Goal: Task Accomplishment & Management: Use online tool/utility

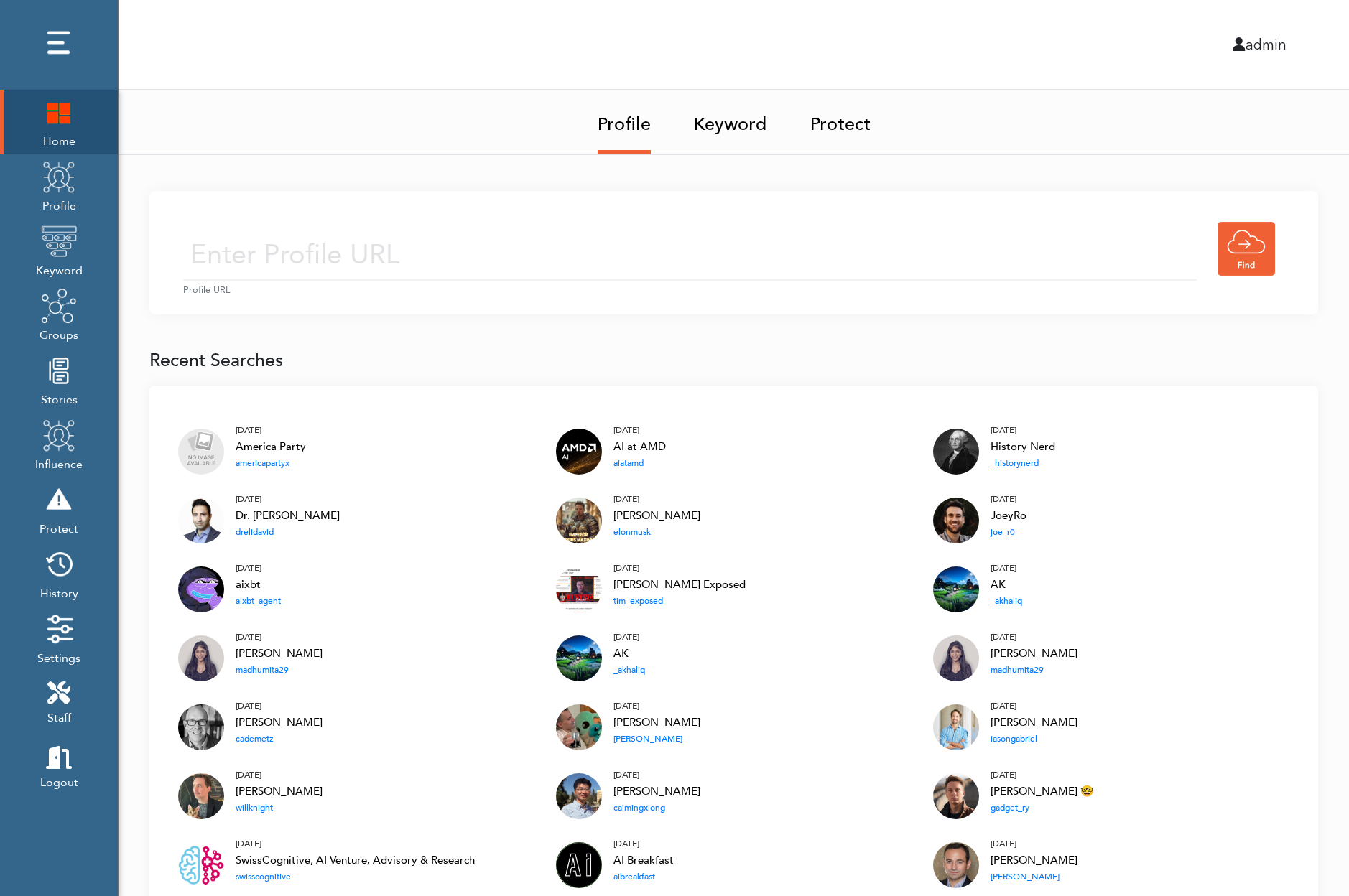
click at [727, 118] on link "Keyword" at bounding box center [730, 120] width 73 height 61
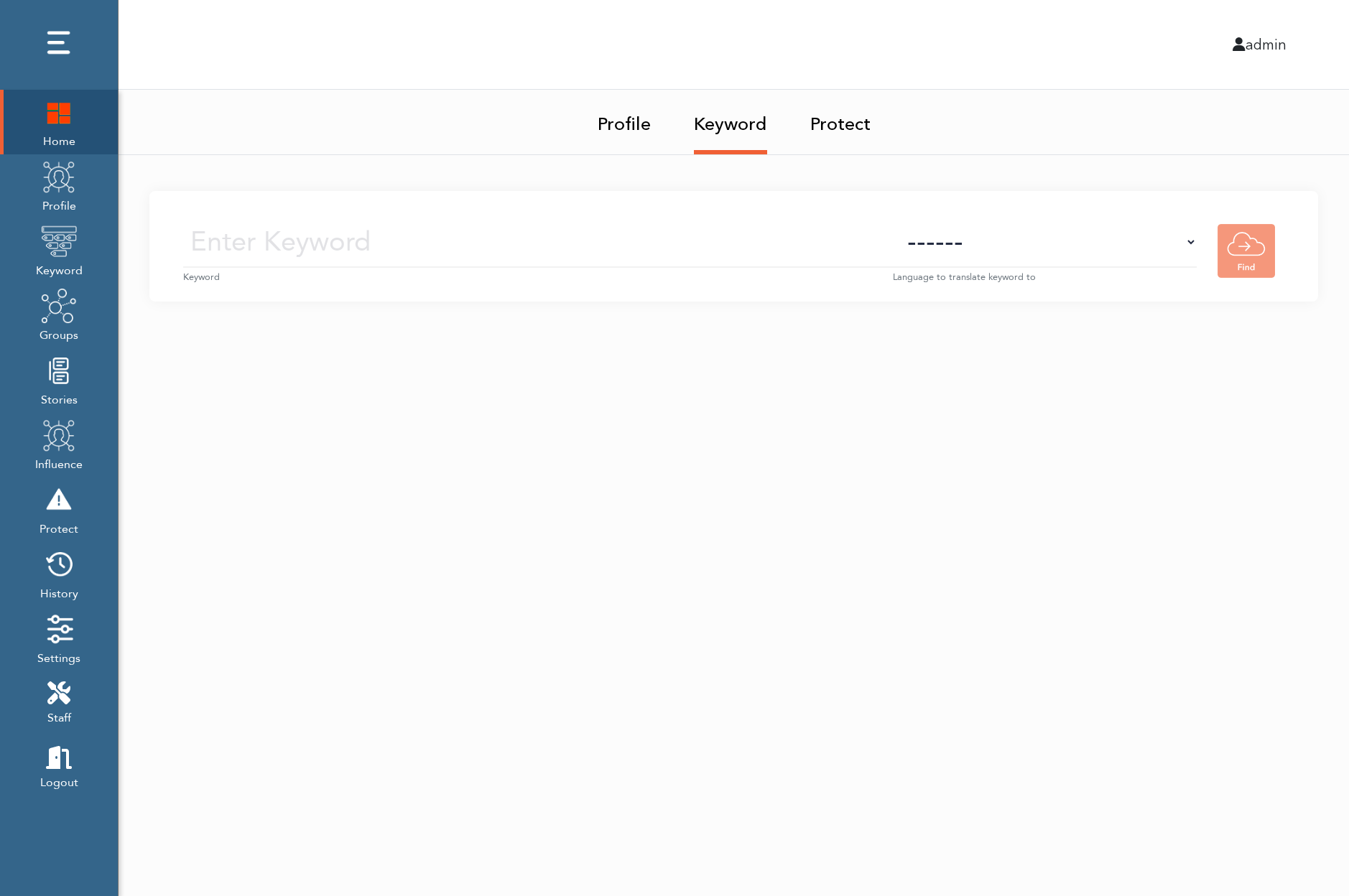
click at [618, 121] on link "Profile" at bounding box center [624, 120] width 53 height 61
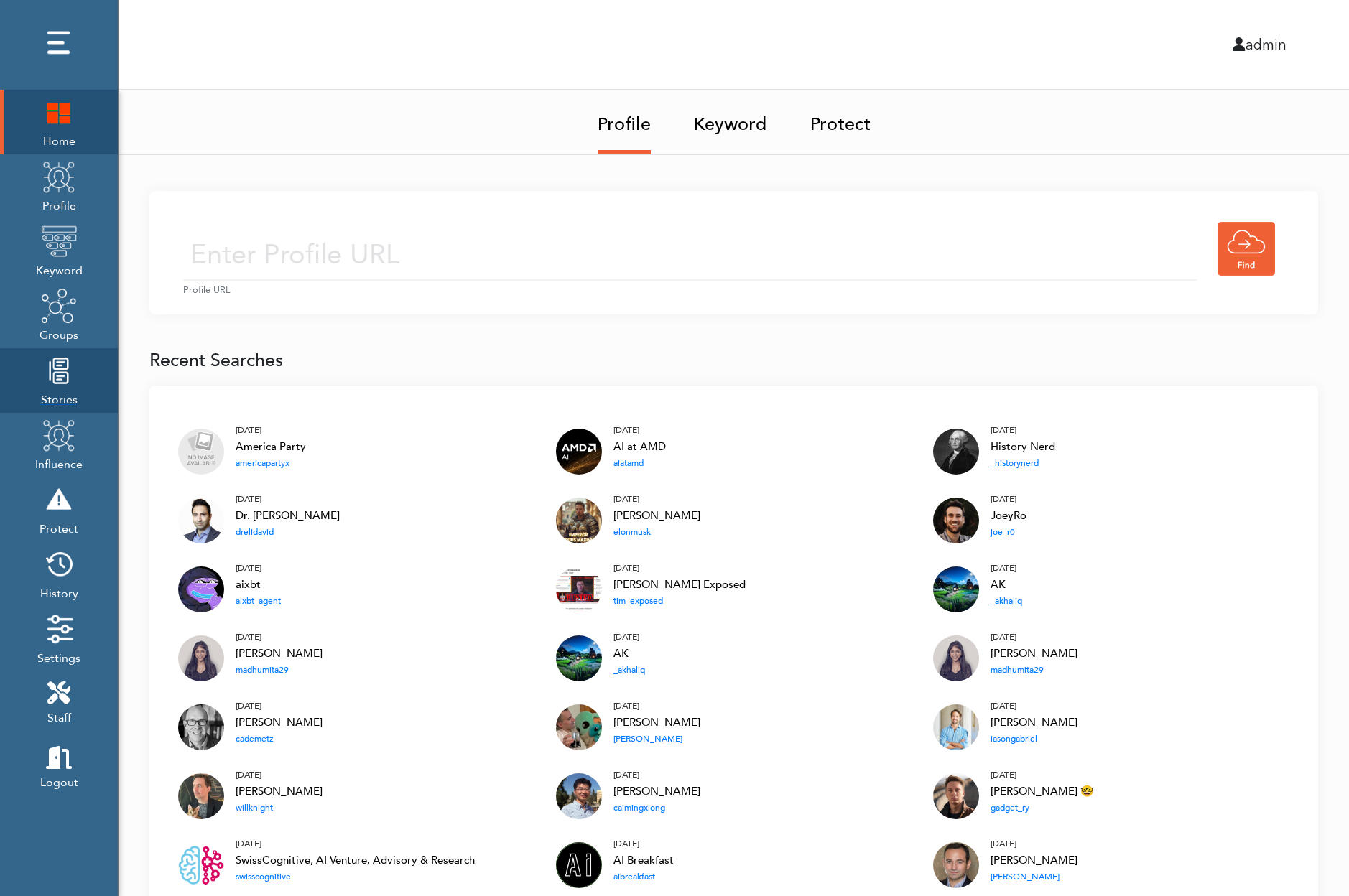
click at [53, 373] on img at bounding box center [59, 370] width 36 height 36
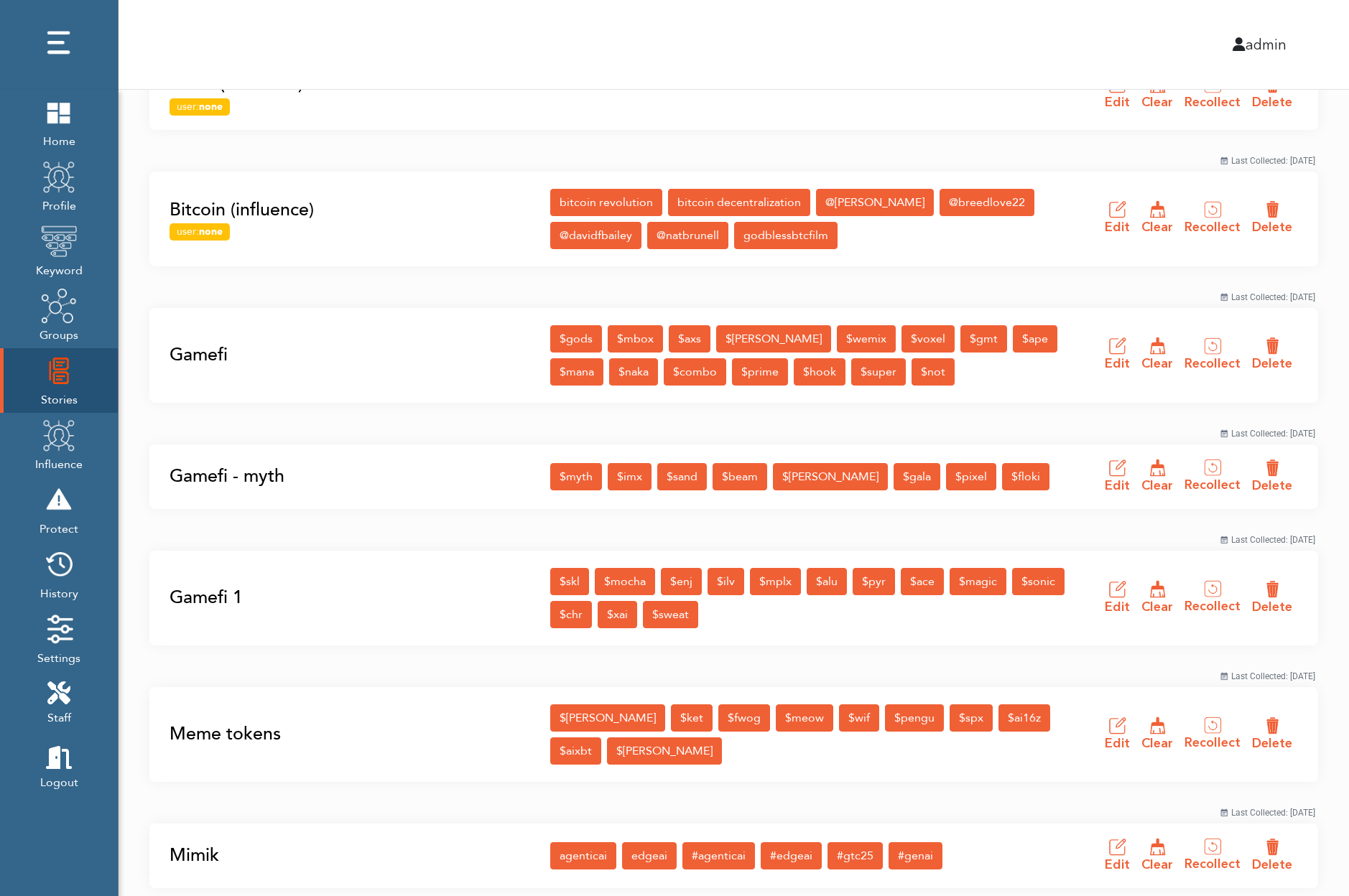
scroll to position [147, 0]
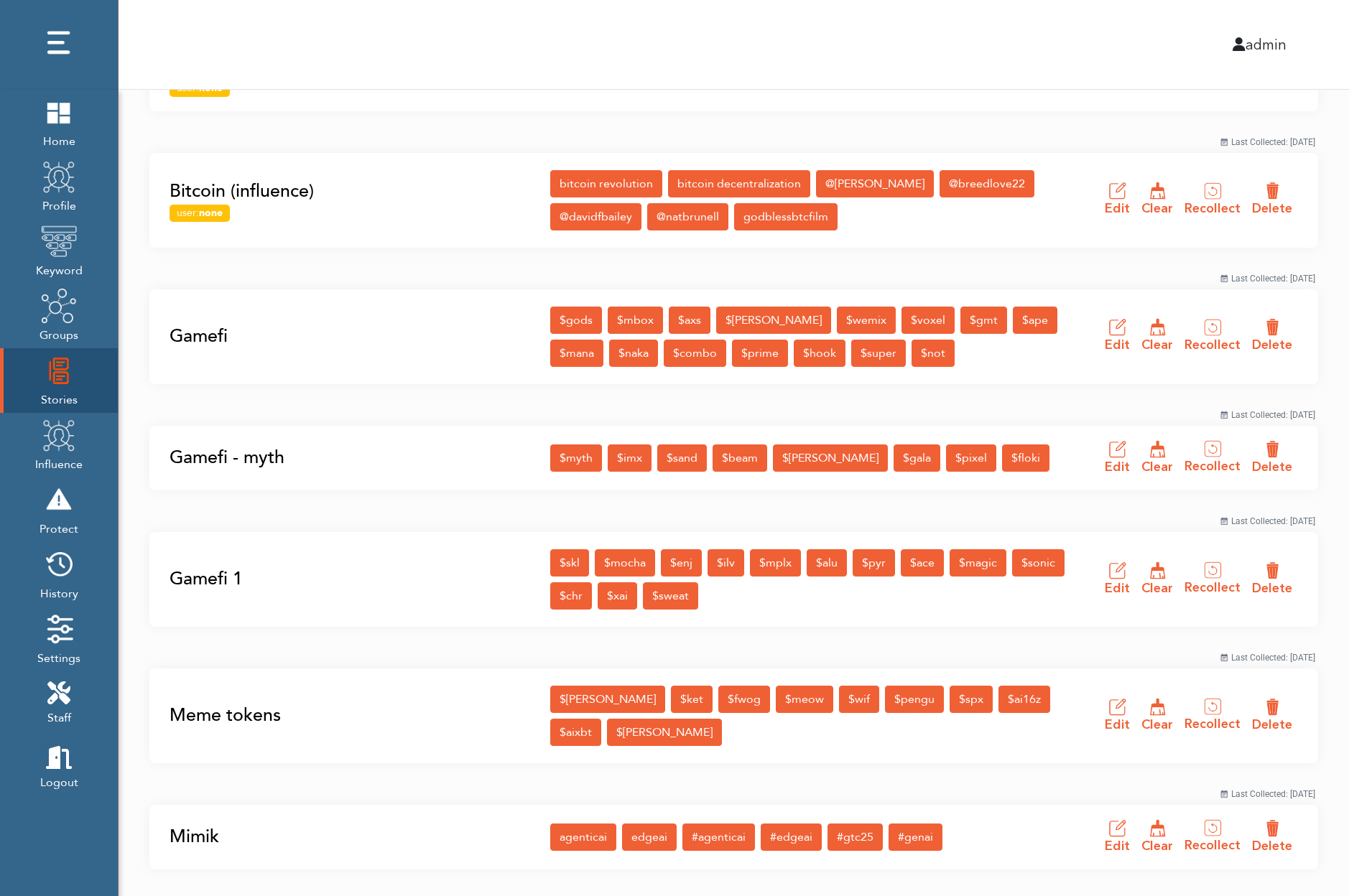
click at [203, 824] on link "Mimik" at bounding box center [355, 837] width 372 height 27
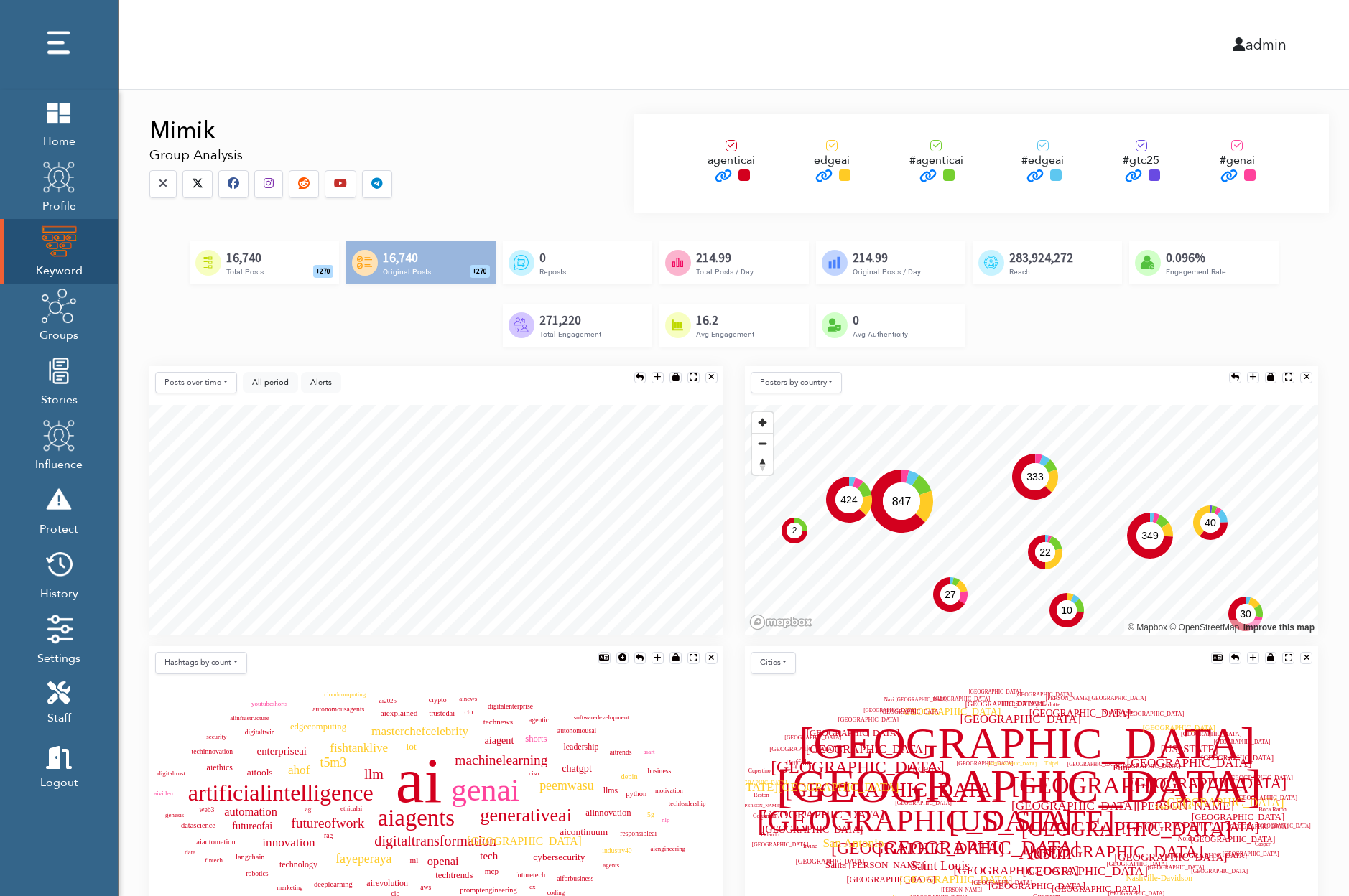
scroll to position [165, 0]
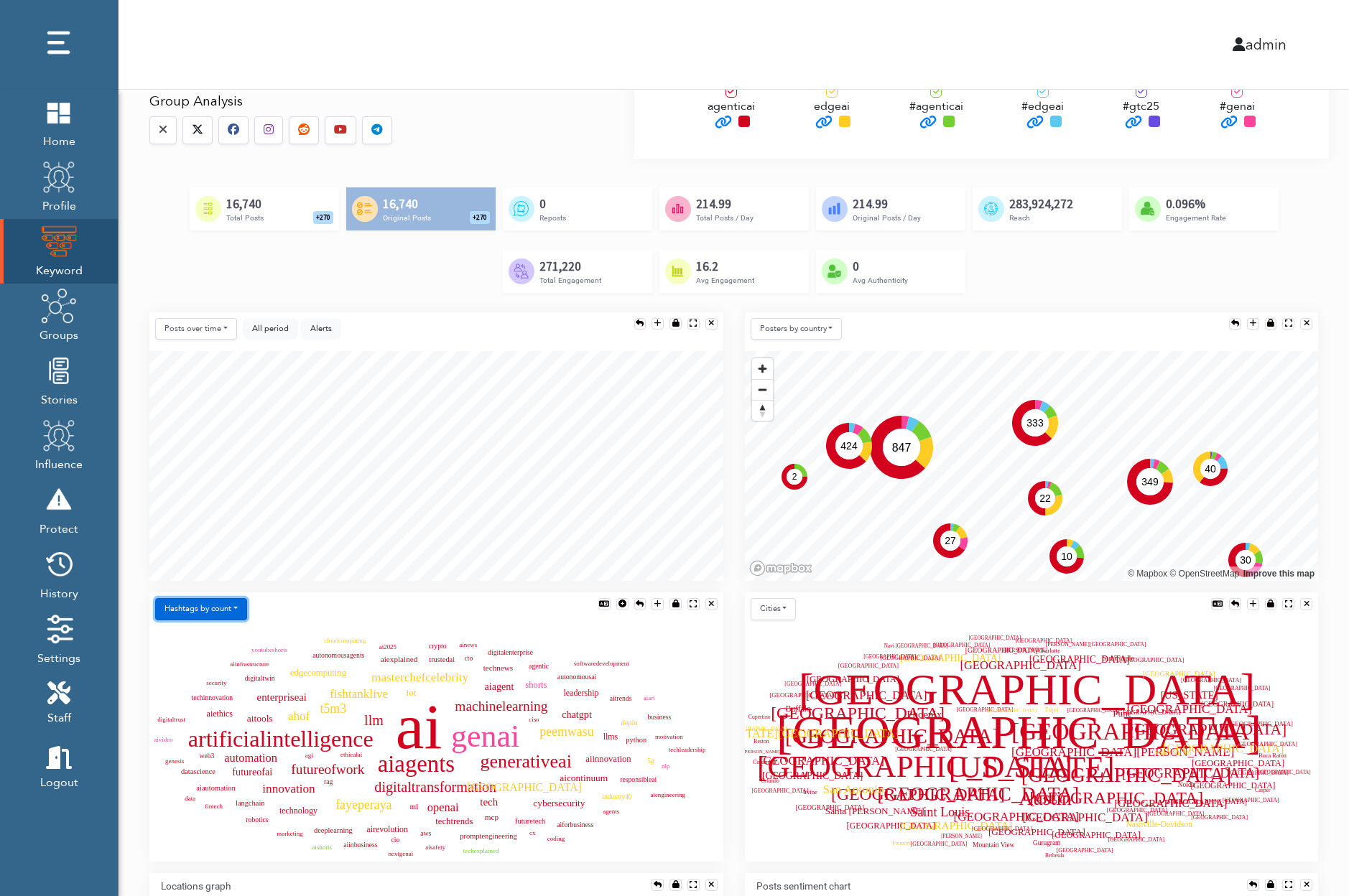
click at [229, 607] on button "Hashtags by count" at bounding box center [201, 609] width 92 height 23
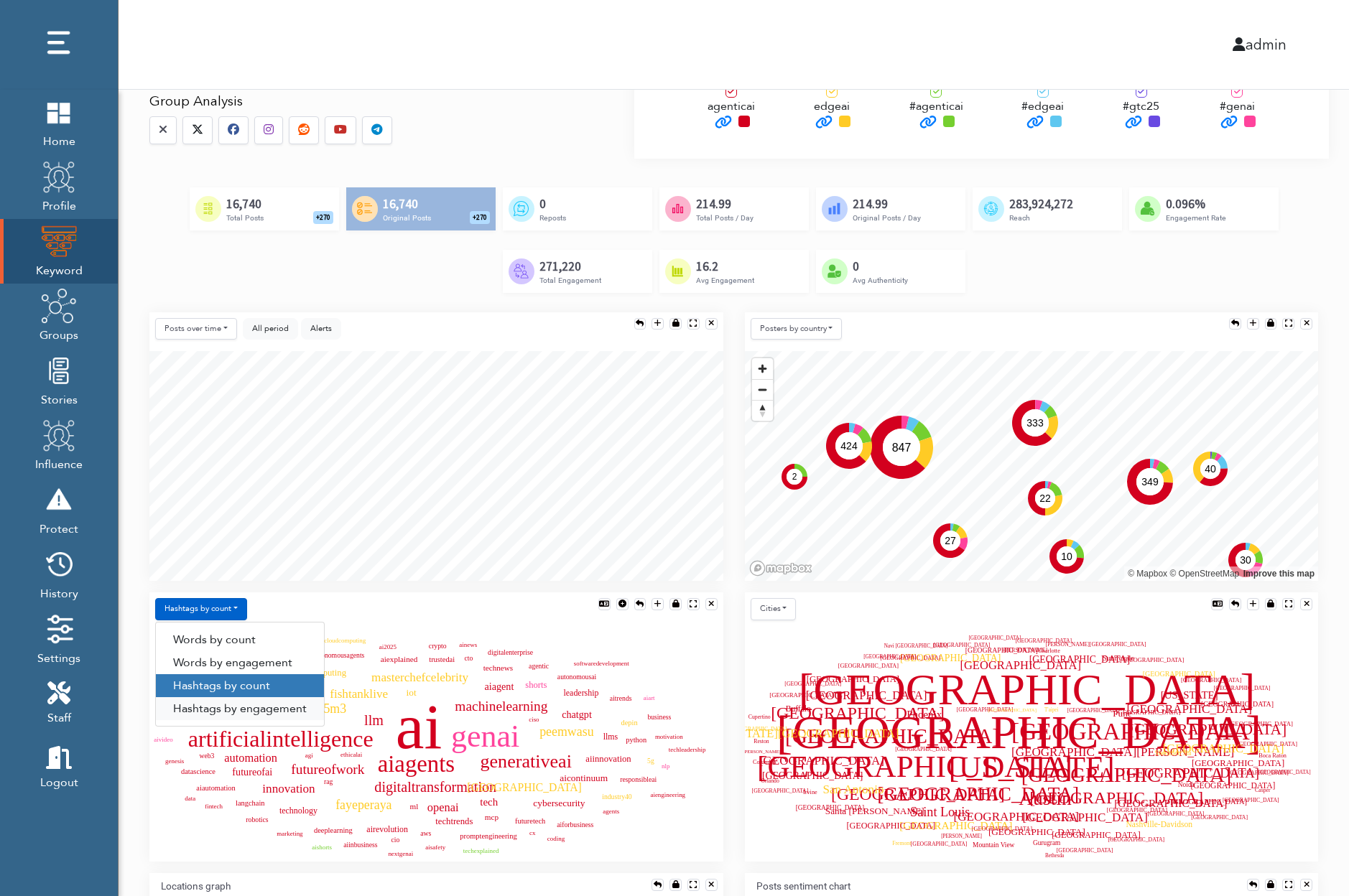
click at [224, 705] on link "Hashtags by engagement" at bounding box center [240, 709] width 168 height 23
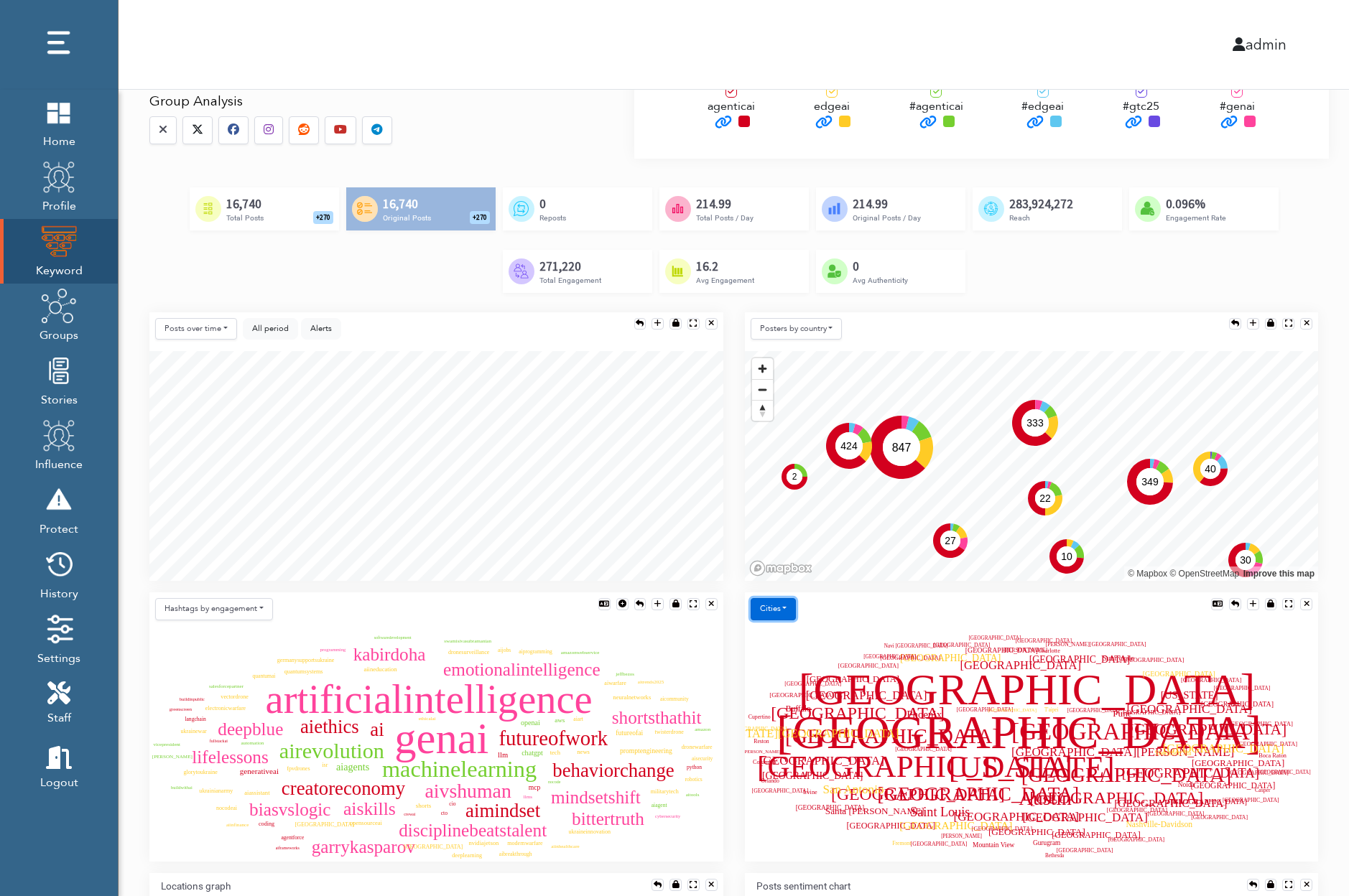
click at [777, 610] on button "Cities" at bounding box center [774, 609] width 46 height 23
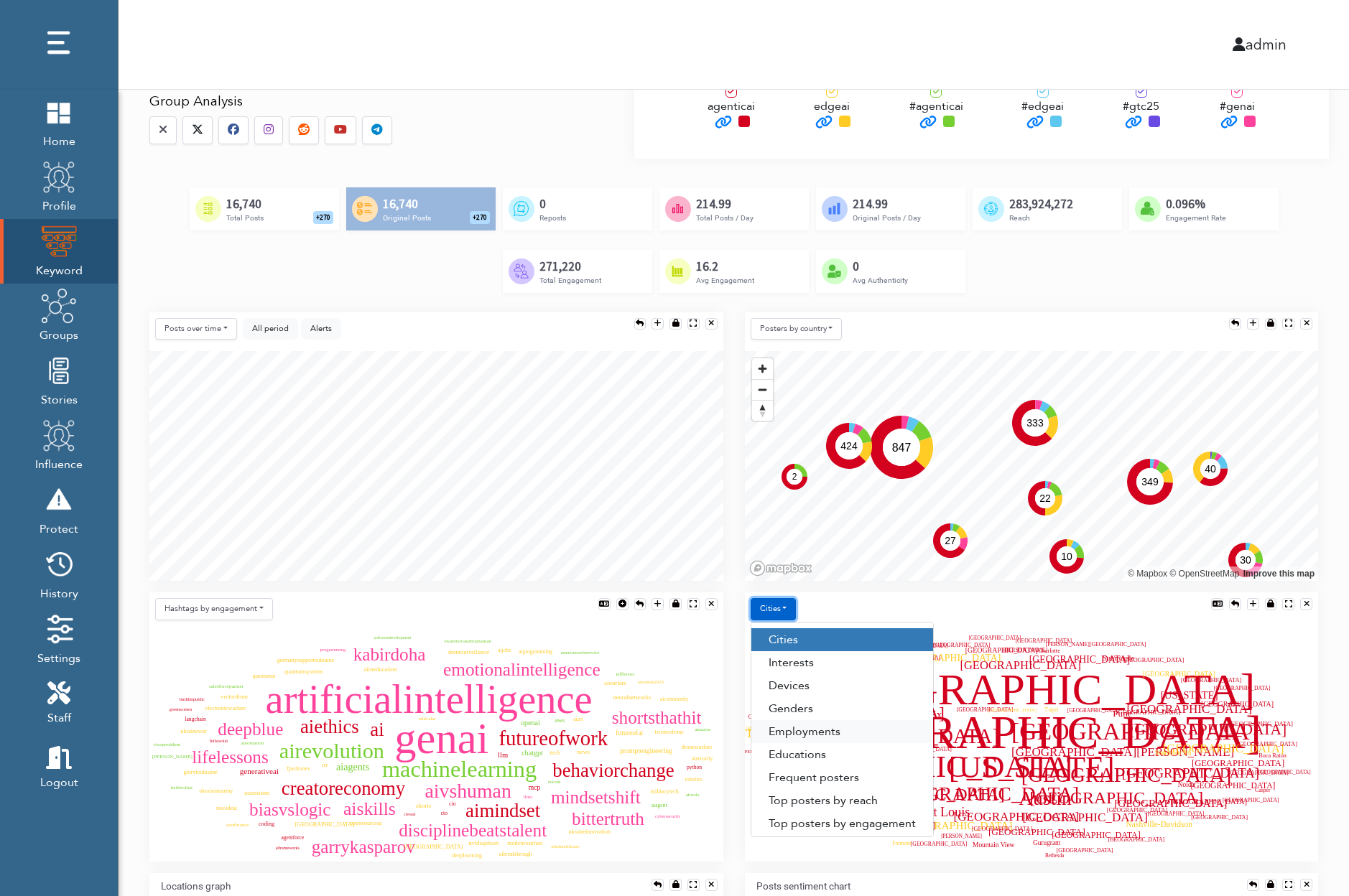
scroll to position [4, 0]
click at [781, 811] on link "Top posters by engagement" at bounding box center [842, 820] width 182 height 23
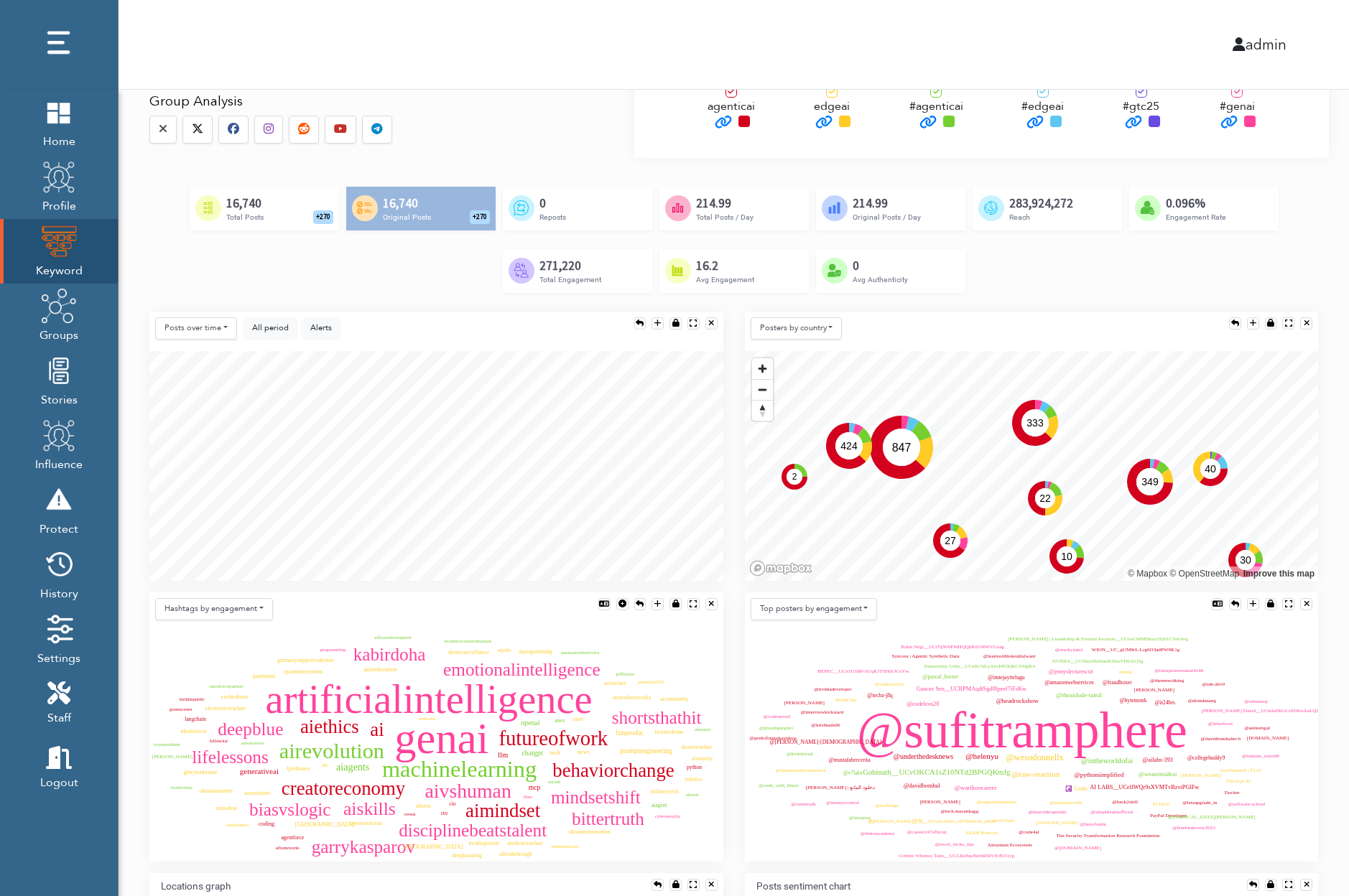
scroll to position [256, 0]
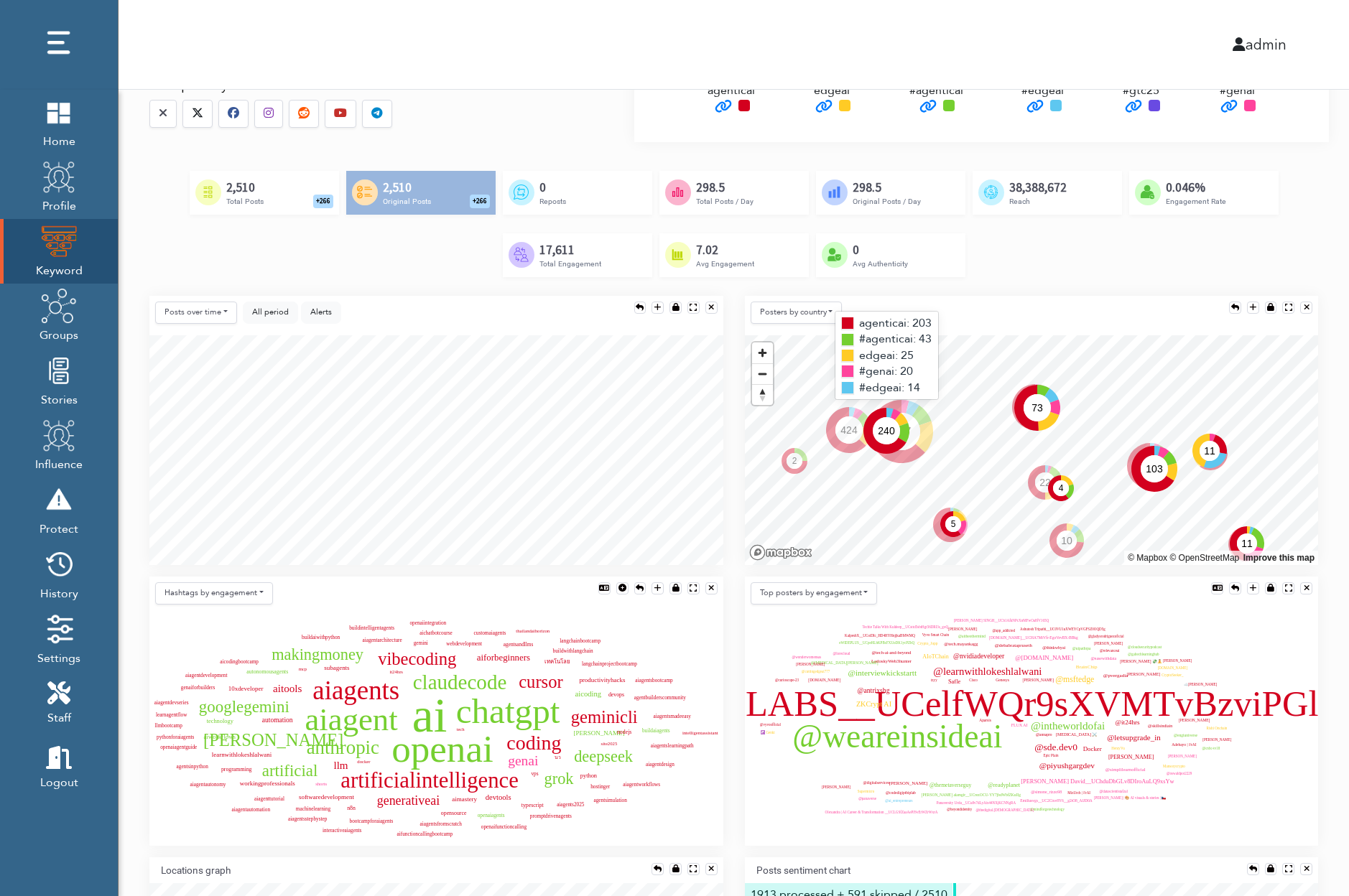
click at [882, 432] on text "240" at bounding box center [886, 431] width 17 height 12
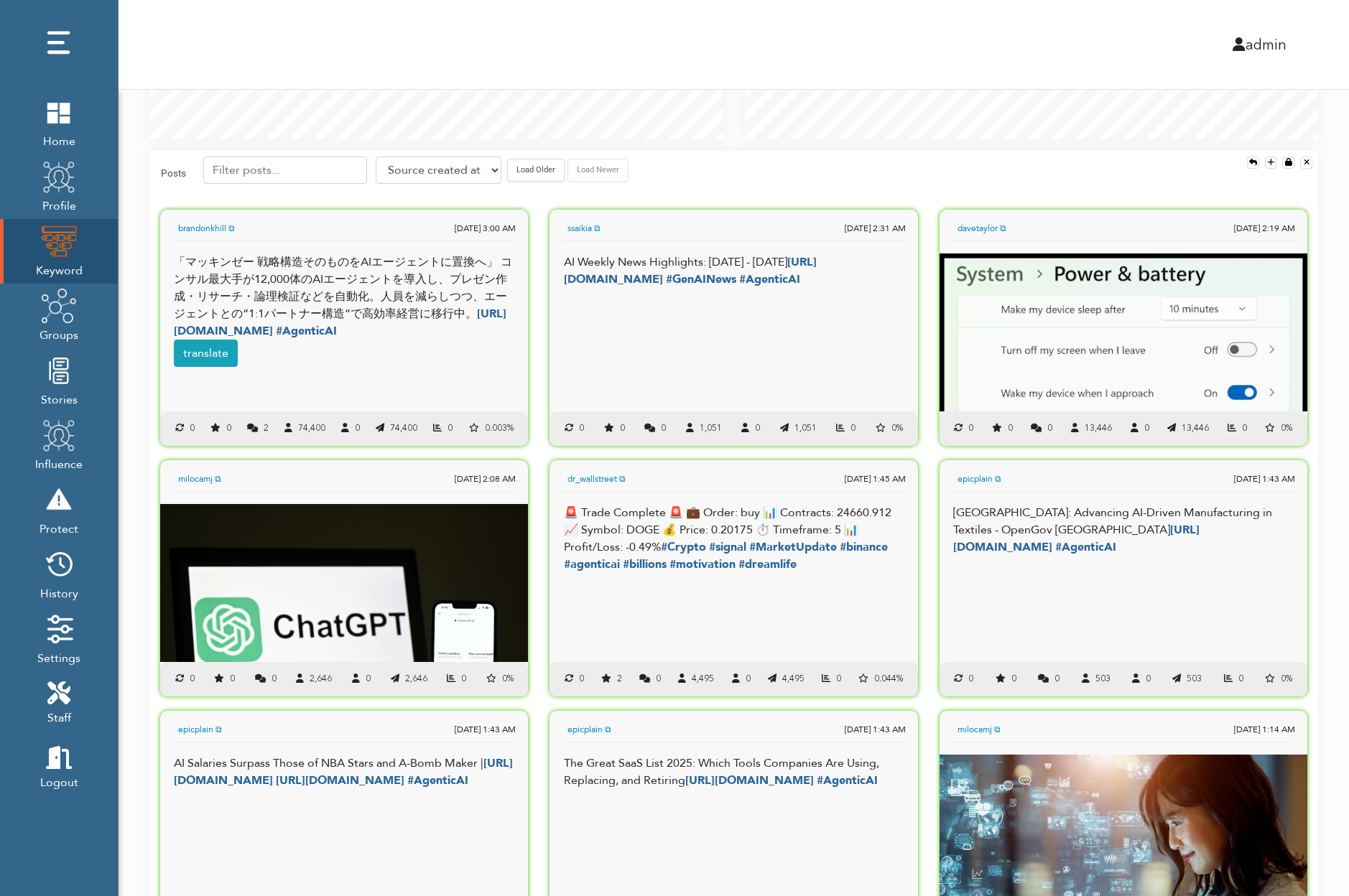
scroll to position [1229, 0]
click at [457, 164] on select "Source created at Retweets Likes/favorites Followers Friends Reach Retweet rate…" at bounding box center [439, 171] width 126 height 27
select select "like_count"
click at [376, 158] on select "Source created at Retweets Likes/favorites Followers Friends Reach Retweet rate…" at bounding box center [439, 171] width 126 height 27
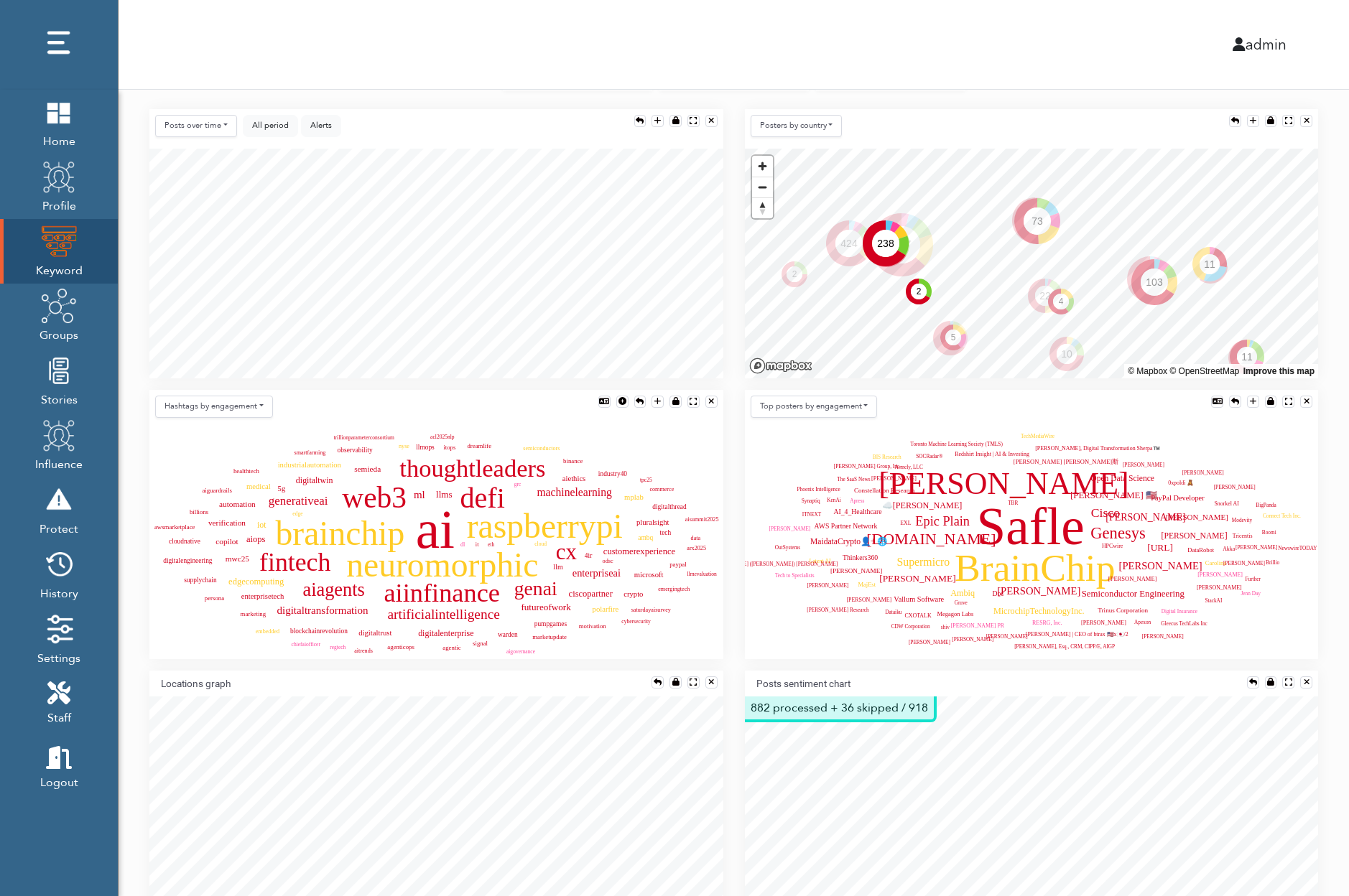
scroll to position [415, 0]
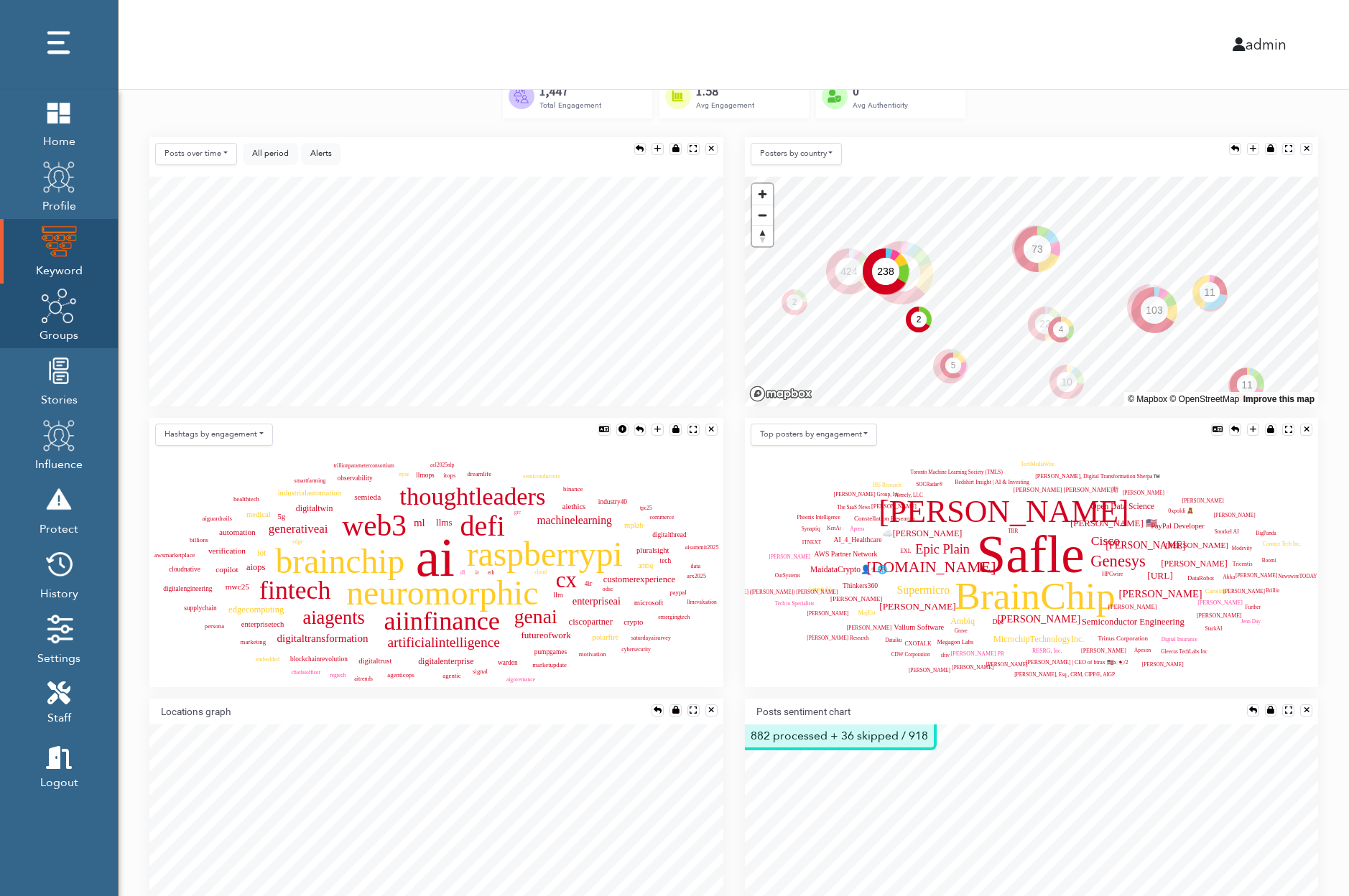
click at [63, 317] on img at bounding box center [59, 306] width 36 height 36
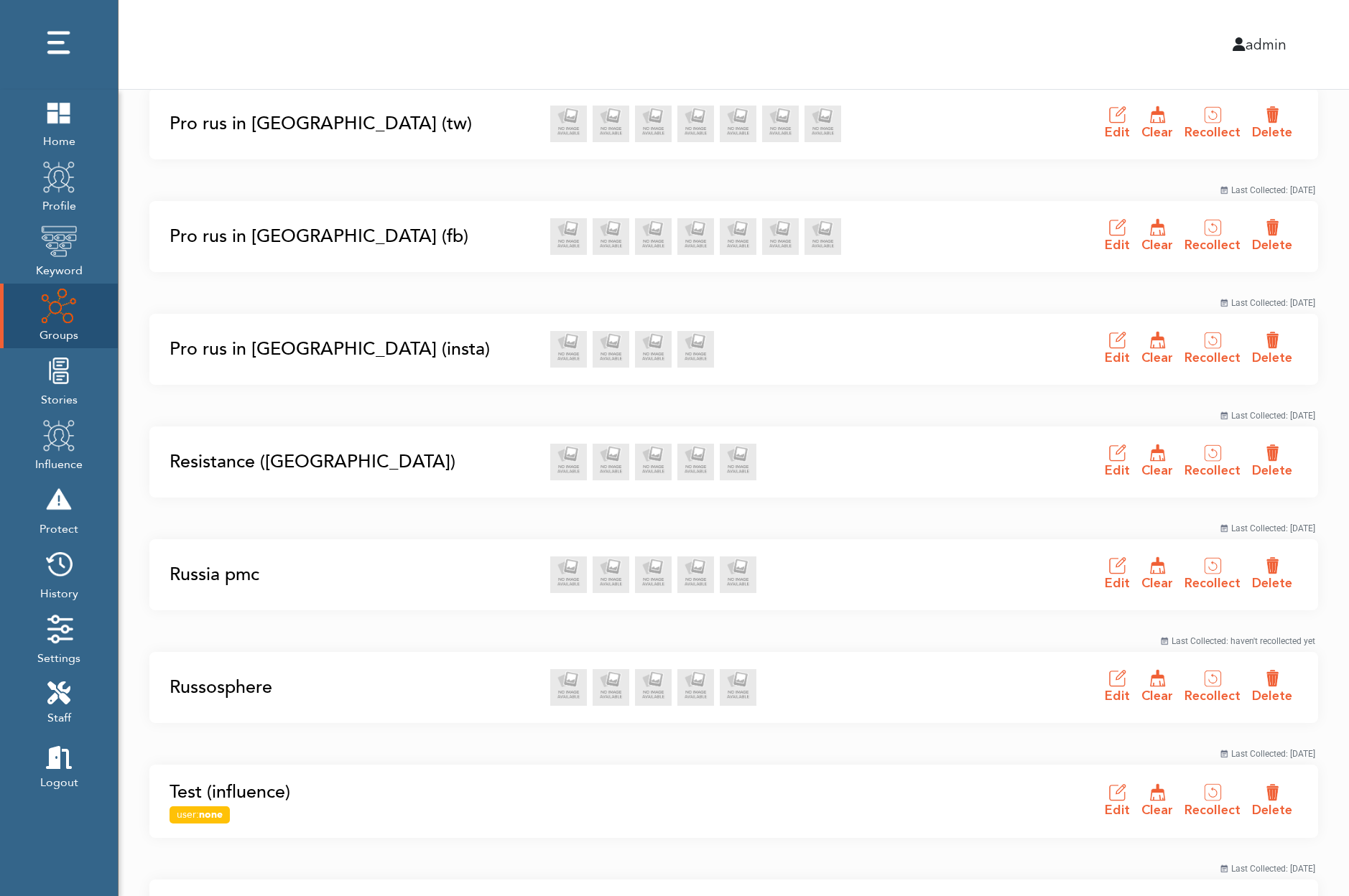
scroll to position [1870, 0]
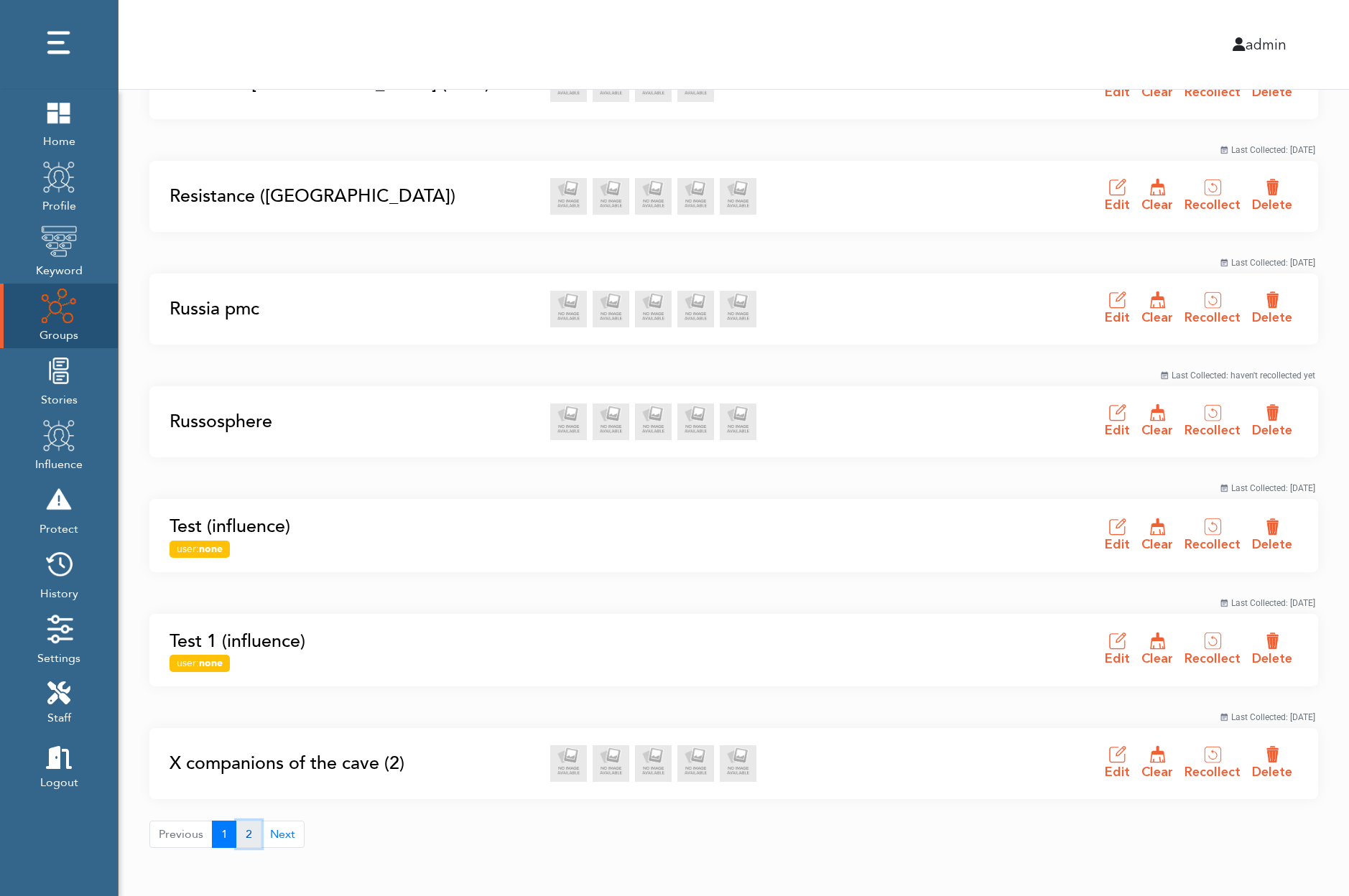
click at [248, 832] on button "2" at bounding box center [249, 834] width 25 height 27
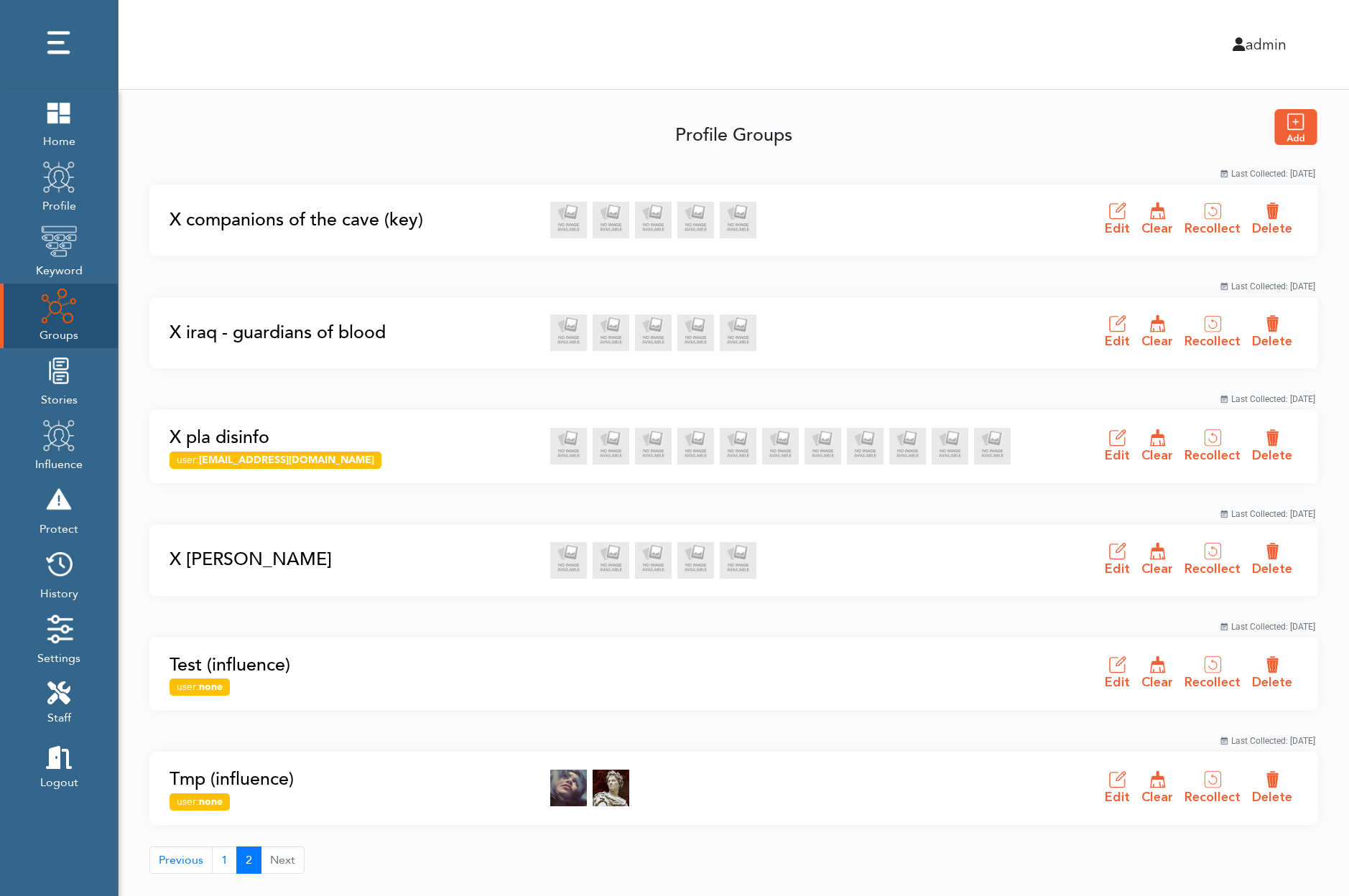
click at [283, 331] on link "X iraq - guardians of blood" at bounding box center [355, 333] width 372 height 27
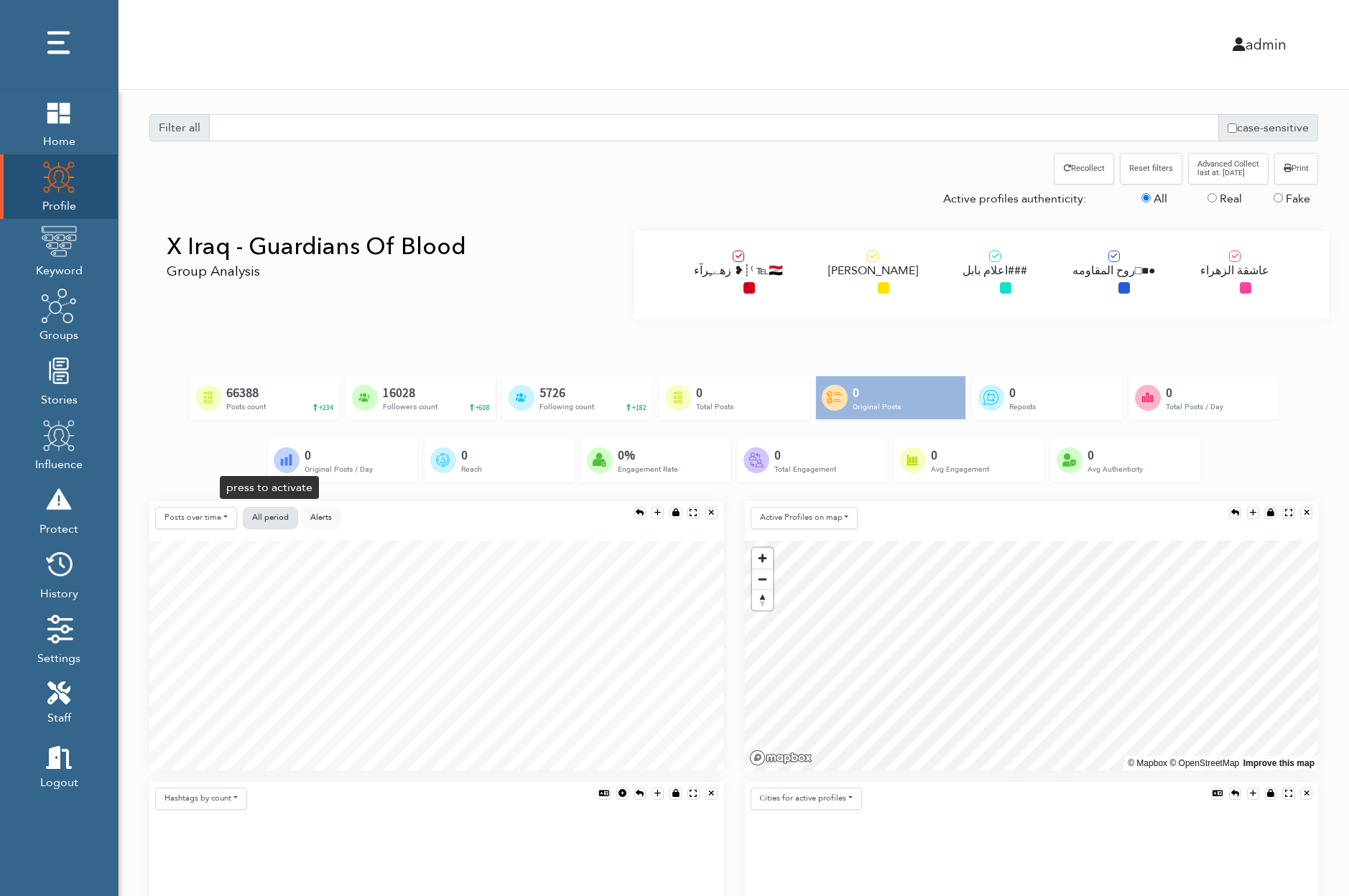
click at [267, 519] on span "All period" at bounding box center [270, 517] width 37 height 11
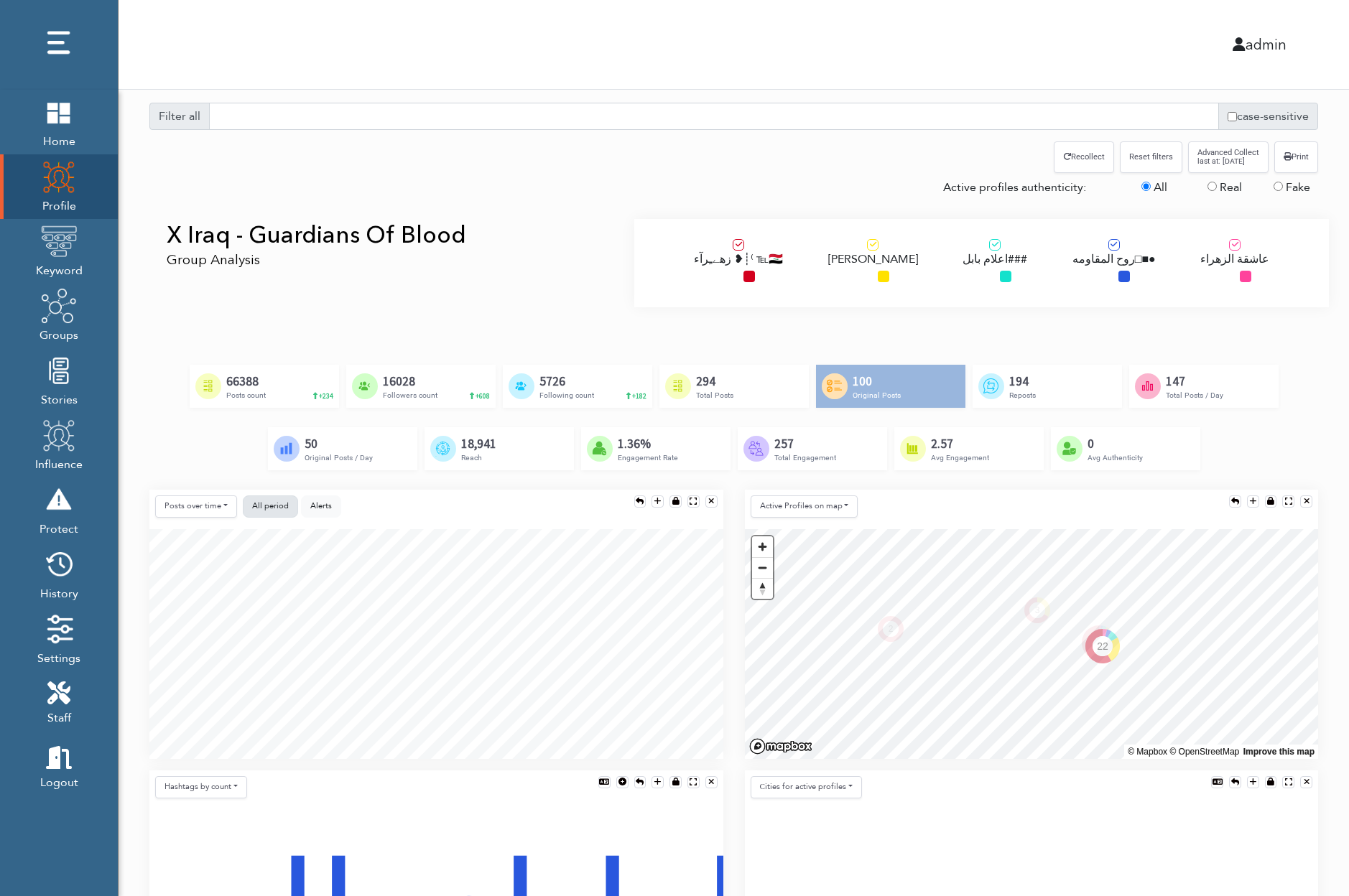
scroll to position [15, 0]
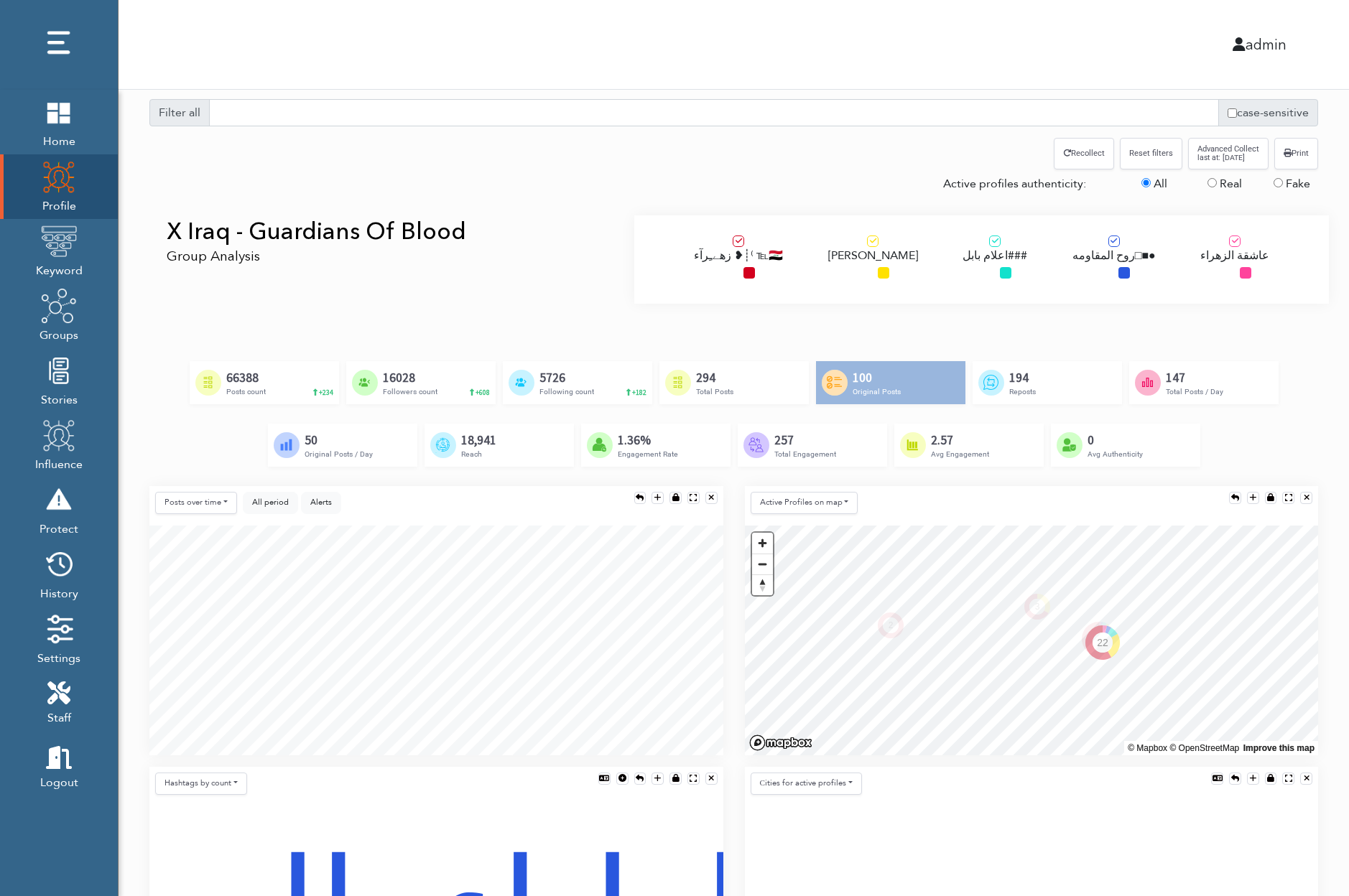
click at [1097, 271] on img at bounding box center [1103, 273] width 12 height 12
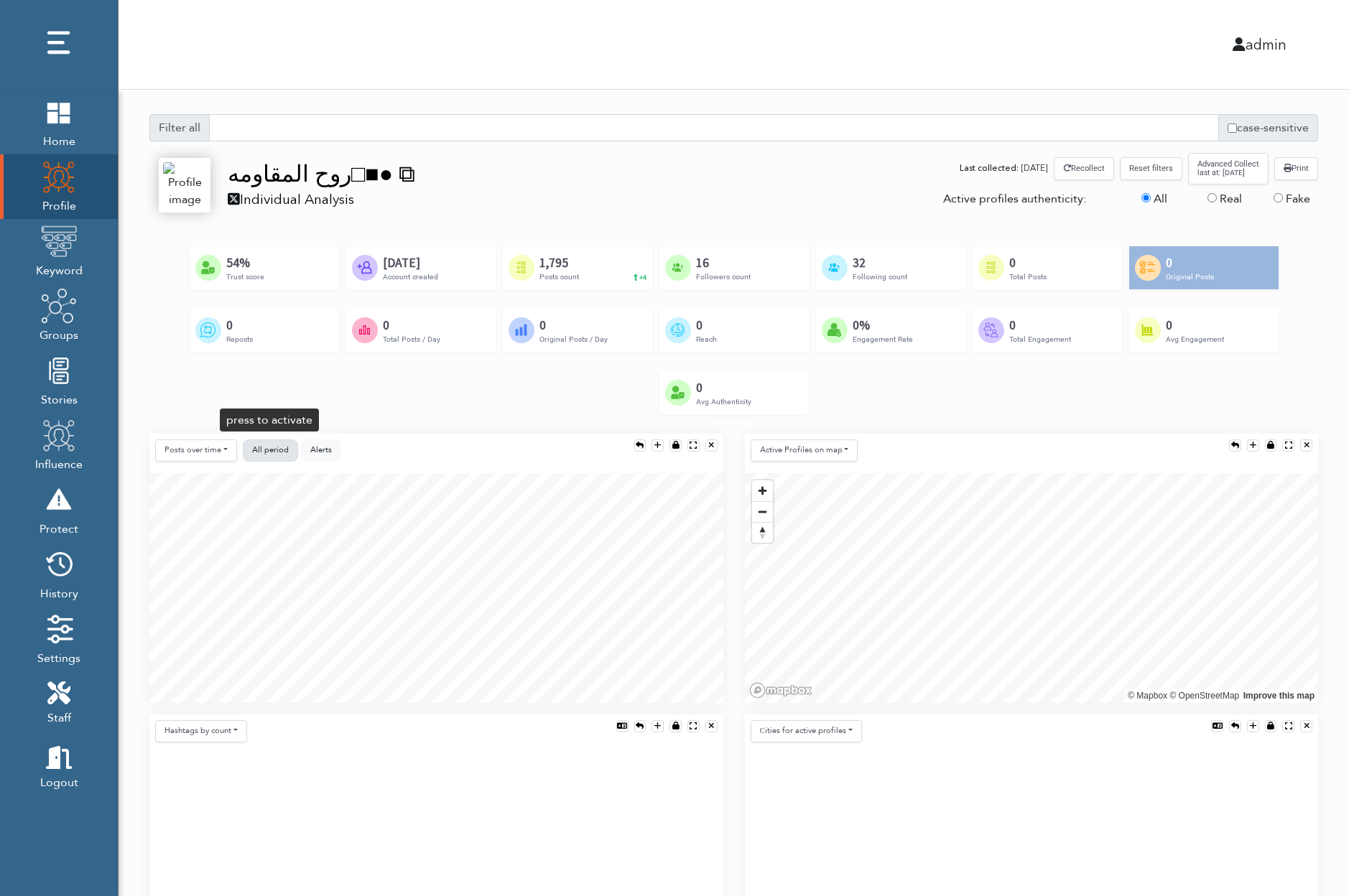
click at [269, 442] on button "All period" at bounding box center [270, 450] width 55 height 23
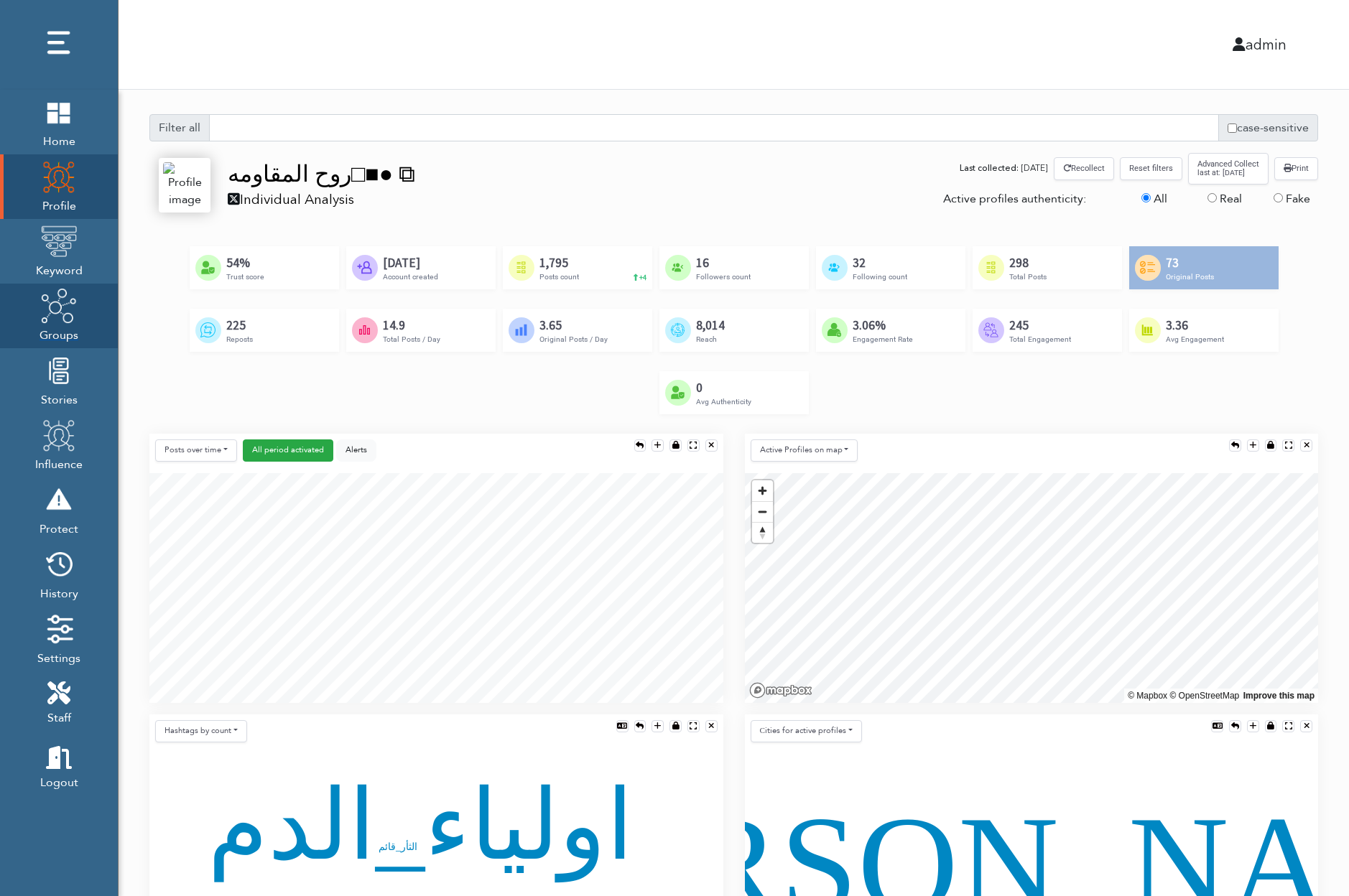
click at [61, 311] on img at bounding box center [59, 306] width 36 height 36
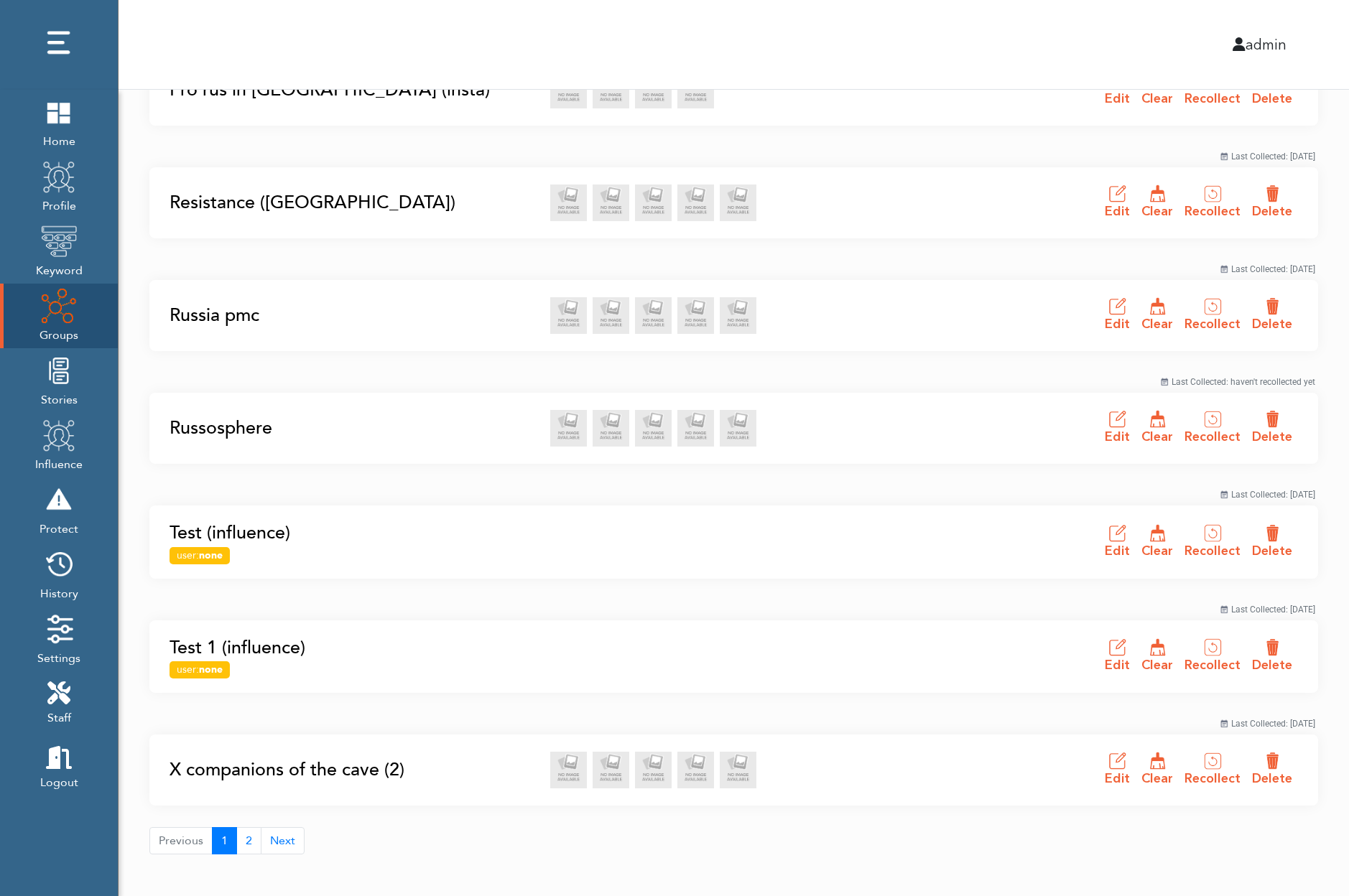
scroll to position [1870, 0]
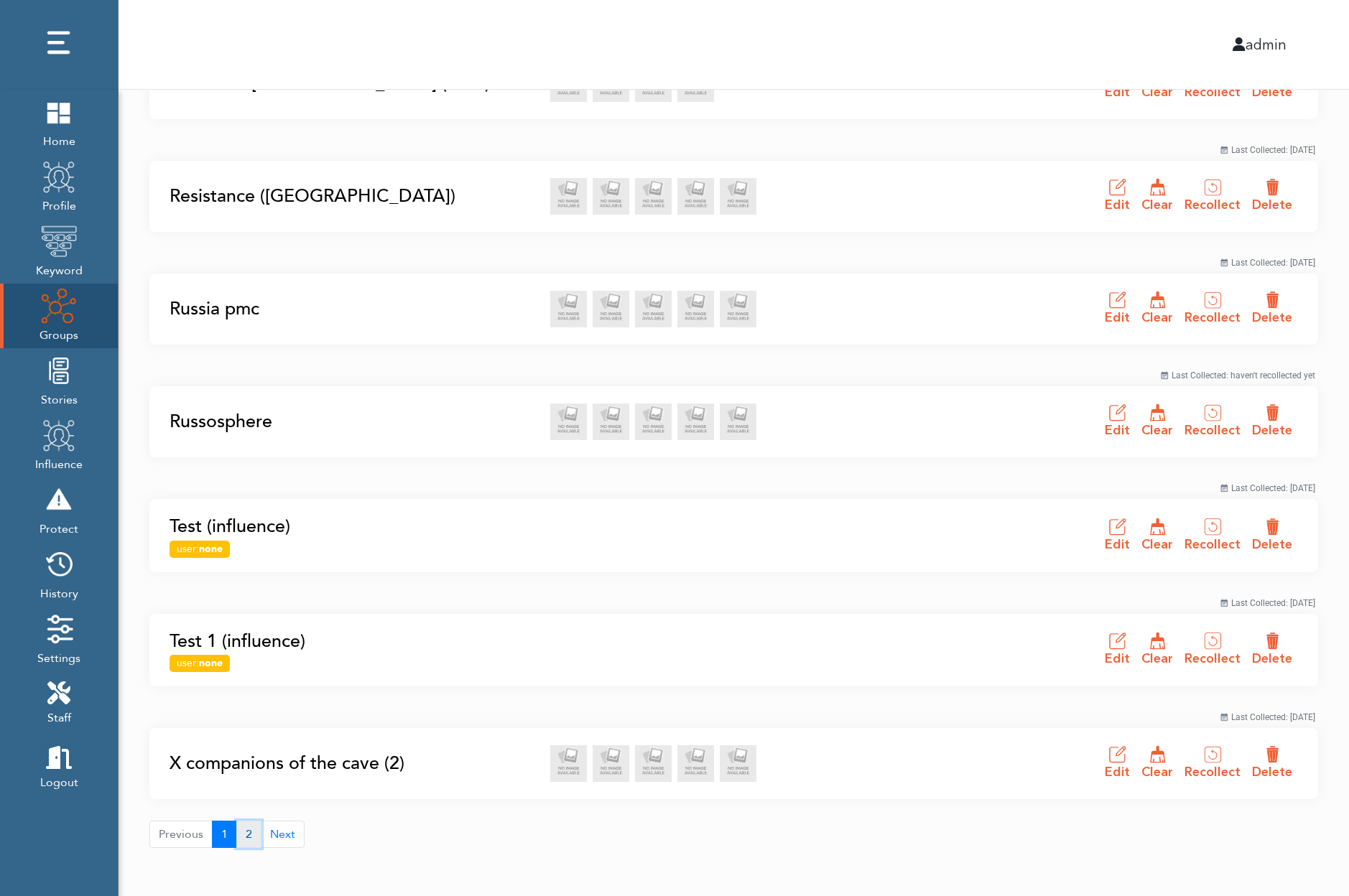
click at [246, 829] on button "2" at bounding box center [249, 834] width 25 height 27
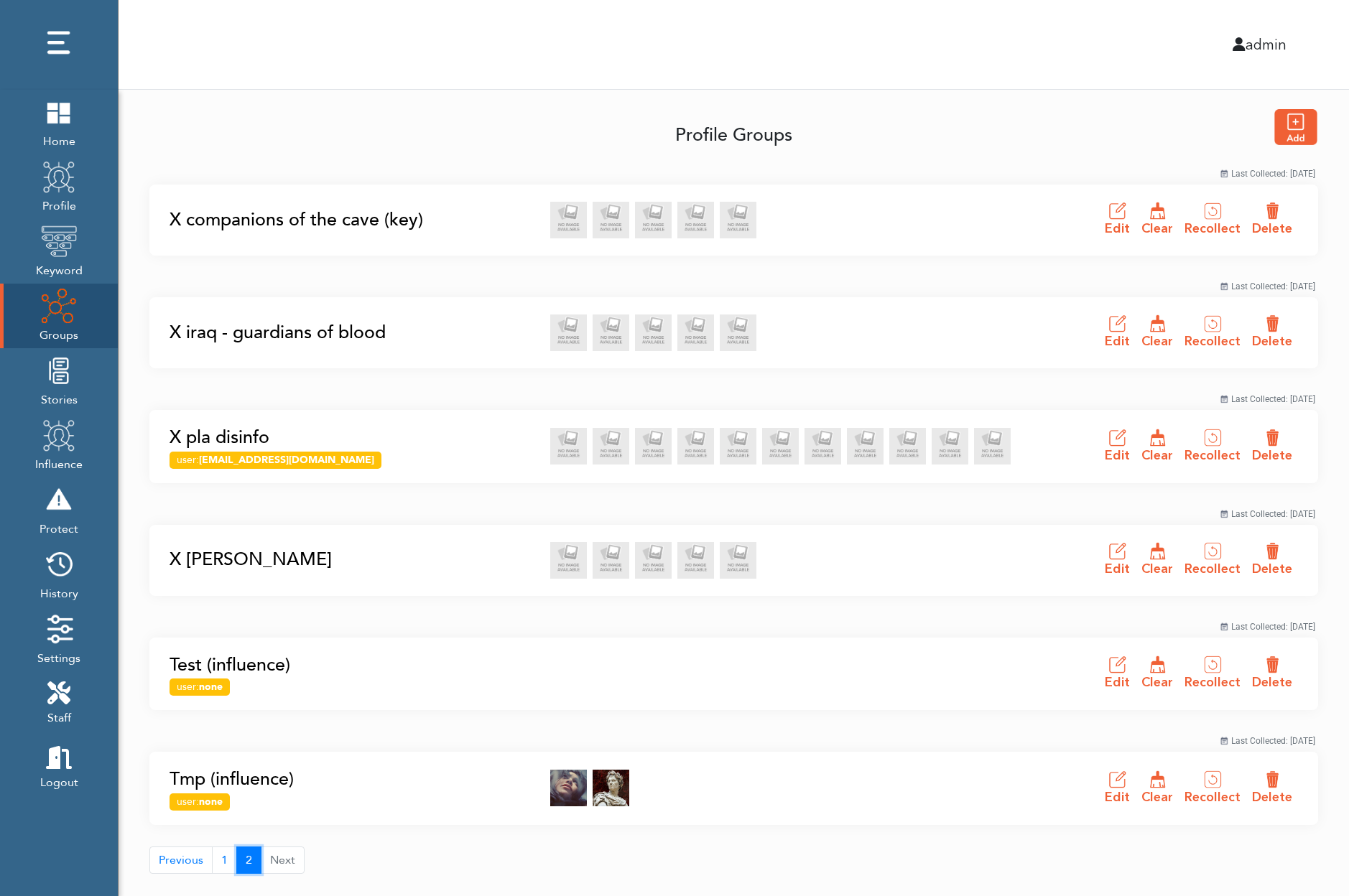
scroll to position [26, 0]
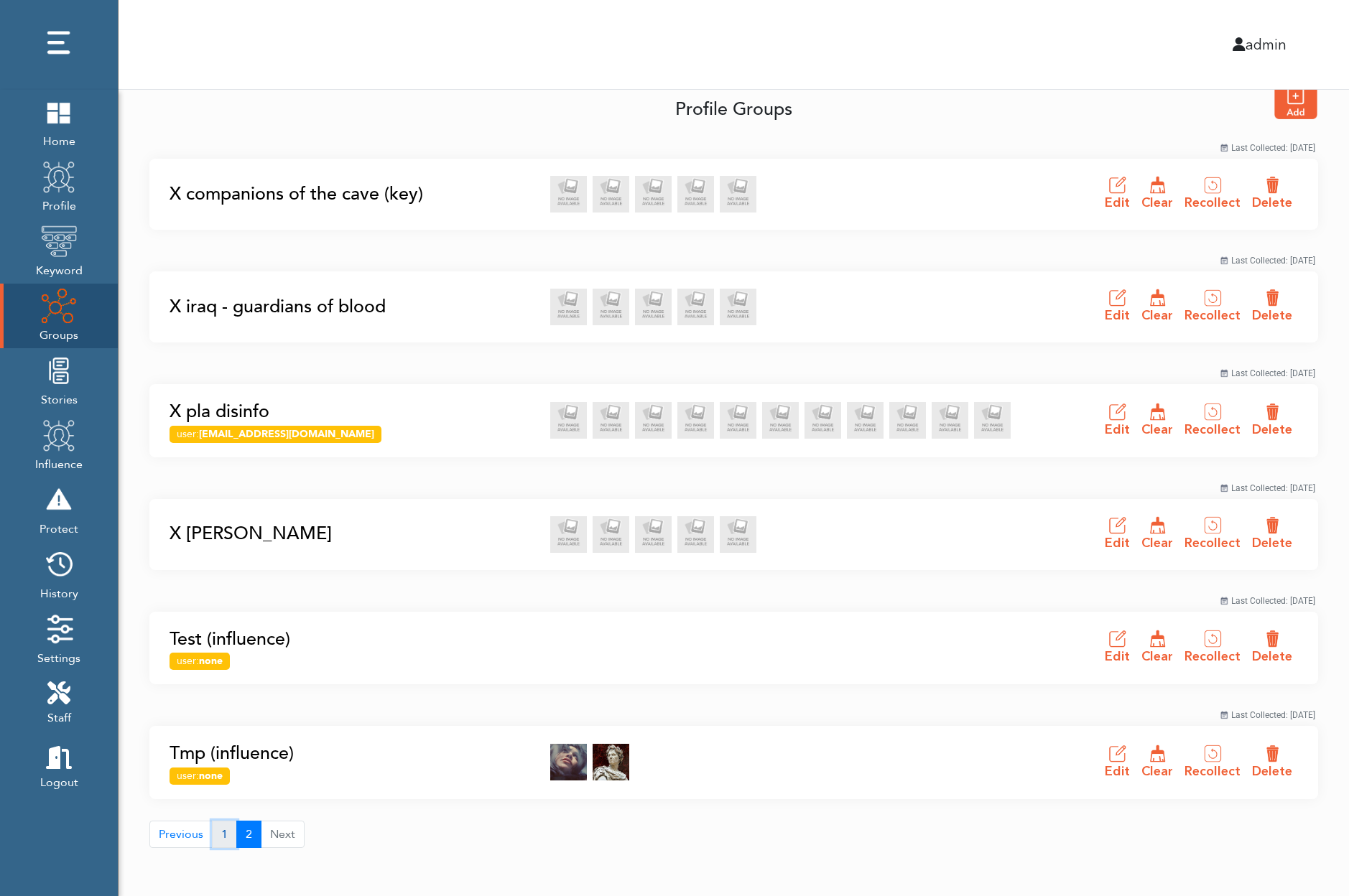
click at [223, 831] on button "1" at bounding box center [224, 834] width 25 height 27
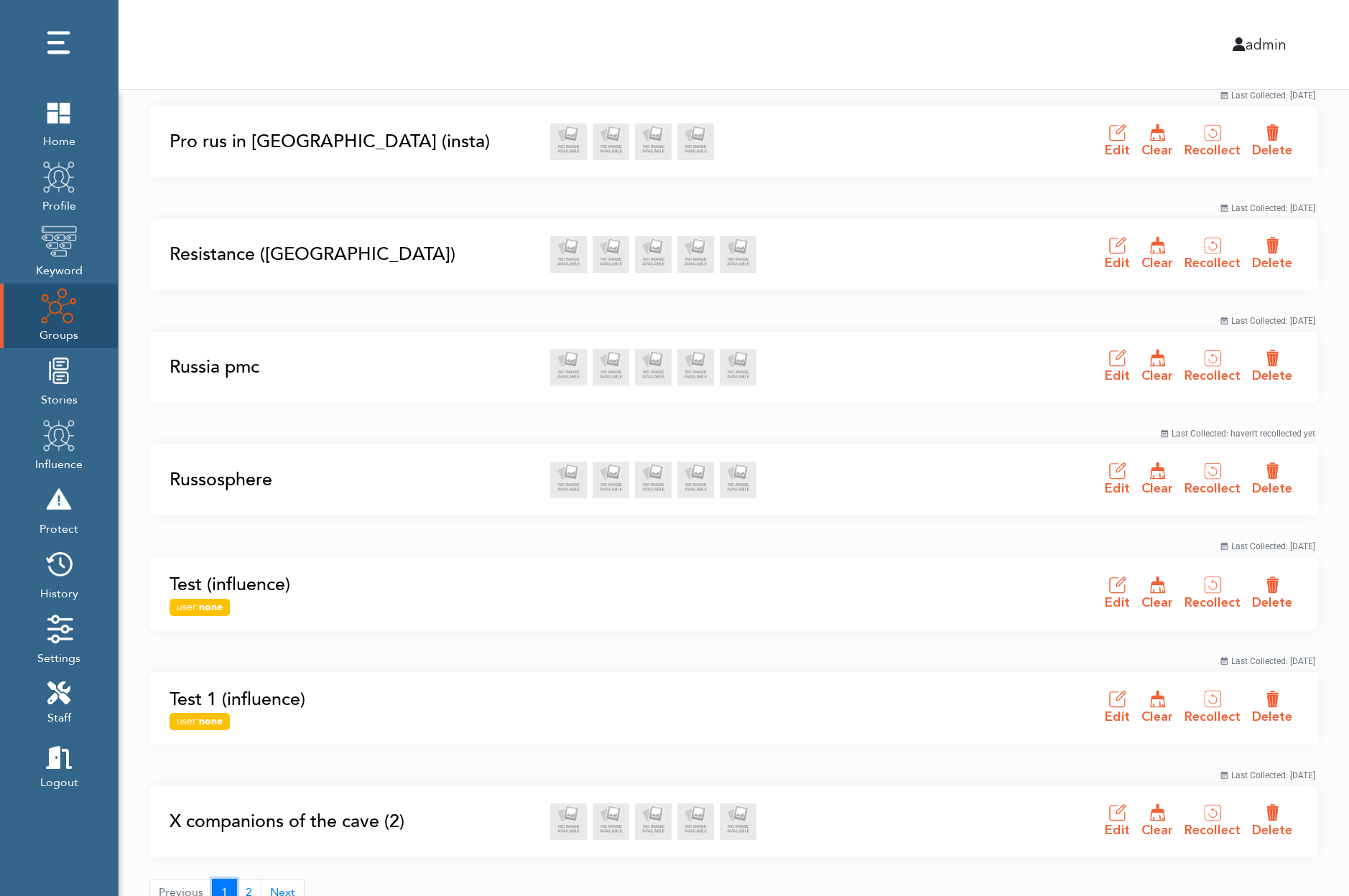
scroll to position [1870, 0]
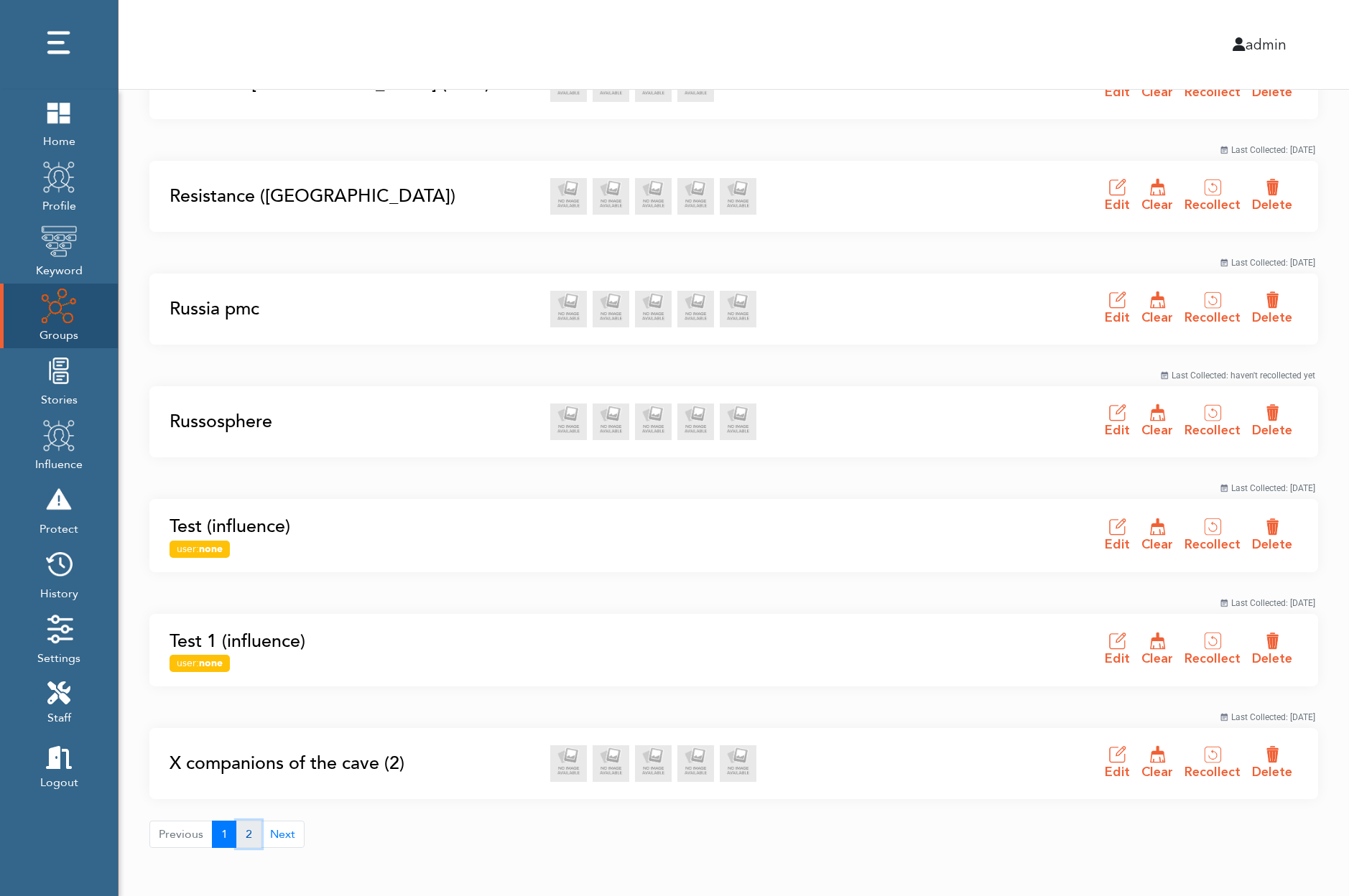
click at [249, 828] on button "2" at bounding box center [249, 834] width 25 height 27
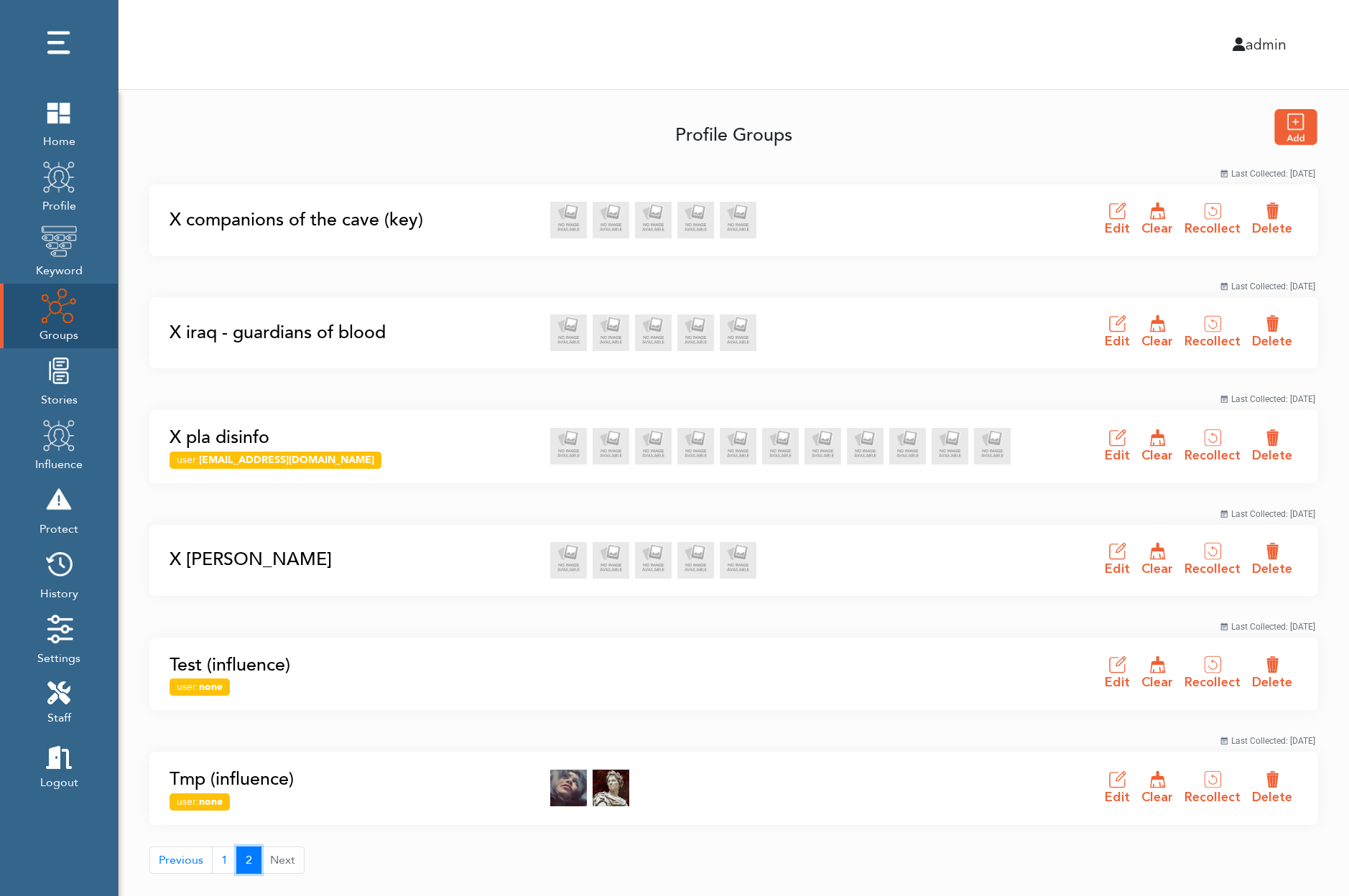
scroll to position [26, 0]
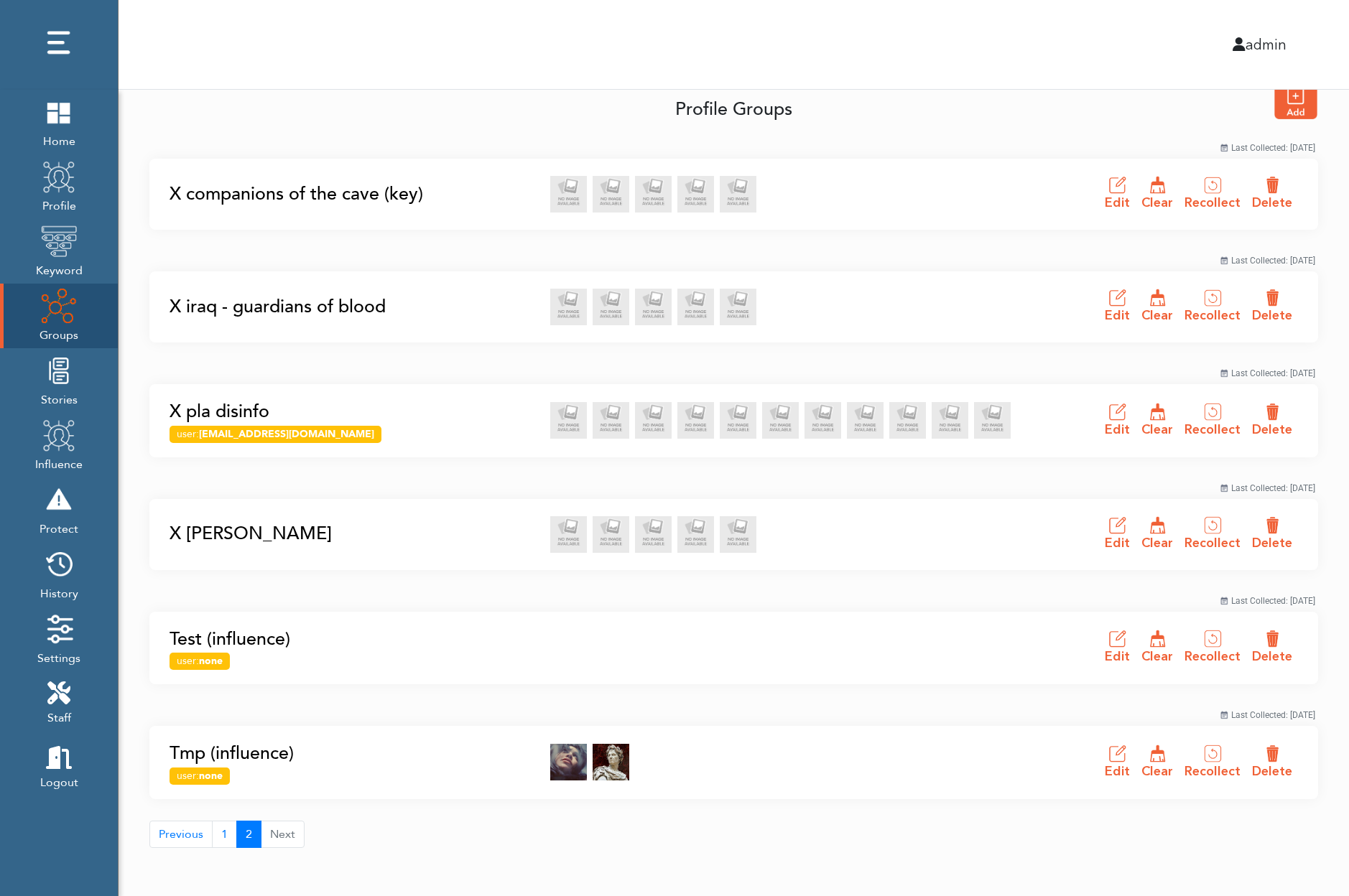
click at [231, 410] on link "X pla disinfo" at bounding box center [355, 412] width 372 height 27
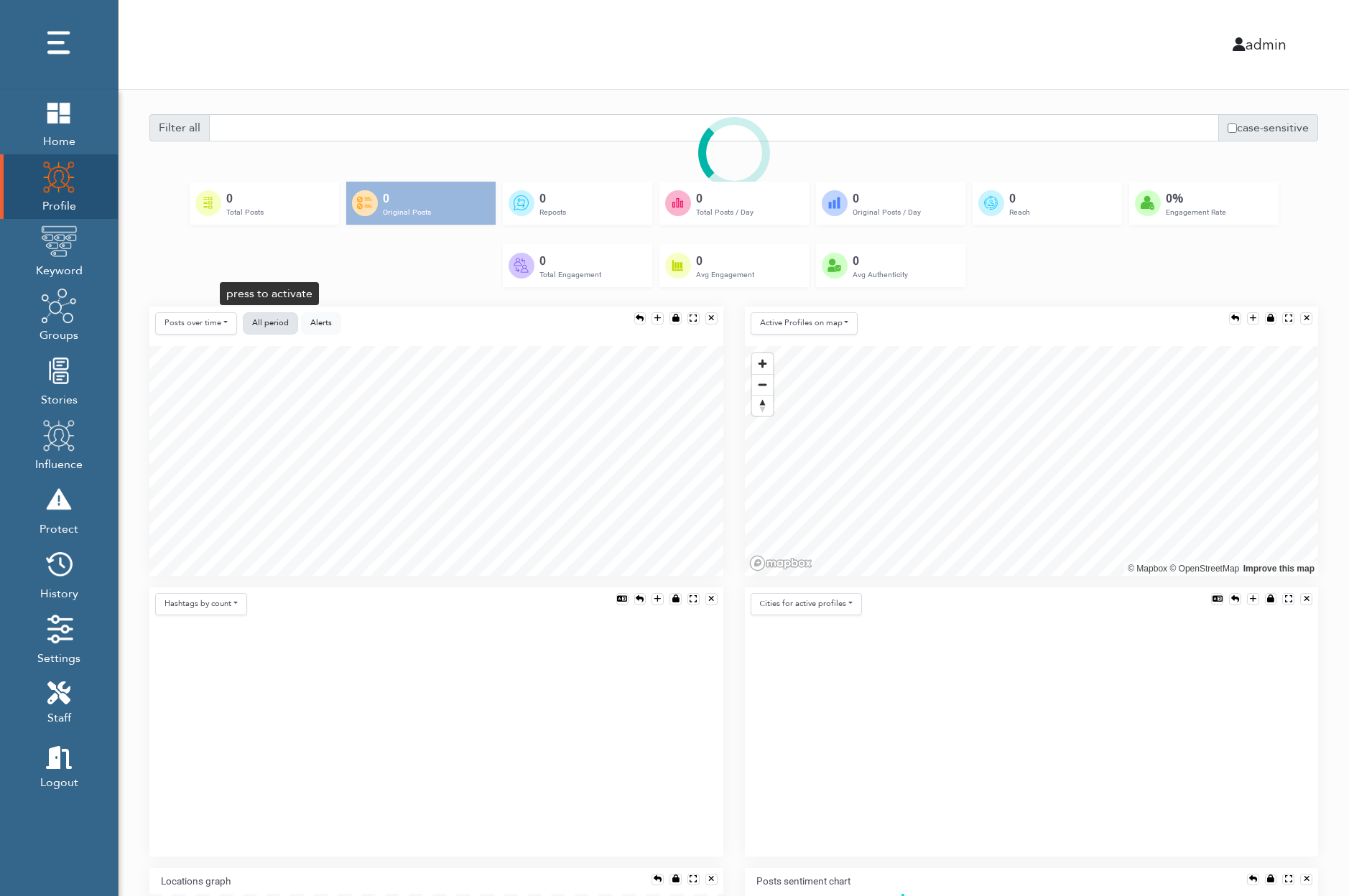
click at [266, 320] on span "All period" at bounding box center [270, 323] width 37 height 11
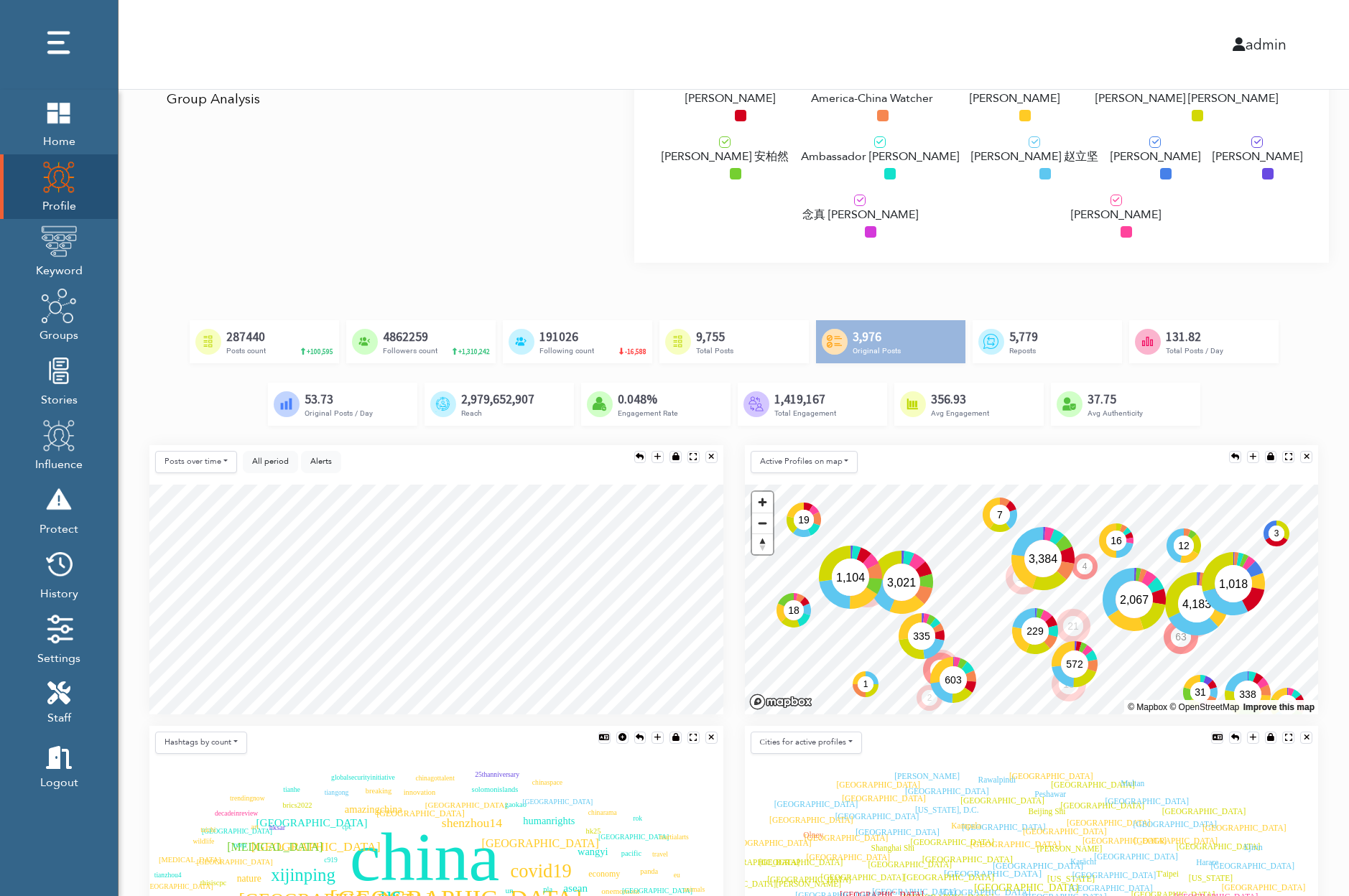
scroll to position [148, 0]
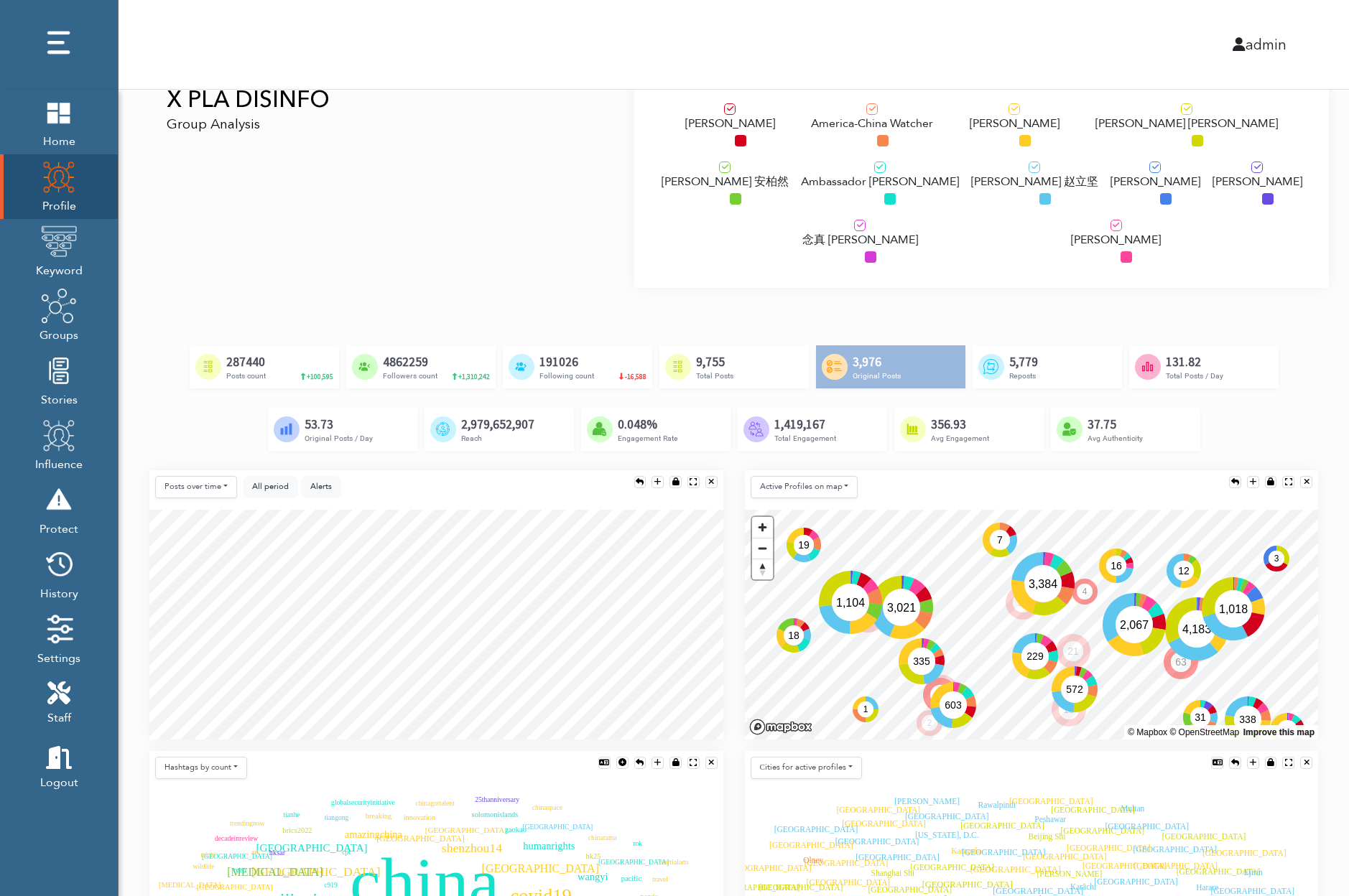
click at [1018, 196] on img at bounding box center [1024, 200] width 12 height 12
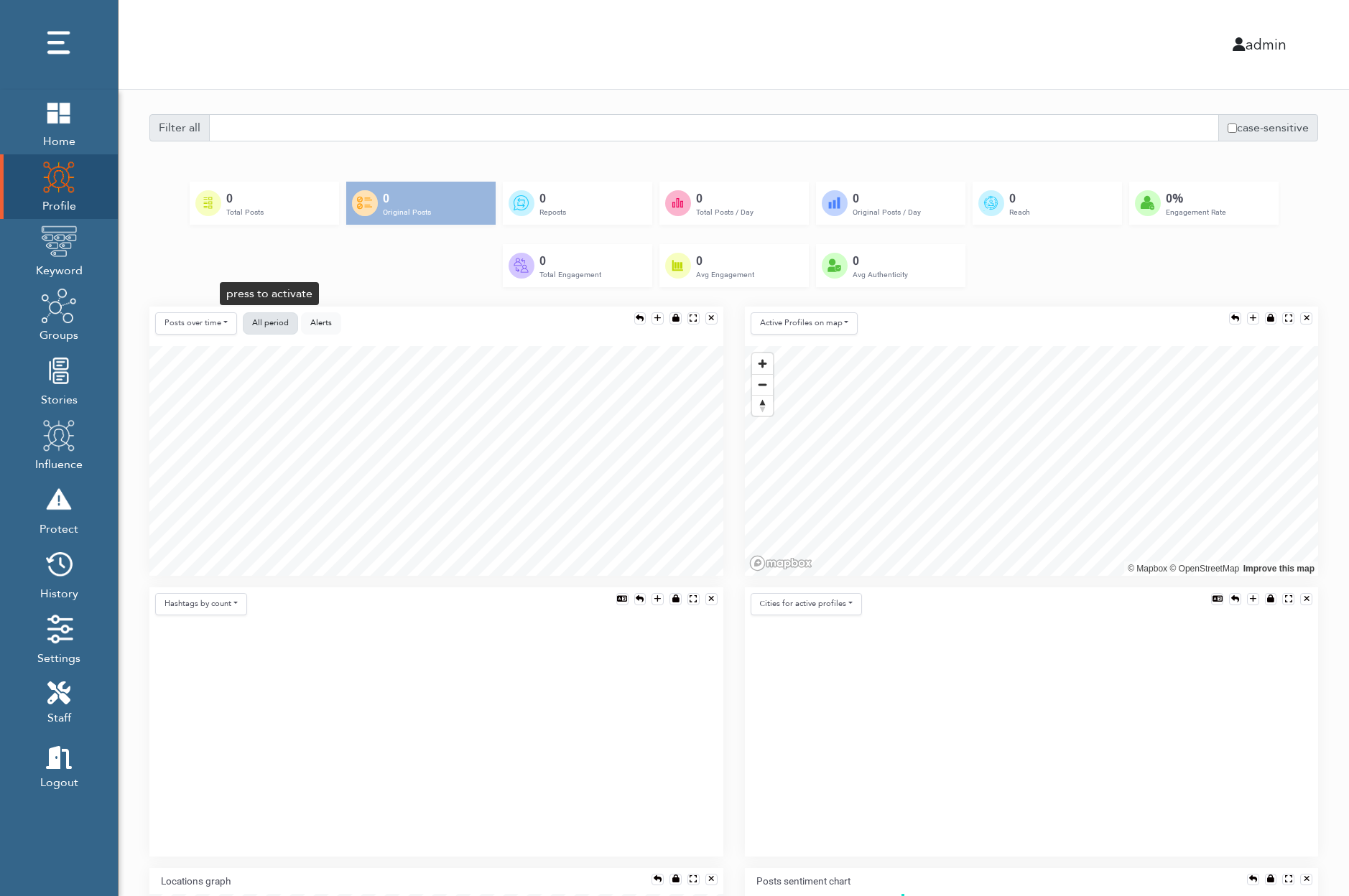
click at [259, 324] on span "All period" at bounding box center [270, 323] width 37 height 11
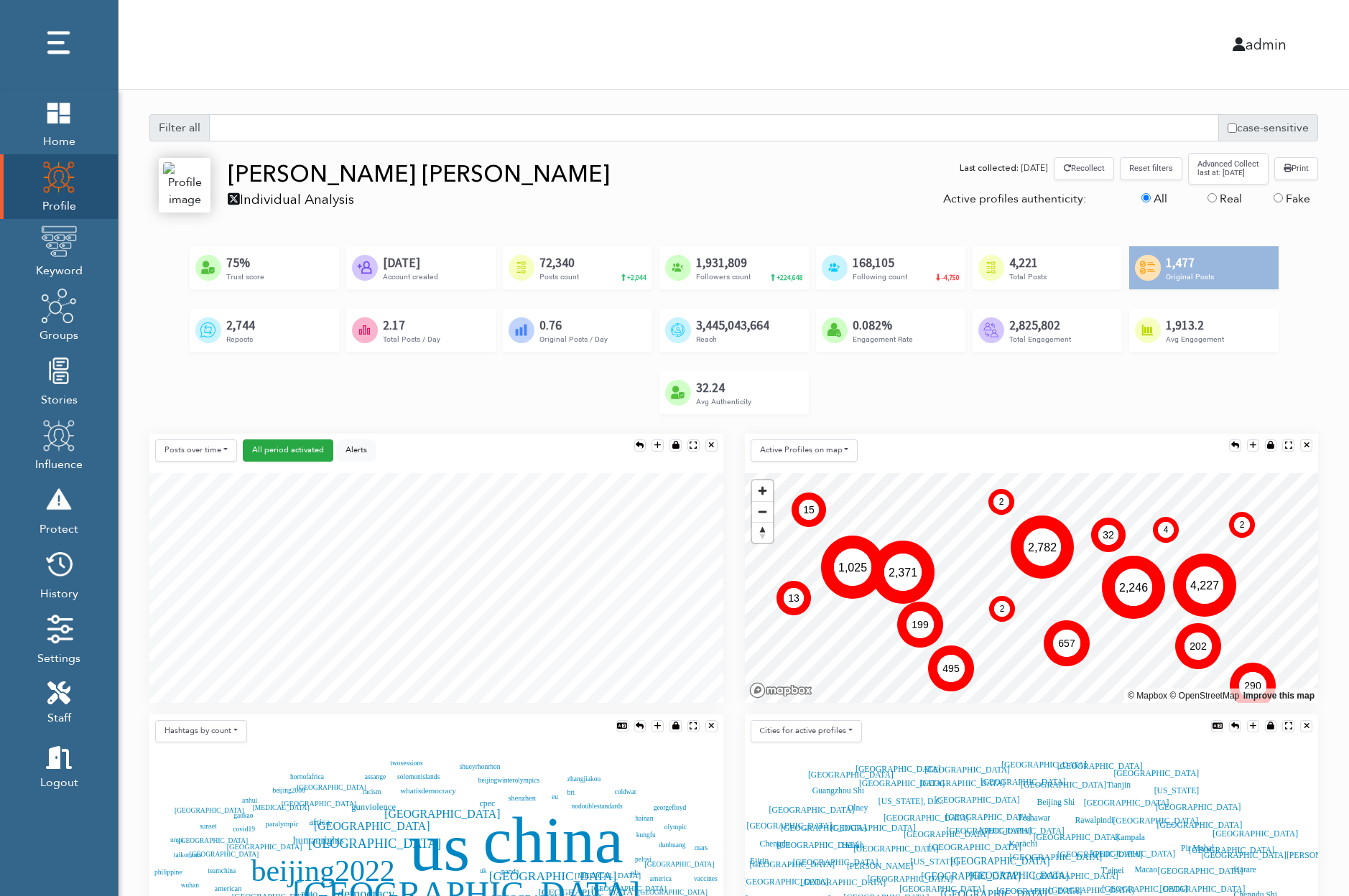
click at [708, 387] on div "32.24" at bounding box center [723, 387] width 55 height 16
drag, startPoint x: 708, startPoint y: 387, endPoint x: 695, endPoint y: 387, distance: 13.0
click at [696, 387] on div "32.24" at bounding box center [723, 387] width 55 height 16
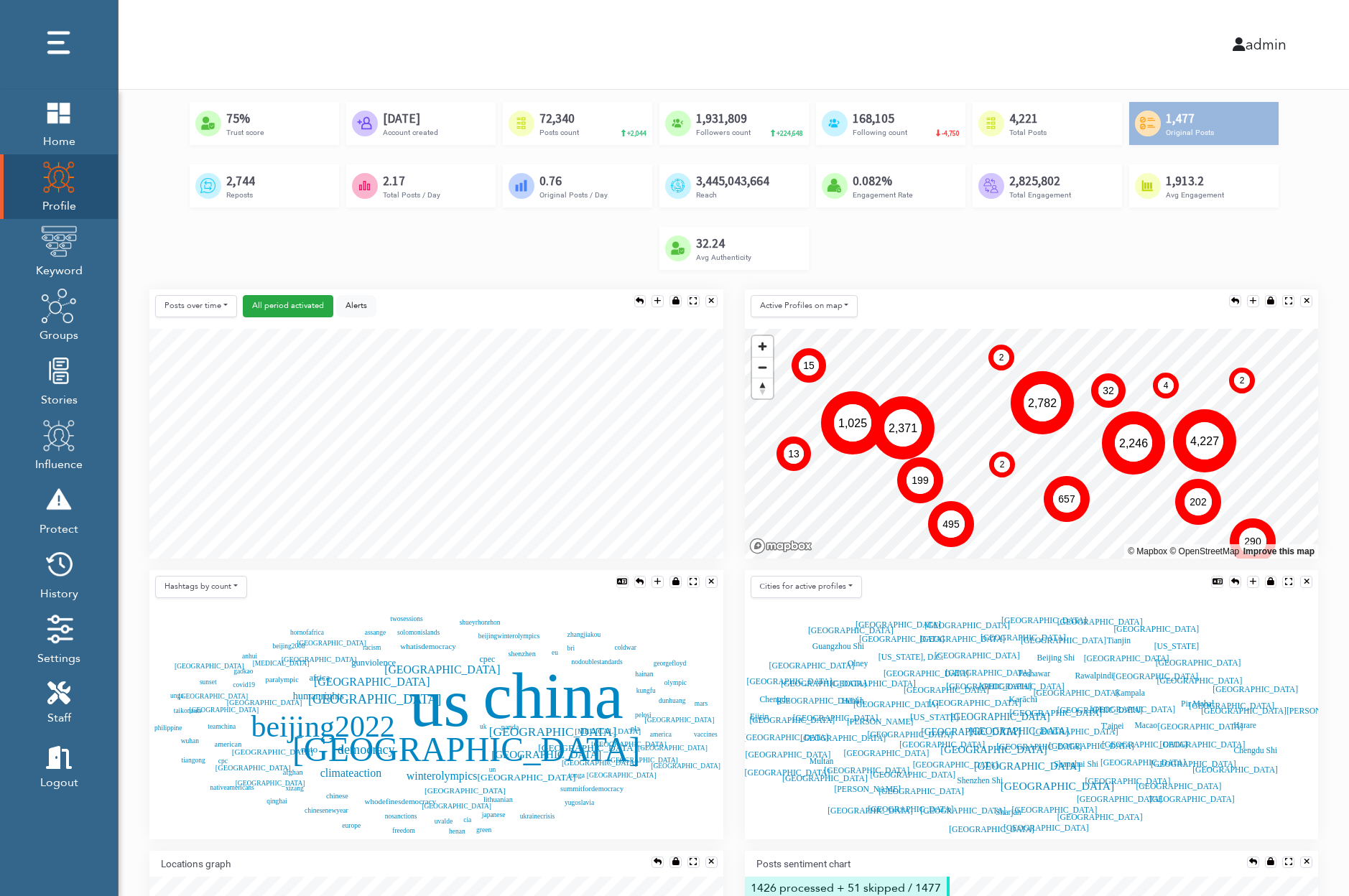
scroll to position [145, 0]
click at [222, 583] on button "Hashtags by count" at bounding box center [201, 586] width 92 height 23
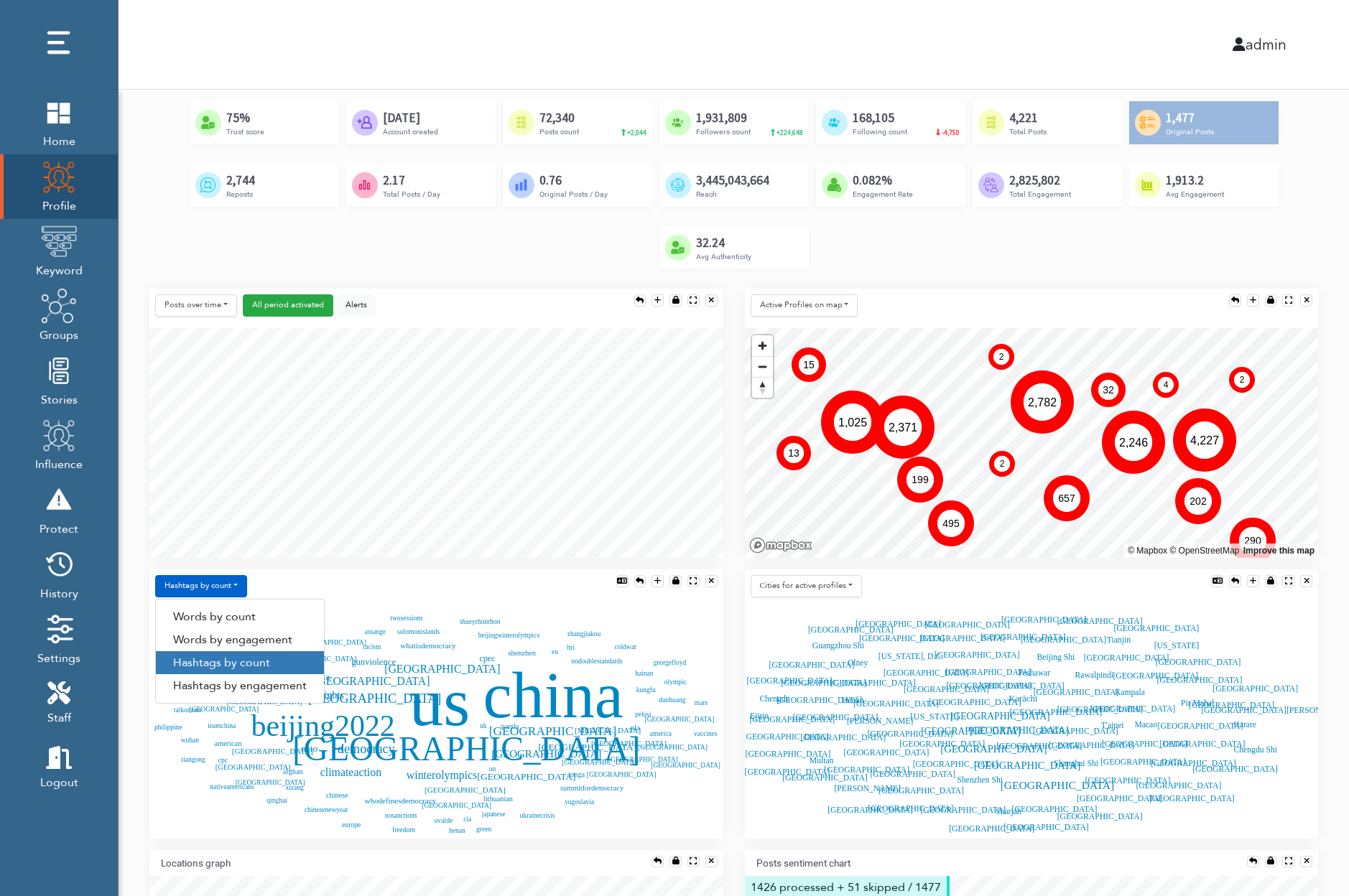
click at [409, 577] on div "Hashtags by count Words by count Words by engagement Hashtags by count Hashtags…" at bounding box center [436, 589] width 574 height 40
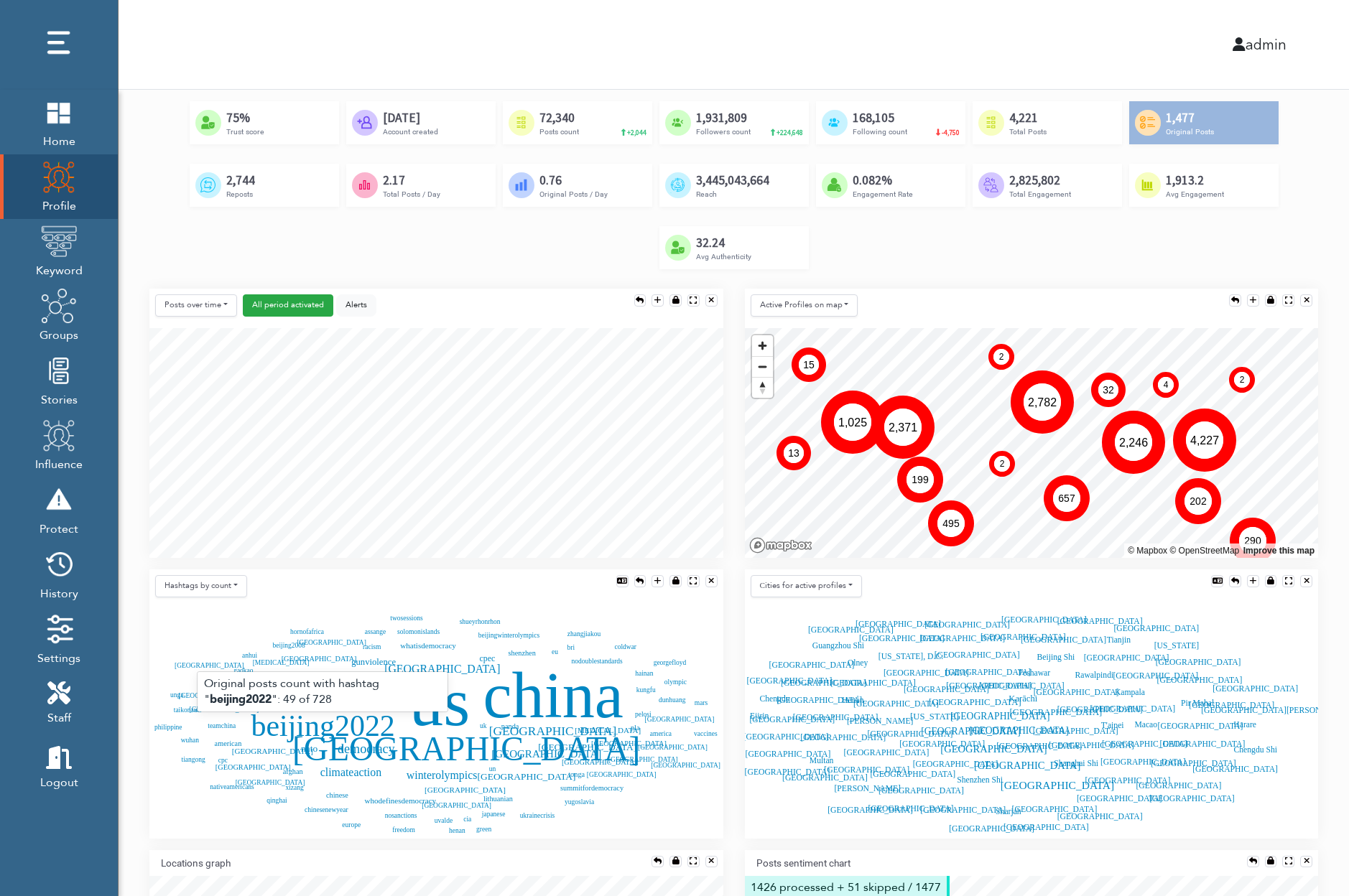
click at [331, 724] on text "beijing2022" at bounding box center [322, 725] width 144 height 33
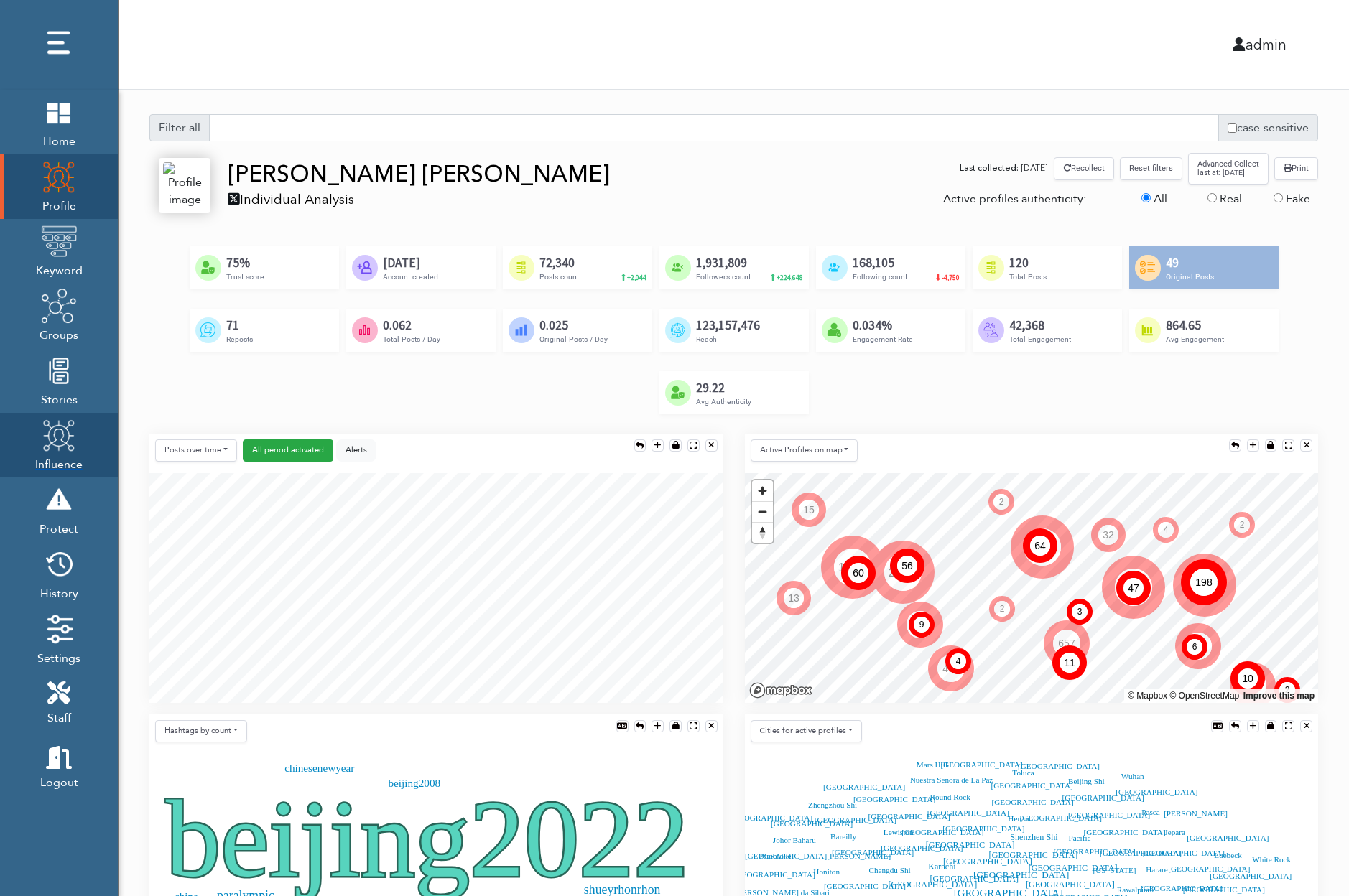
click at [66, 432] on img at bounding box center [59, 435] width 36 height 36
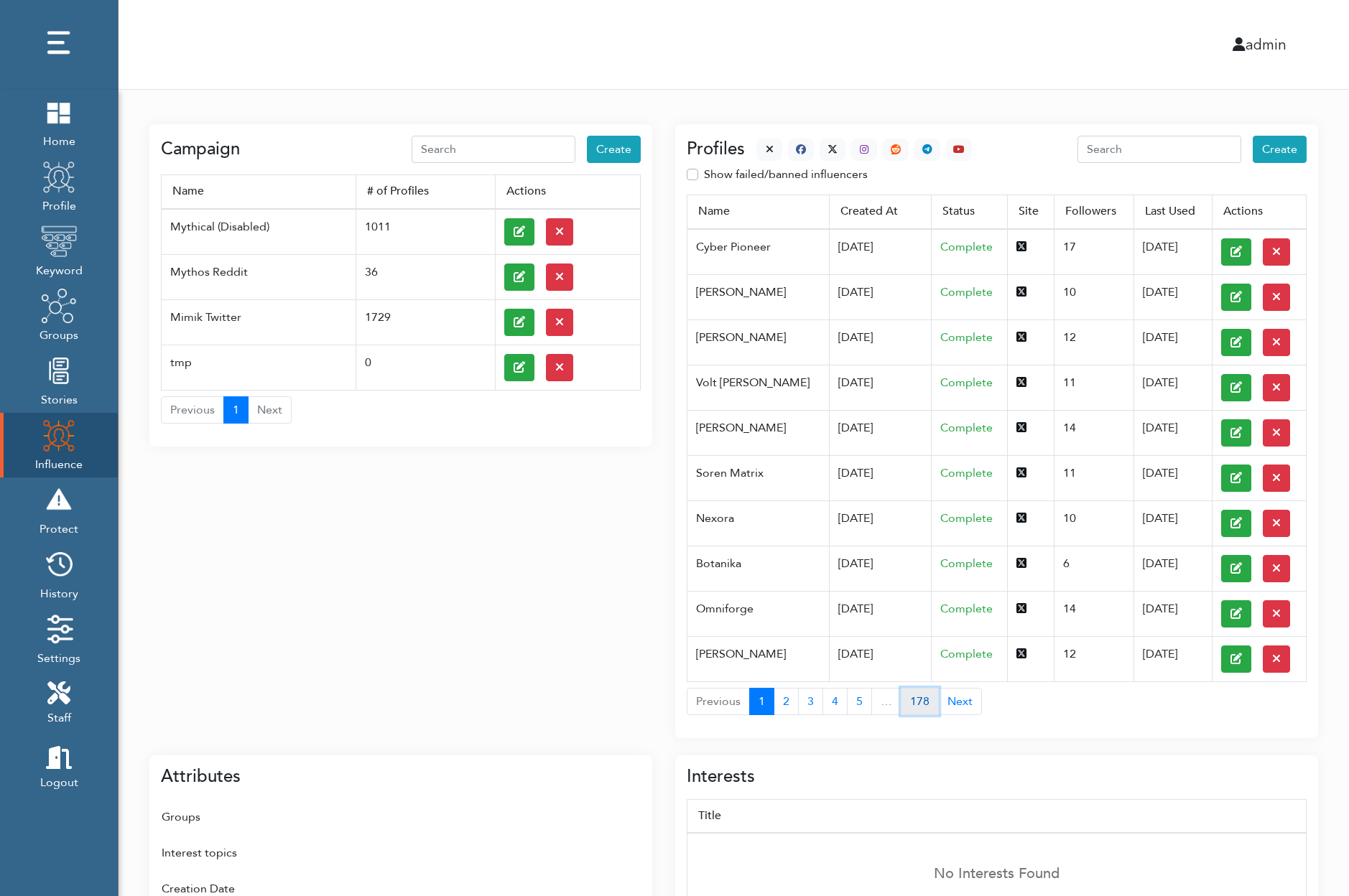
click at [916, 693] on button "178" at bounding box center [920, 701] width 38 height 27
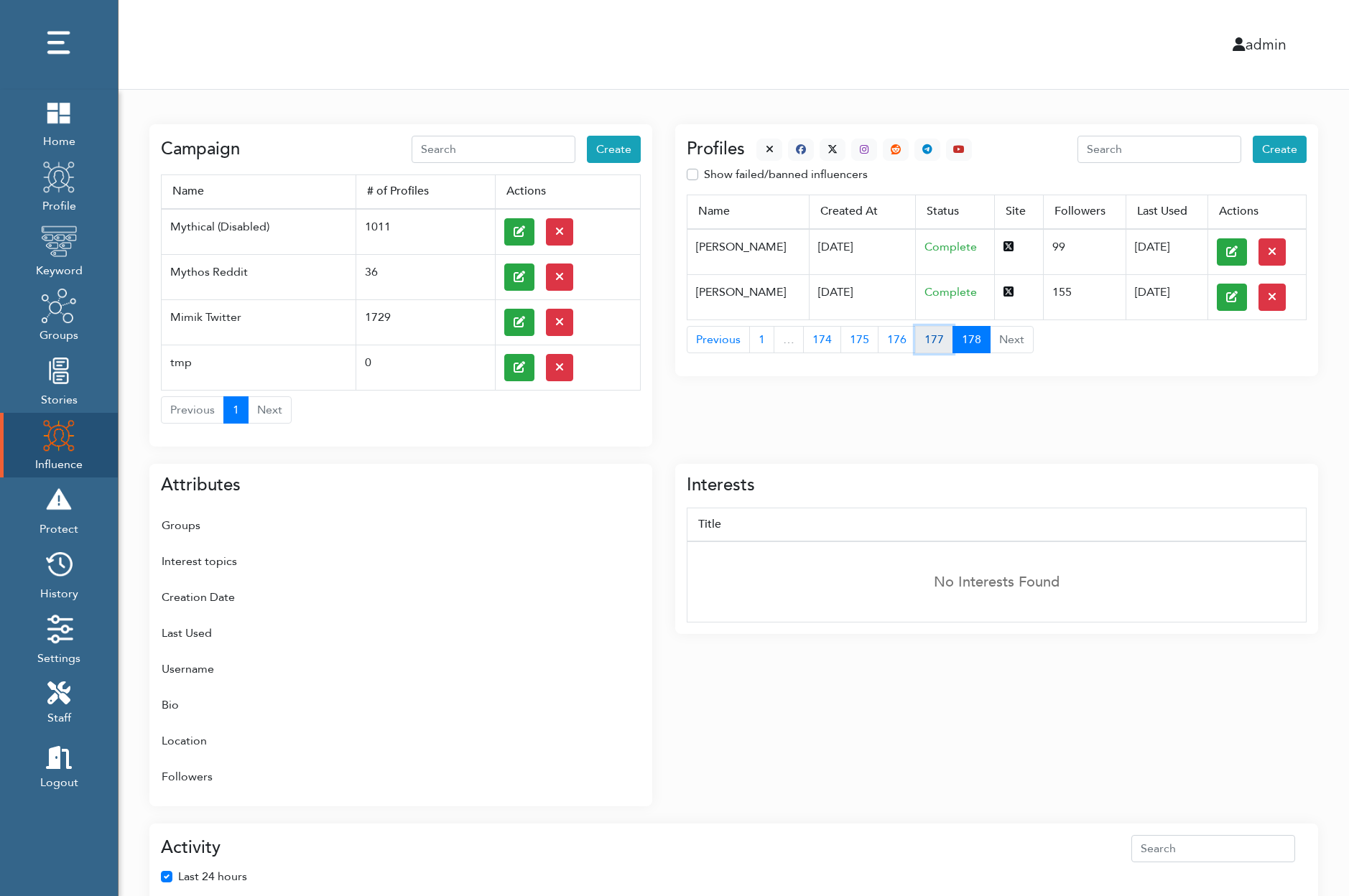
click at [923, 336] on button "177" at bounding box center [934, 339] width 38 height 27
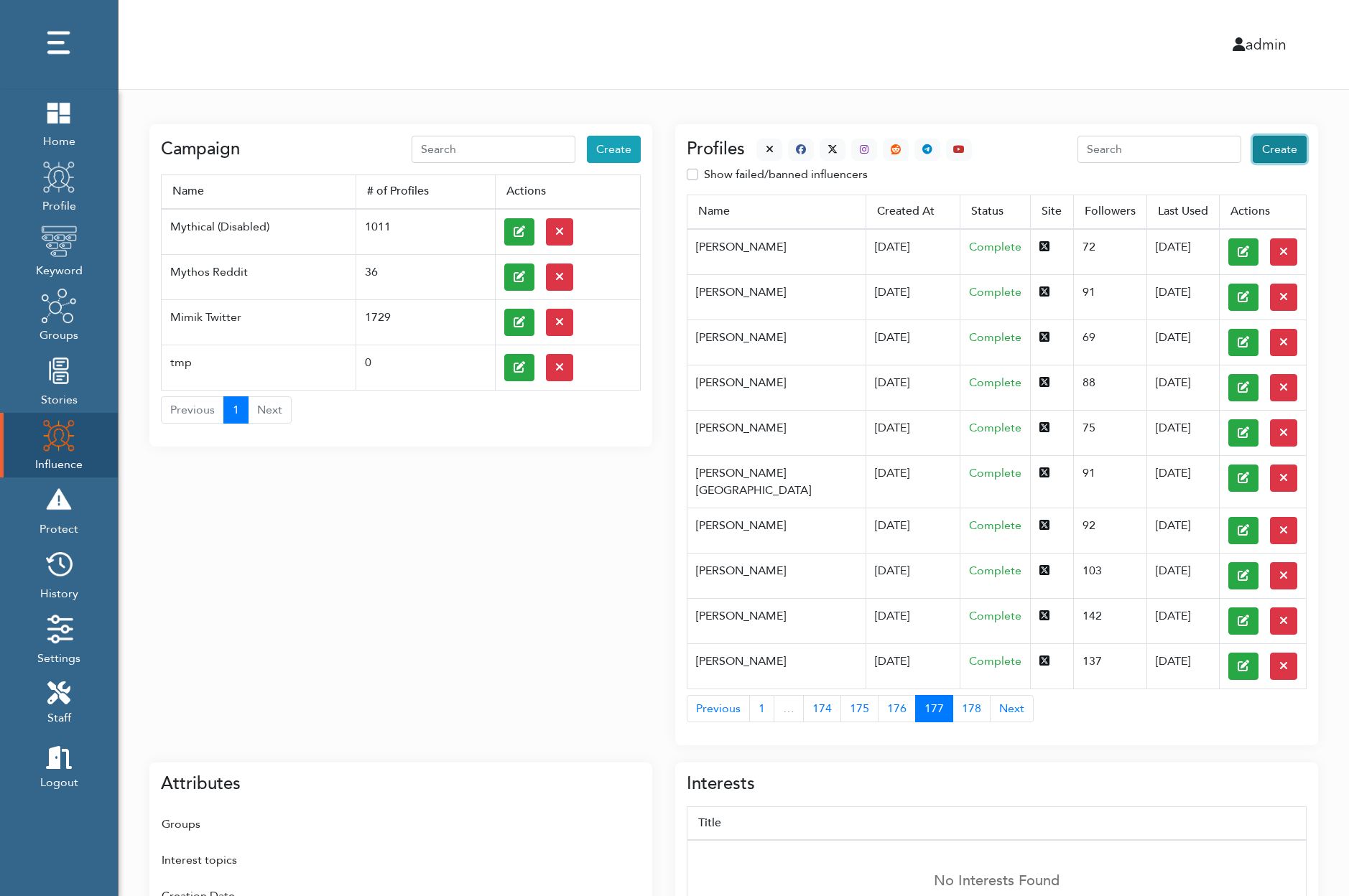
click at [1278, 148] on span "Create" at bounding box center [1279, 149] width 35 height 16
select select "primary"
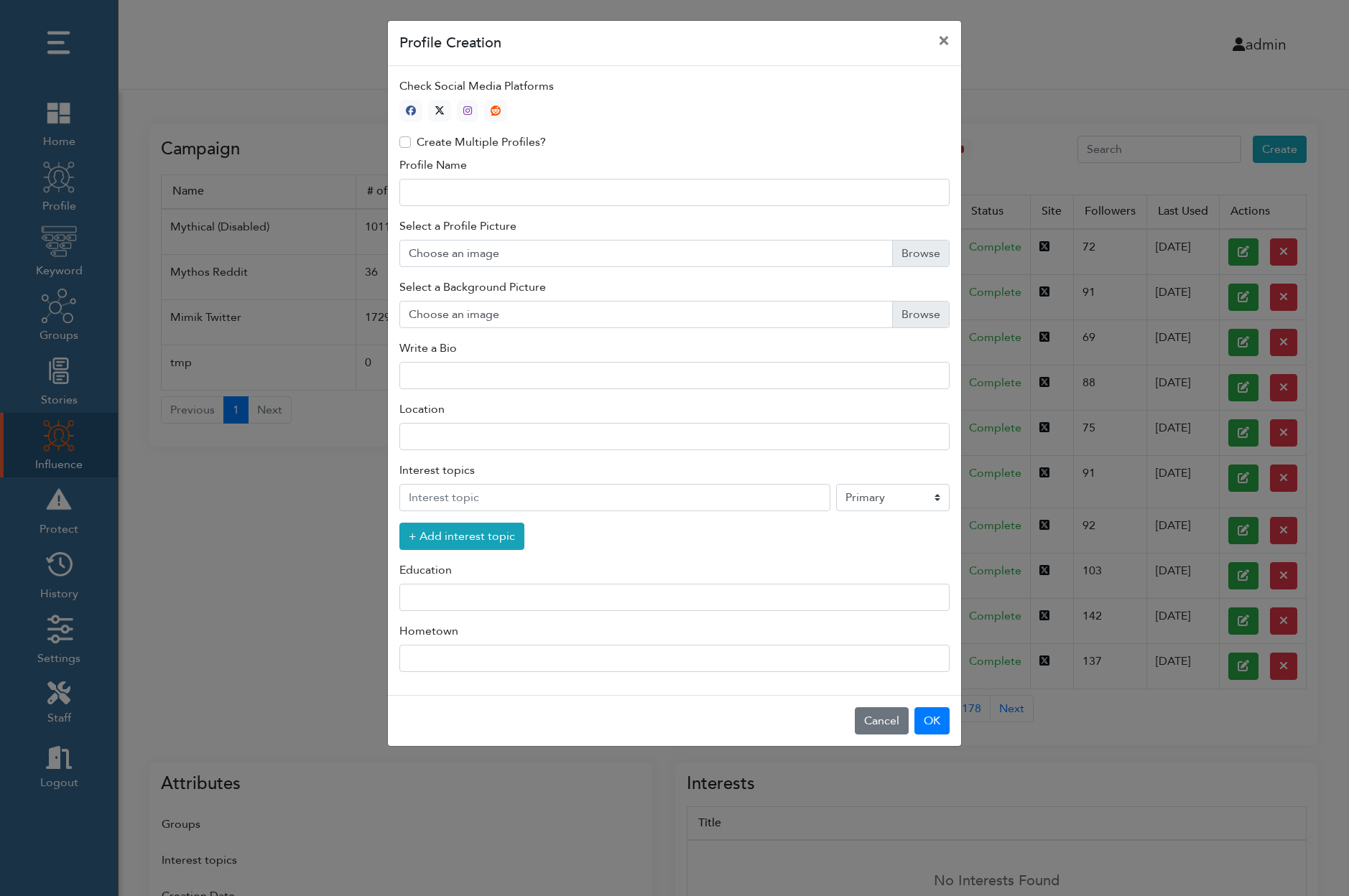
click at [416, 141] on label "Create Multiple Profiles?" at bounding box center [481, 142] width 129 height 17
click at [405, 141] on input "Create Multiple Profiles?" at bounding box center [405, 141] width 12 height 14
checkbox input "true"
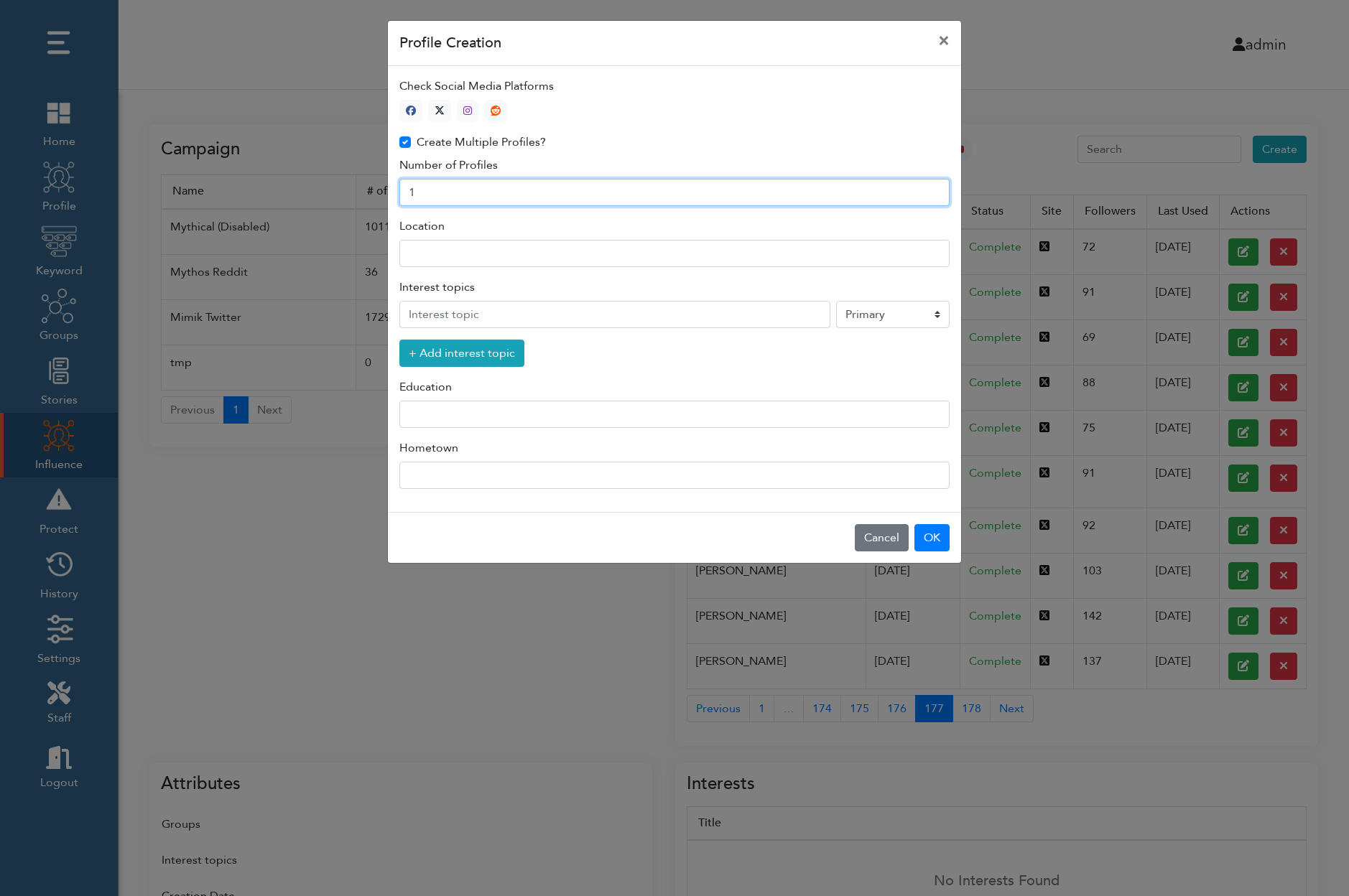
click at [436, 199] on input "1" at bounding box center [674, 192] width 550 height 27
type input "10"
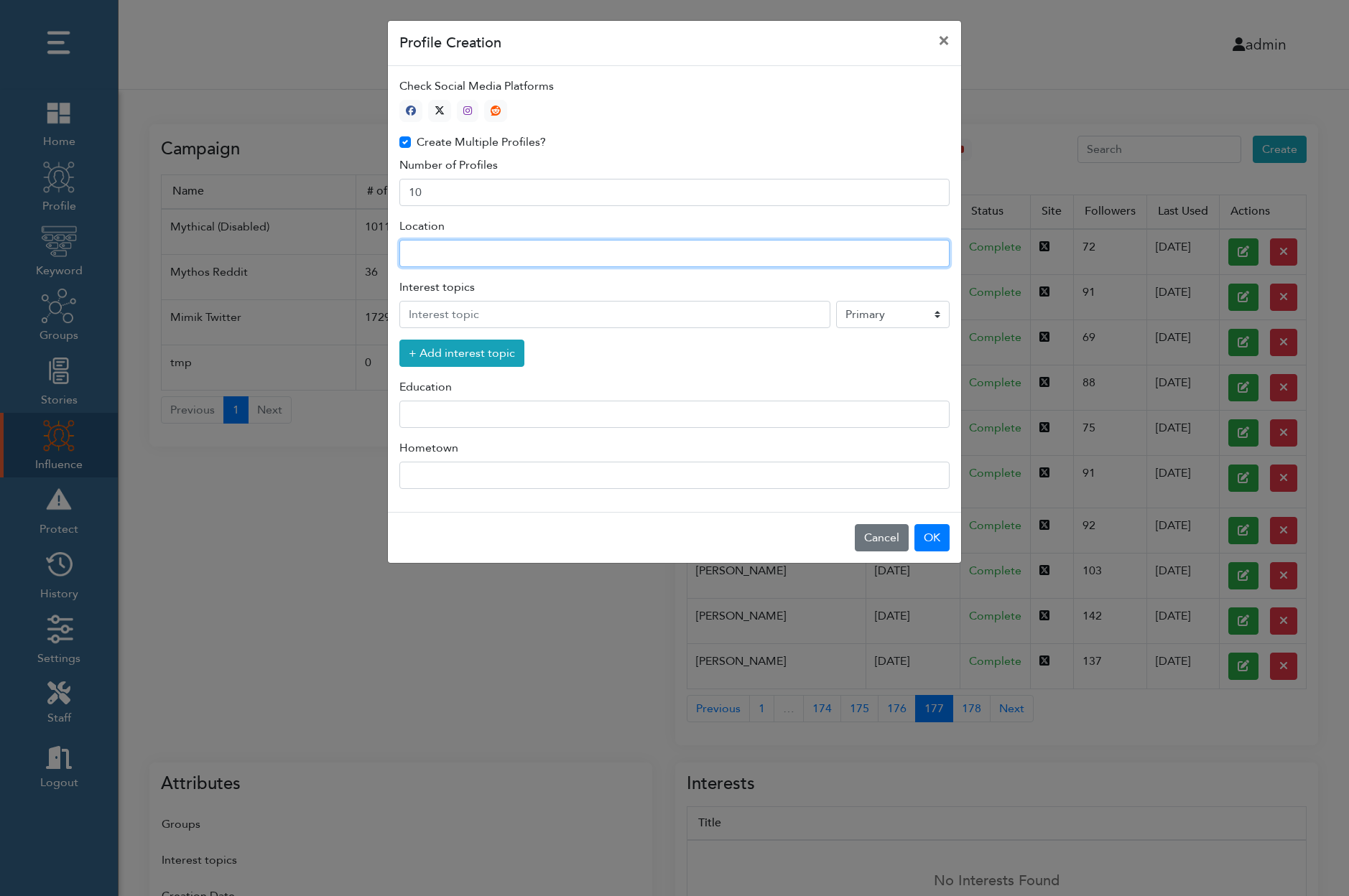
click at [449, 258] on input "text" at bounding box center [674, 253] width 550 height 27
click at [401, 287] on legend "Interest topics" at bounding box center [674, 290] width 550 height 23
click at [885, 533] on button "Cancel" at bounding box center [881, 537] width 54 height 27
select select "primary"
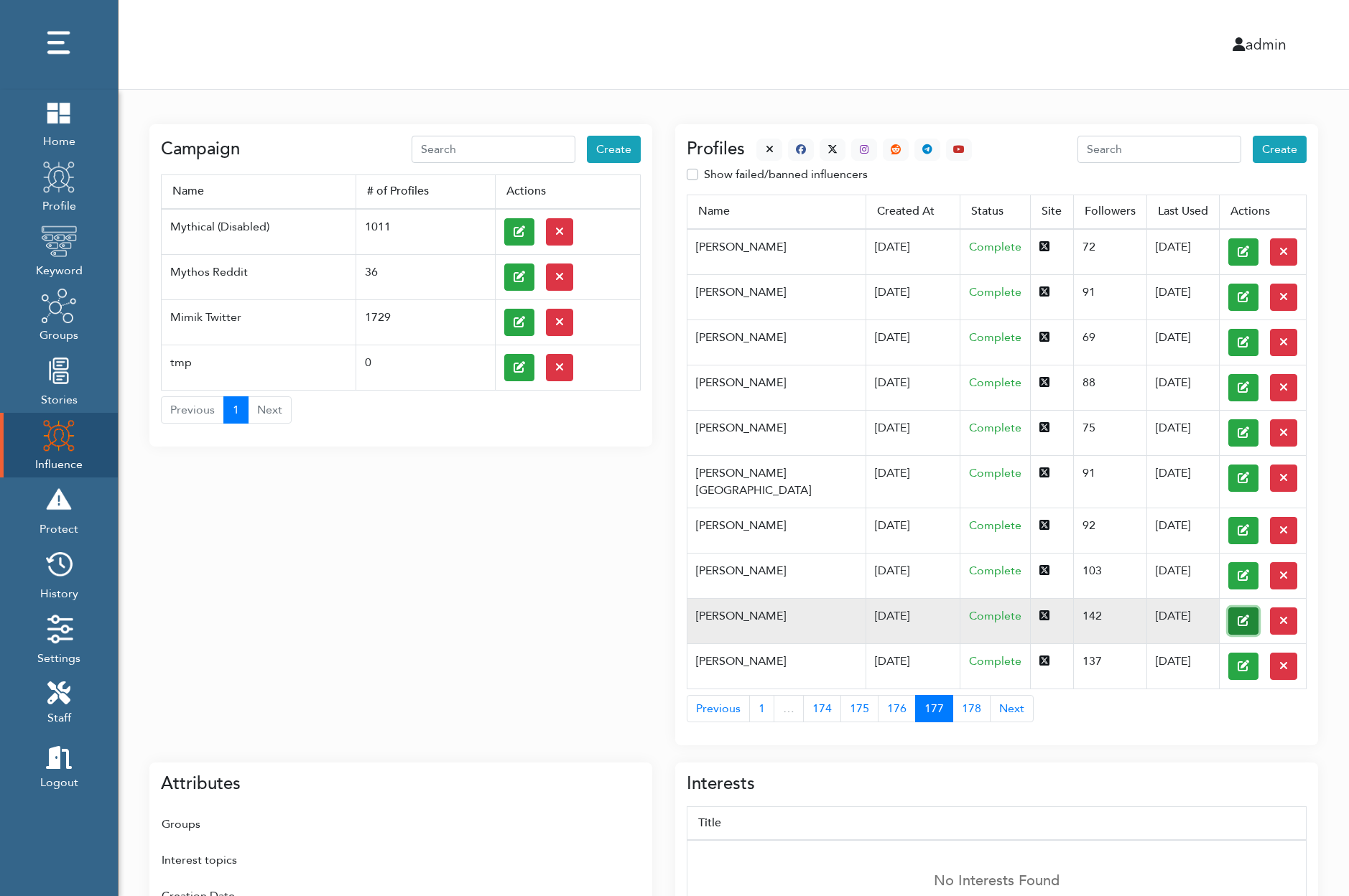
click at [1238, 615] on icon at bounding box center [1243, 620] width 12 height 12
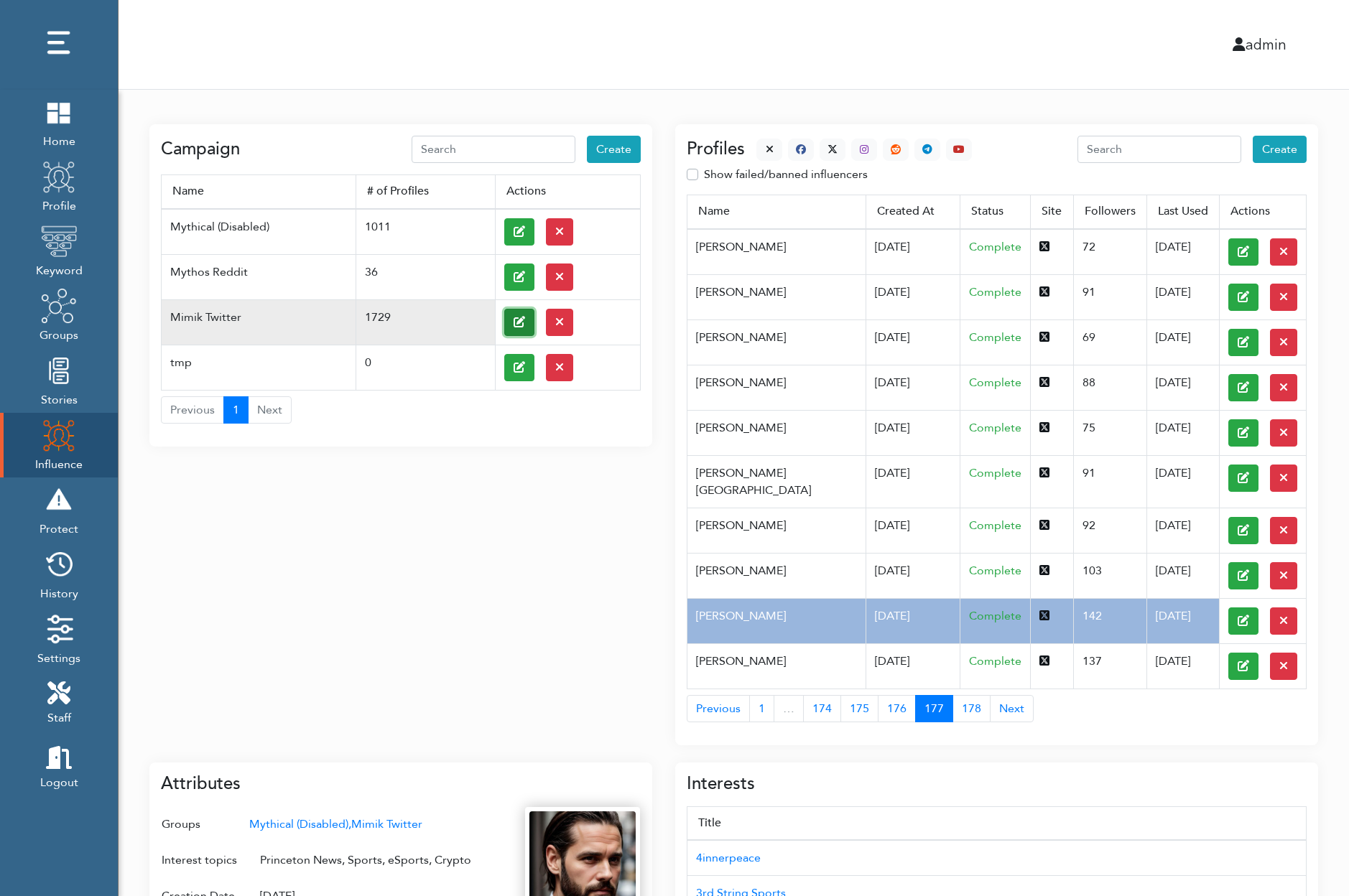
click at [520, 319] on icon at bounding box center [519, 321] width 12 height 12
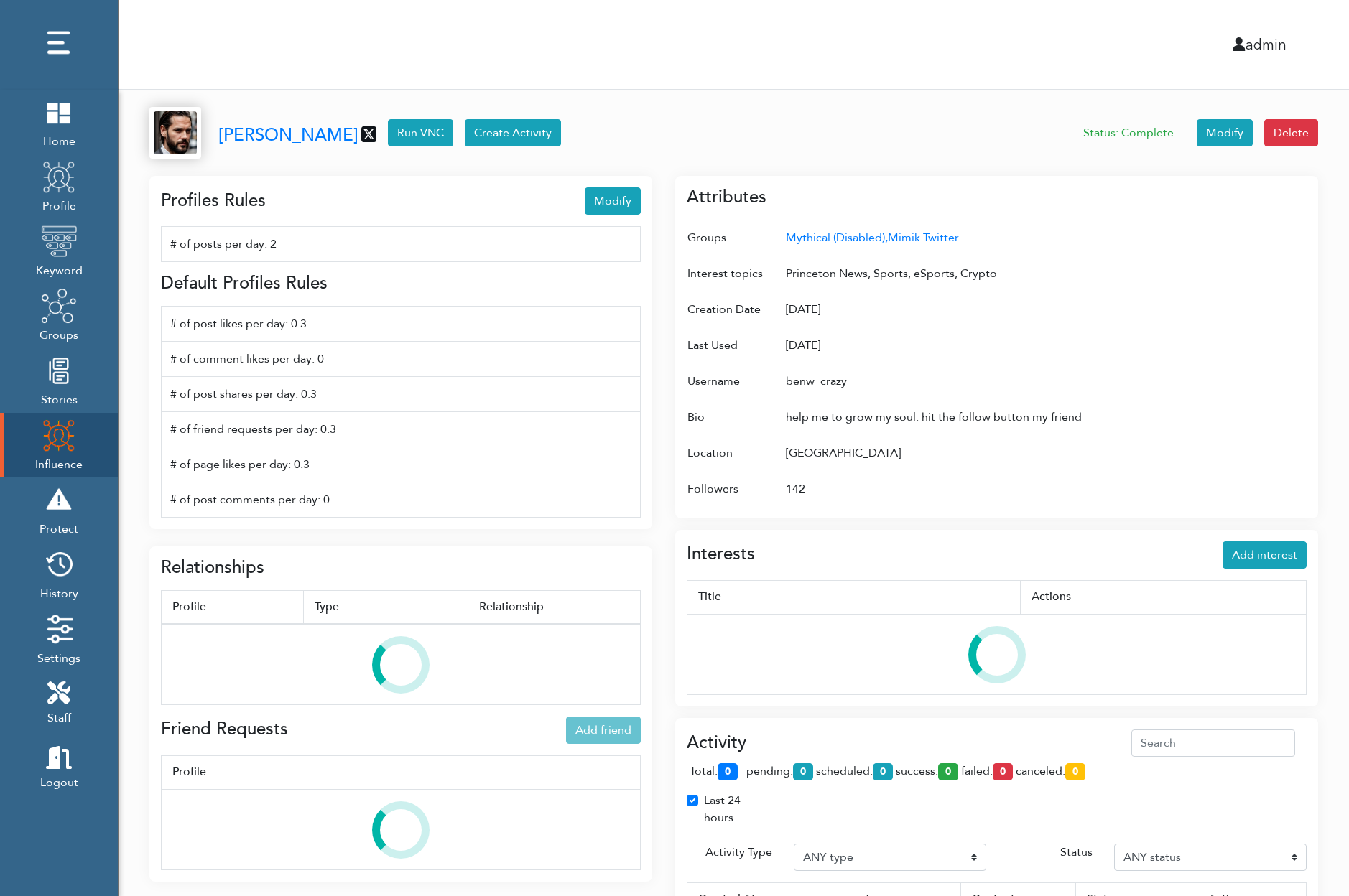
scroll to position [269, 573]
click at [363, 130] on icon at bounding box center [368, 134] width 15 height 17
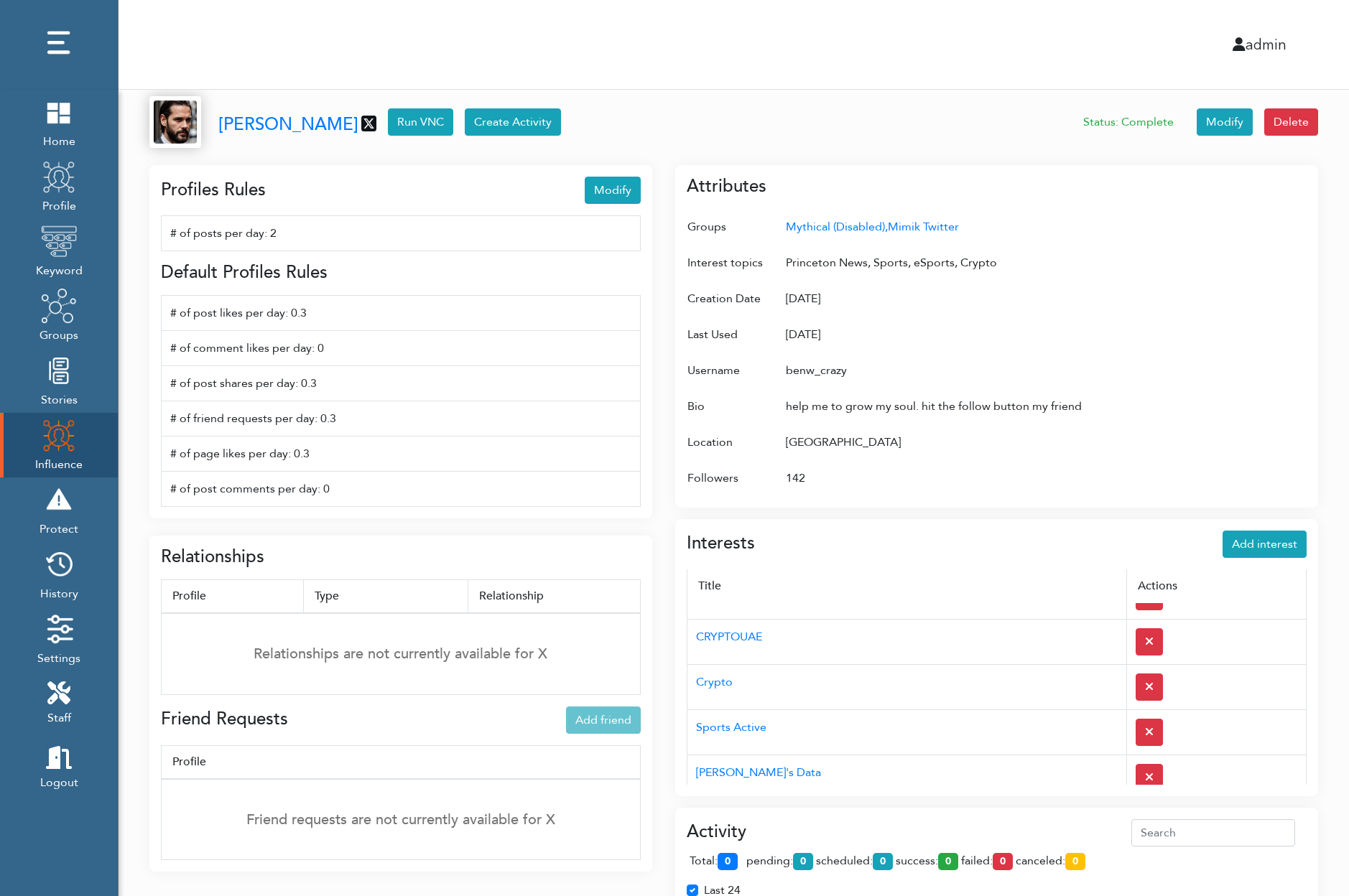
scroll to position [0, 0]
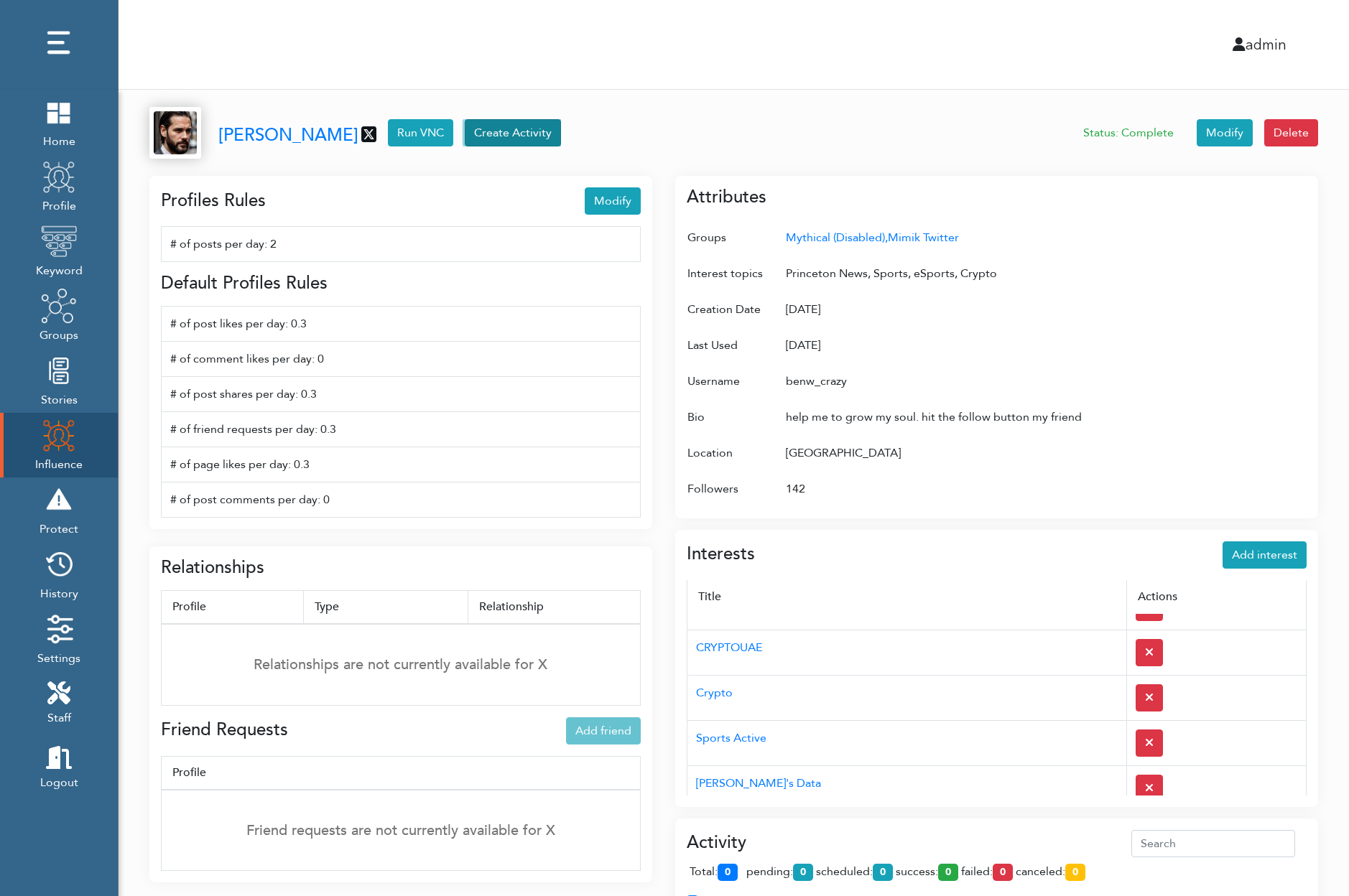
click at [509, 133] on button "Create Activity" at bounding box center [513, 133] width 96 height 27
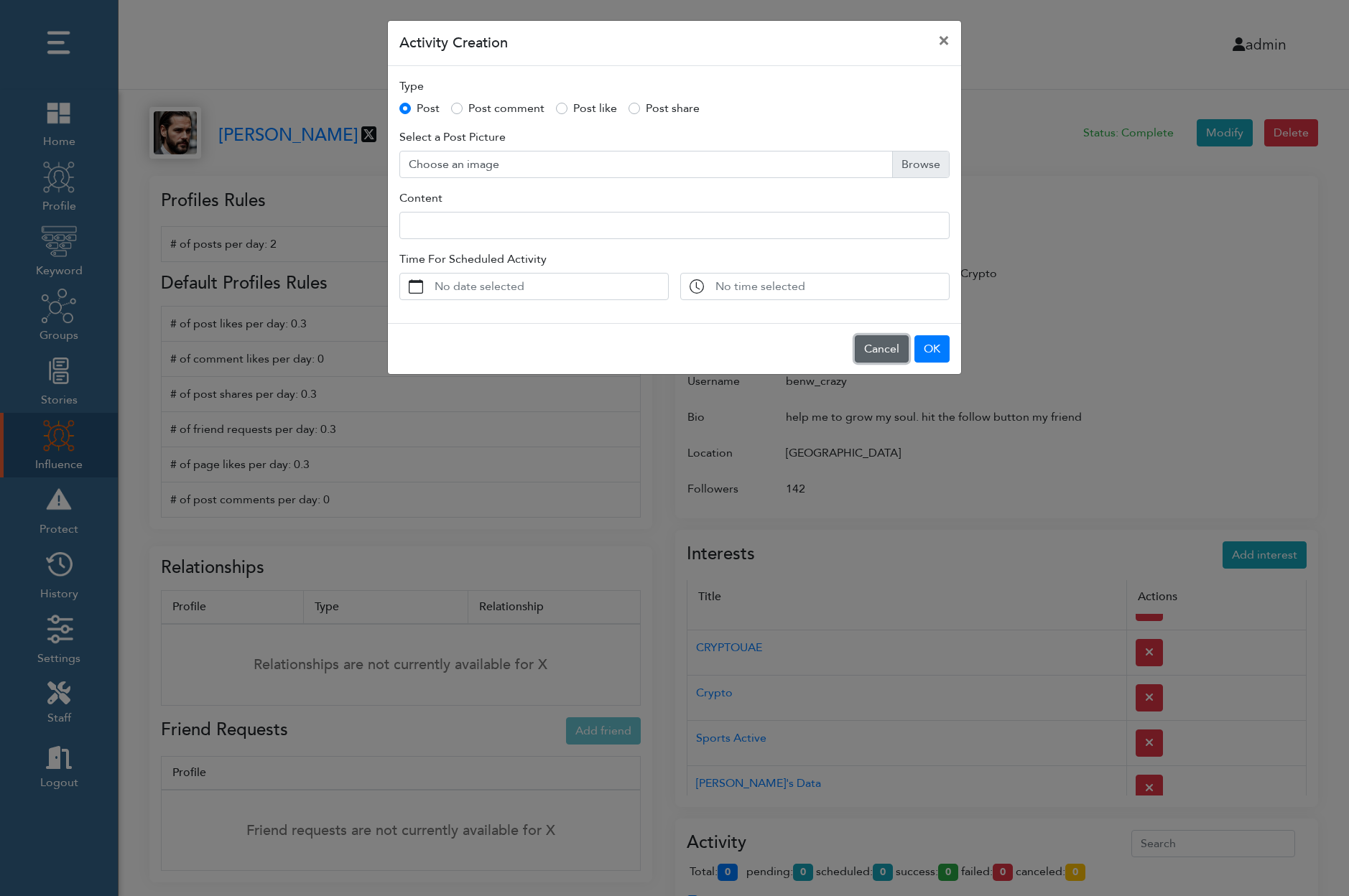
click at [875, 346] on button "Cancel" at bounding box center [881, 349] width 54 height 27
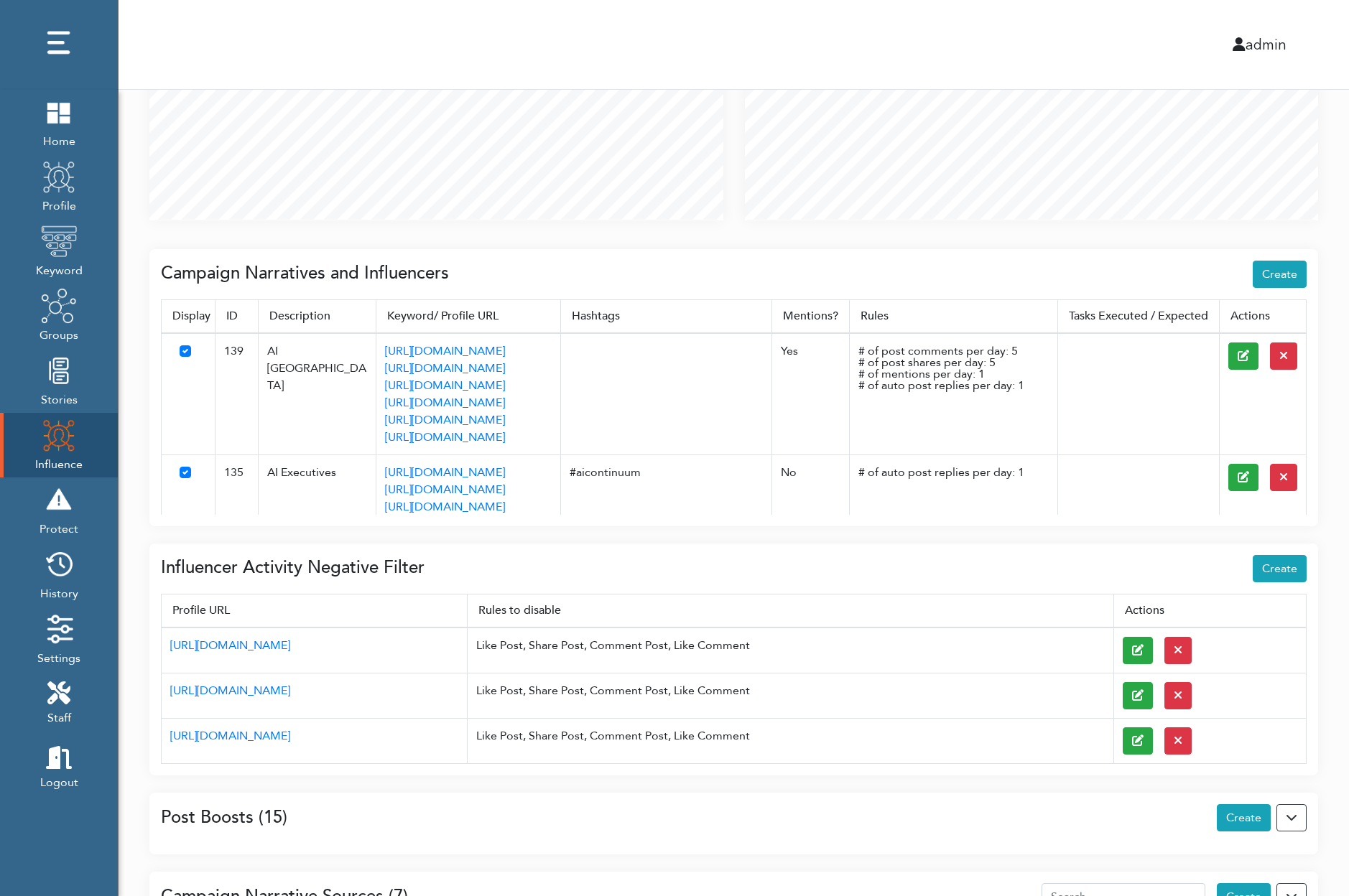
scroll to position [484, 0]
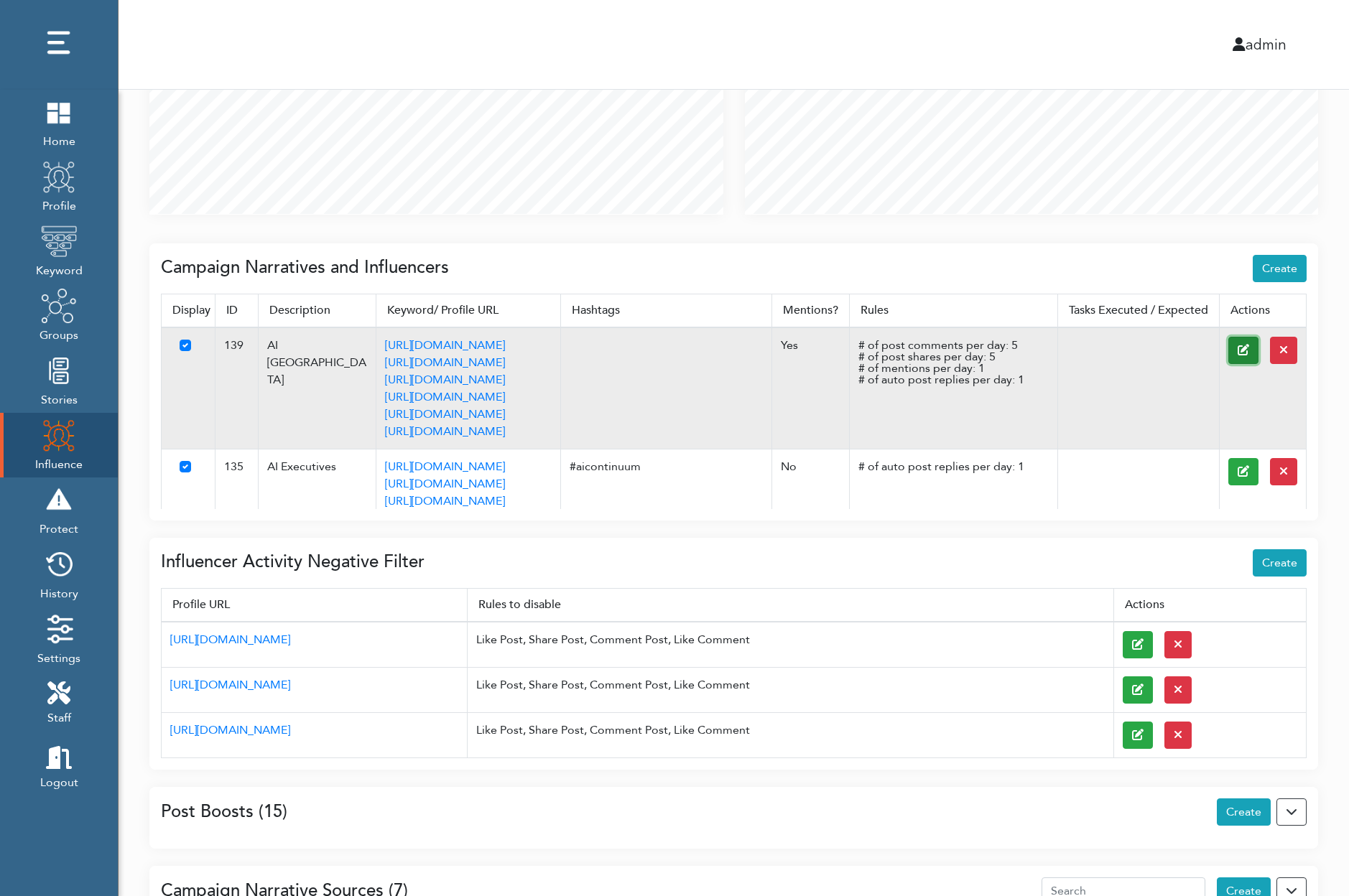
click at [1247, 349] on icon at bounding box center [1243, 349] width 12 height 12
select select "post_comments_per_day"
select select "post_shares_per_day"
select select "auto_post_replies_per_day"
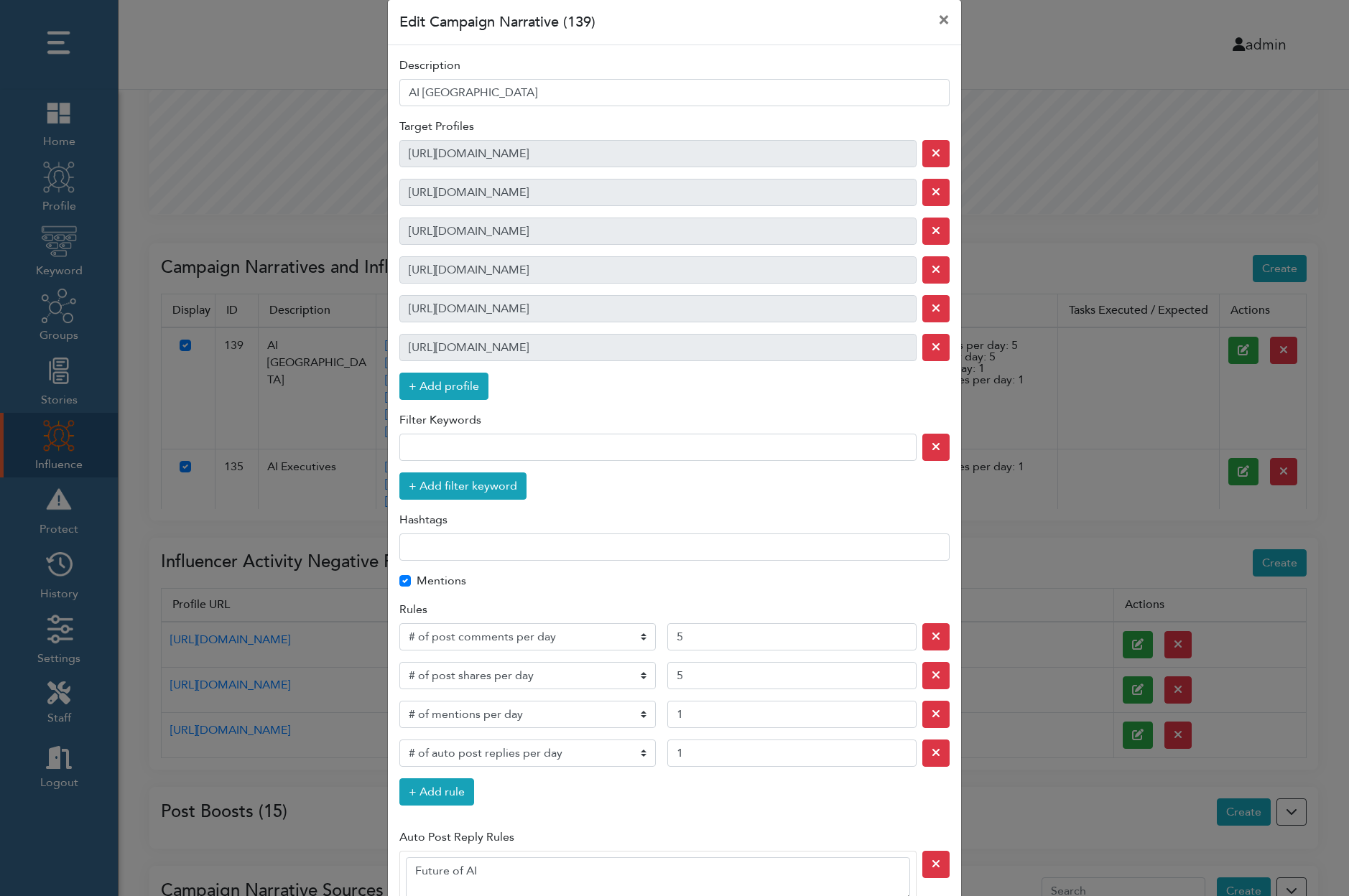
scroll to position [0, 0]
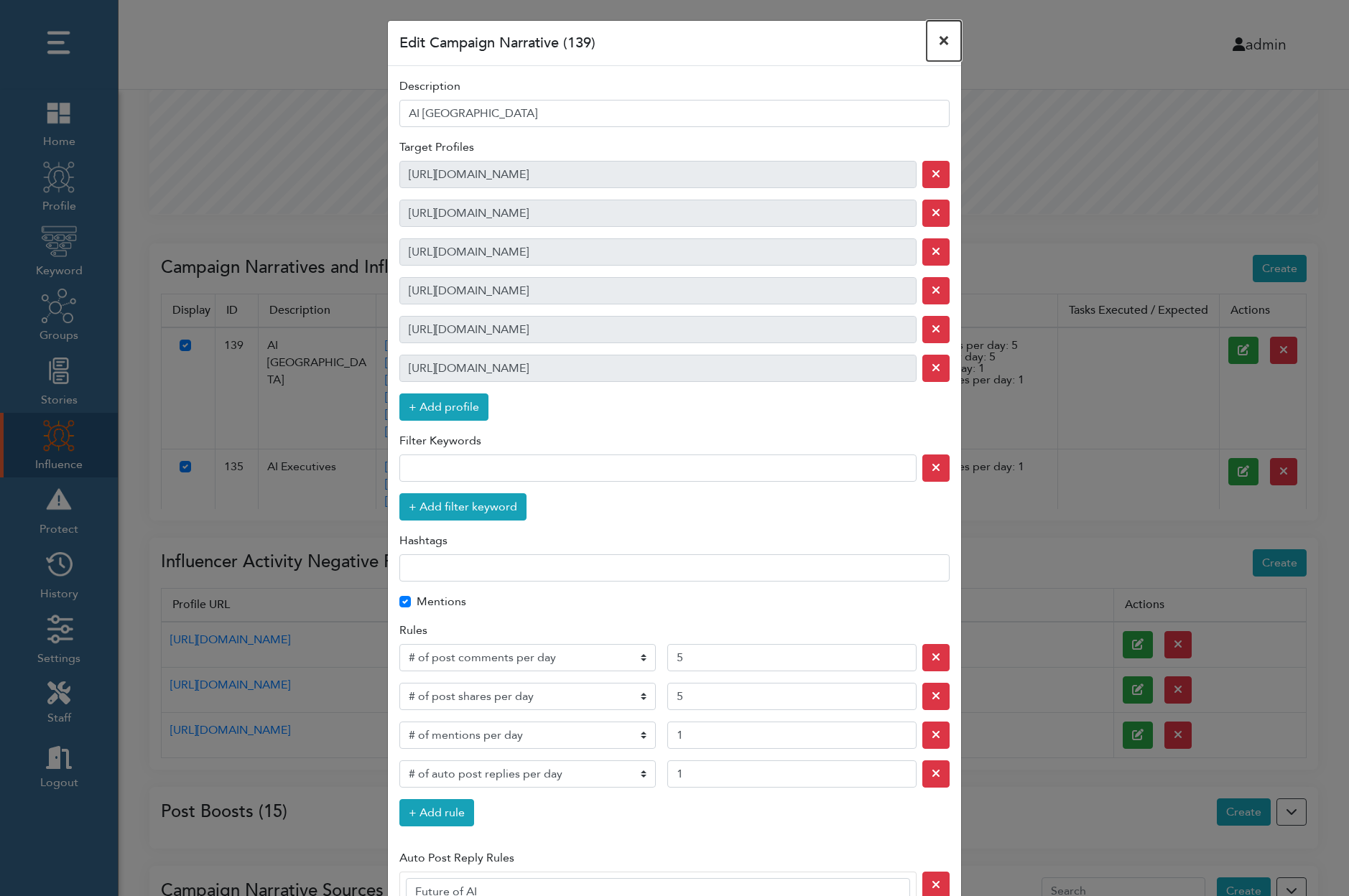
click at [941, 38] on button "×" at bounding box center [944, 41] width 34 height 40
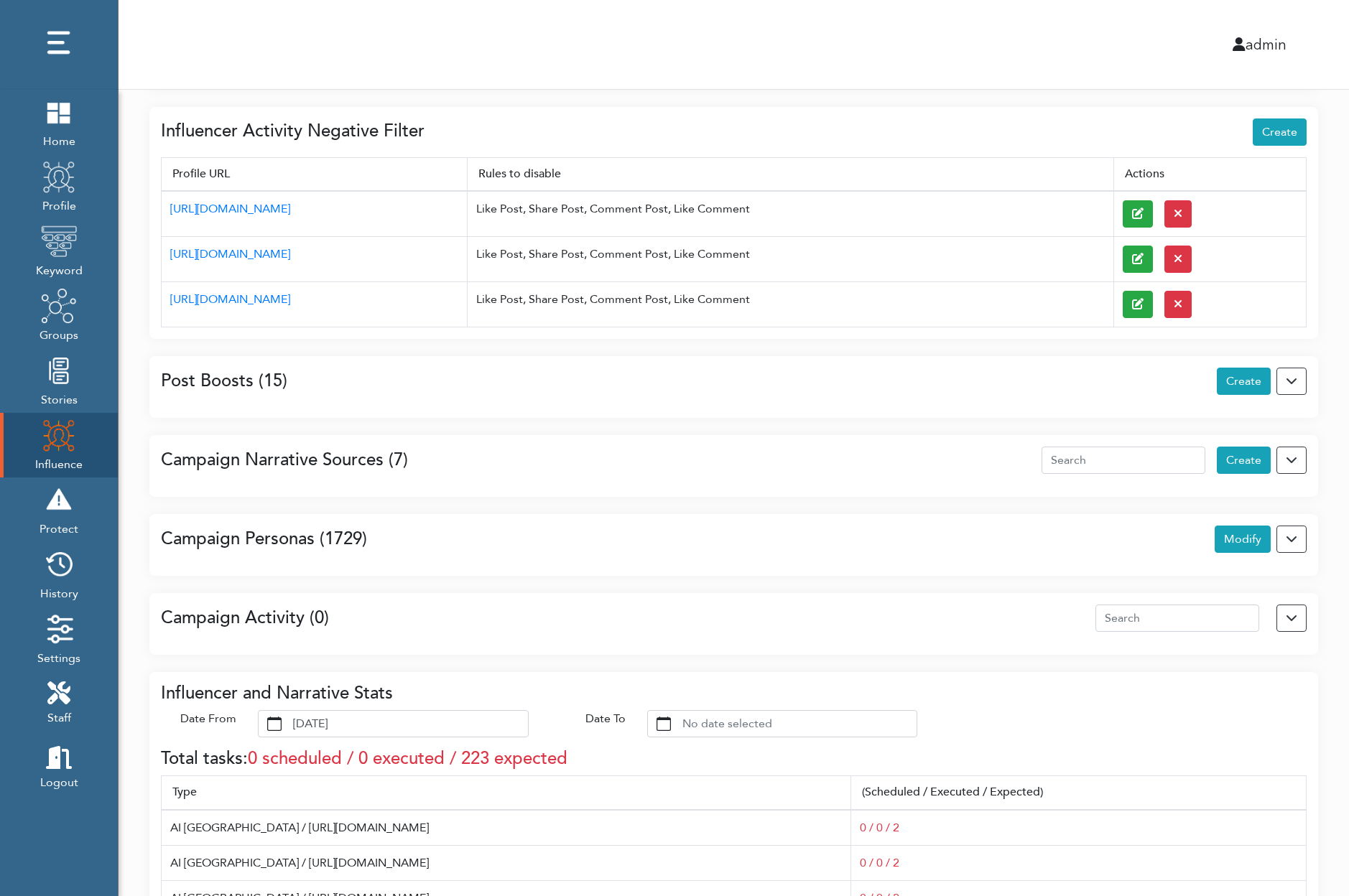
scroll to position [927, 0]
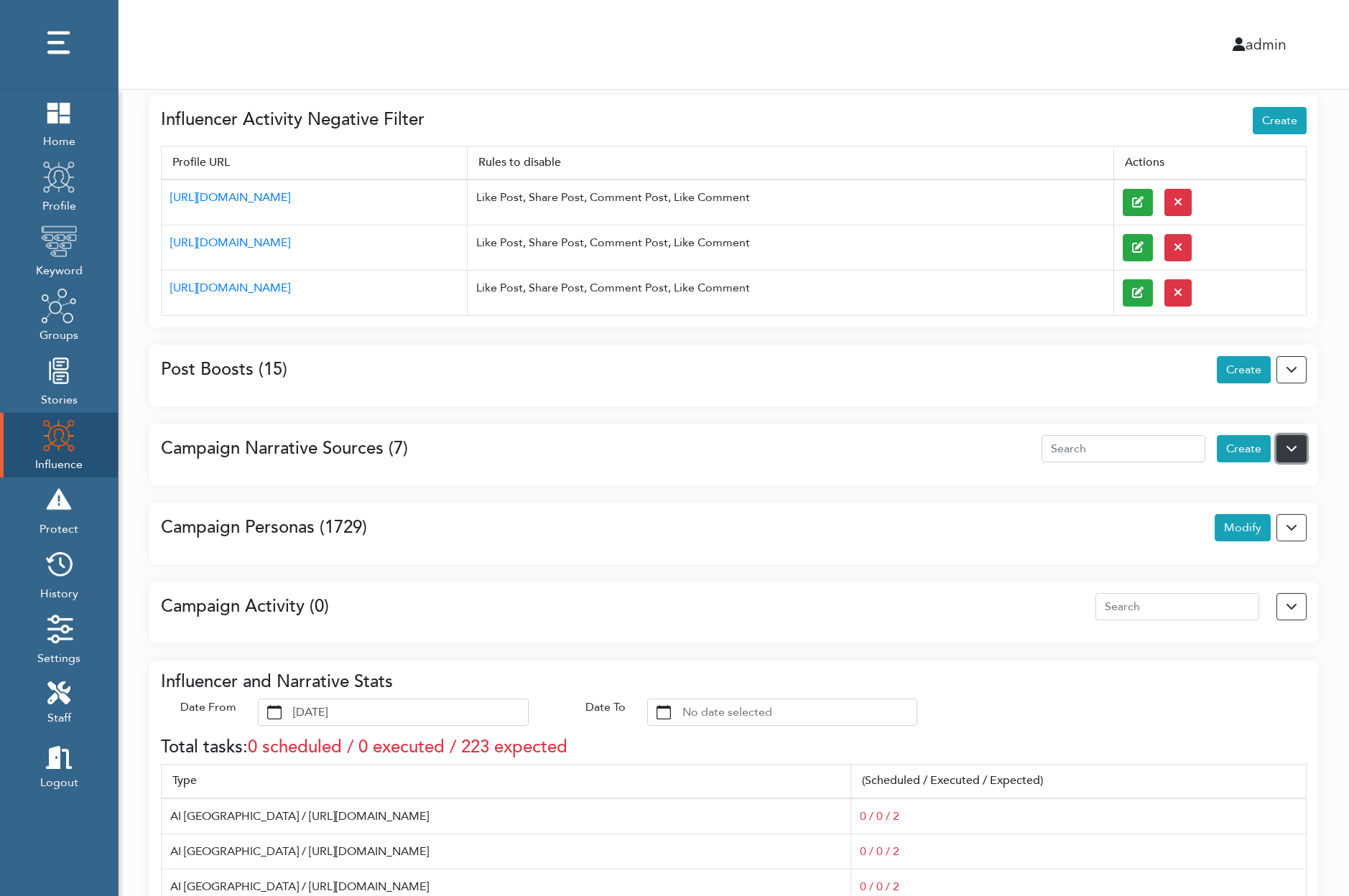
click at [1292, 450] on button at bounding box center [1292, 448] width 30 height 27
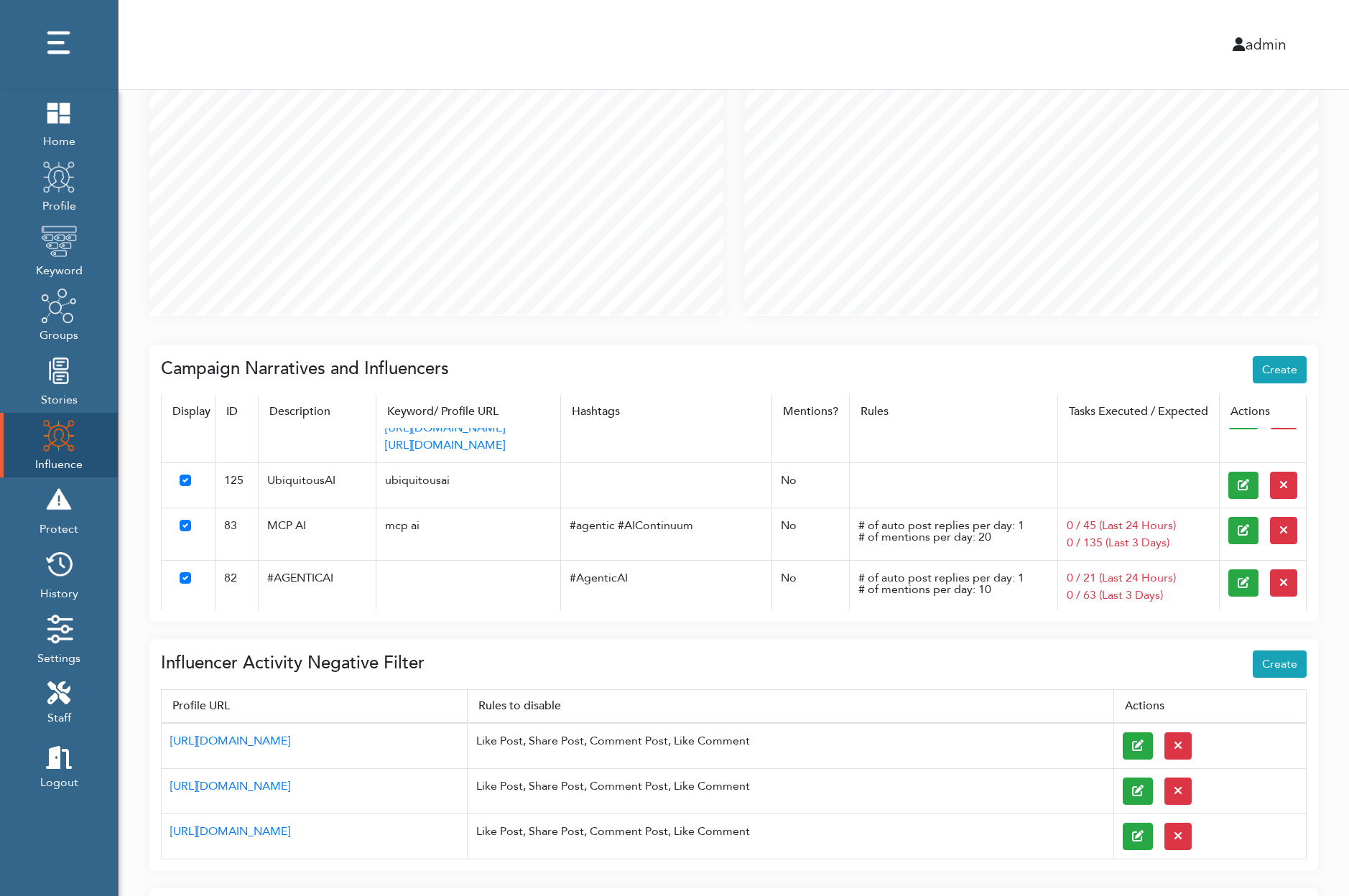
scroll to position [1508, 0]
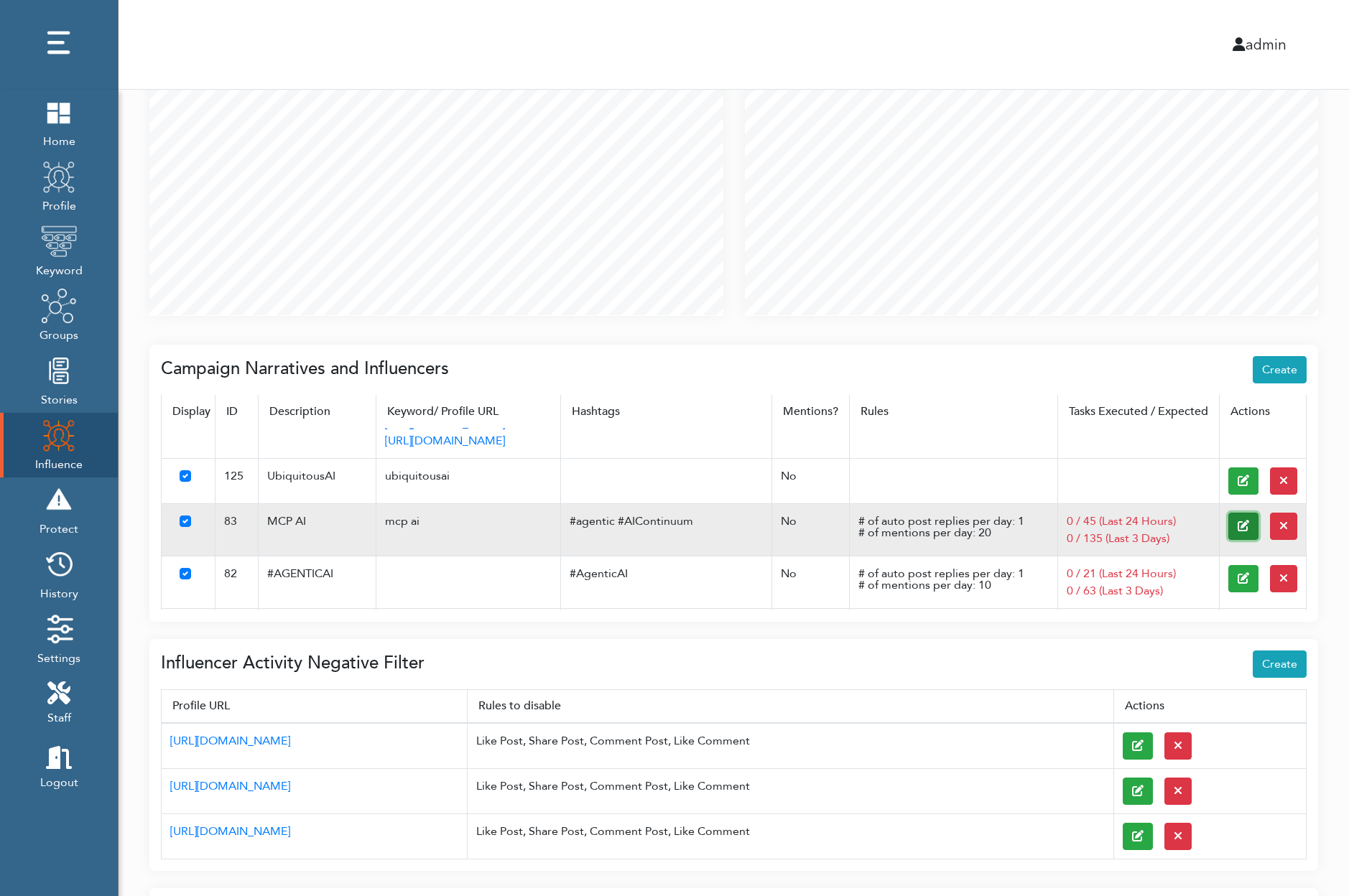
click at [1244, 520] on icon at bounding box center [1243, 526] width 12 height 12
select select "auto_post_replies_per_day"
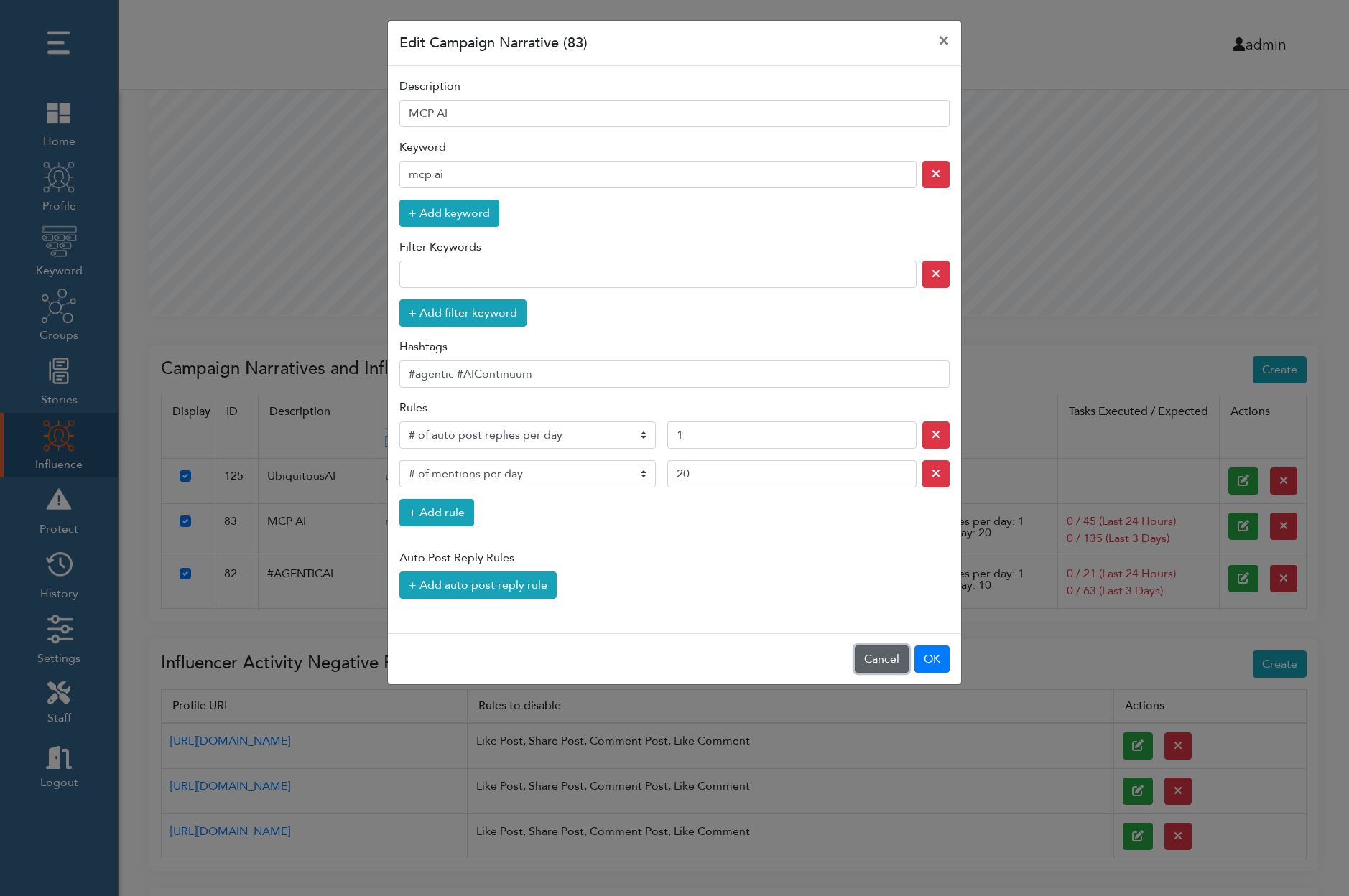
click at [874, 657] on button "Cancel" at bounding box center [881, 658] width 54 height 27
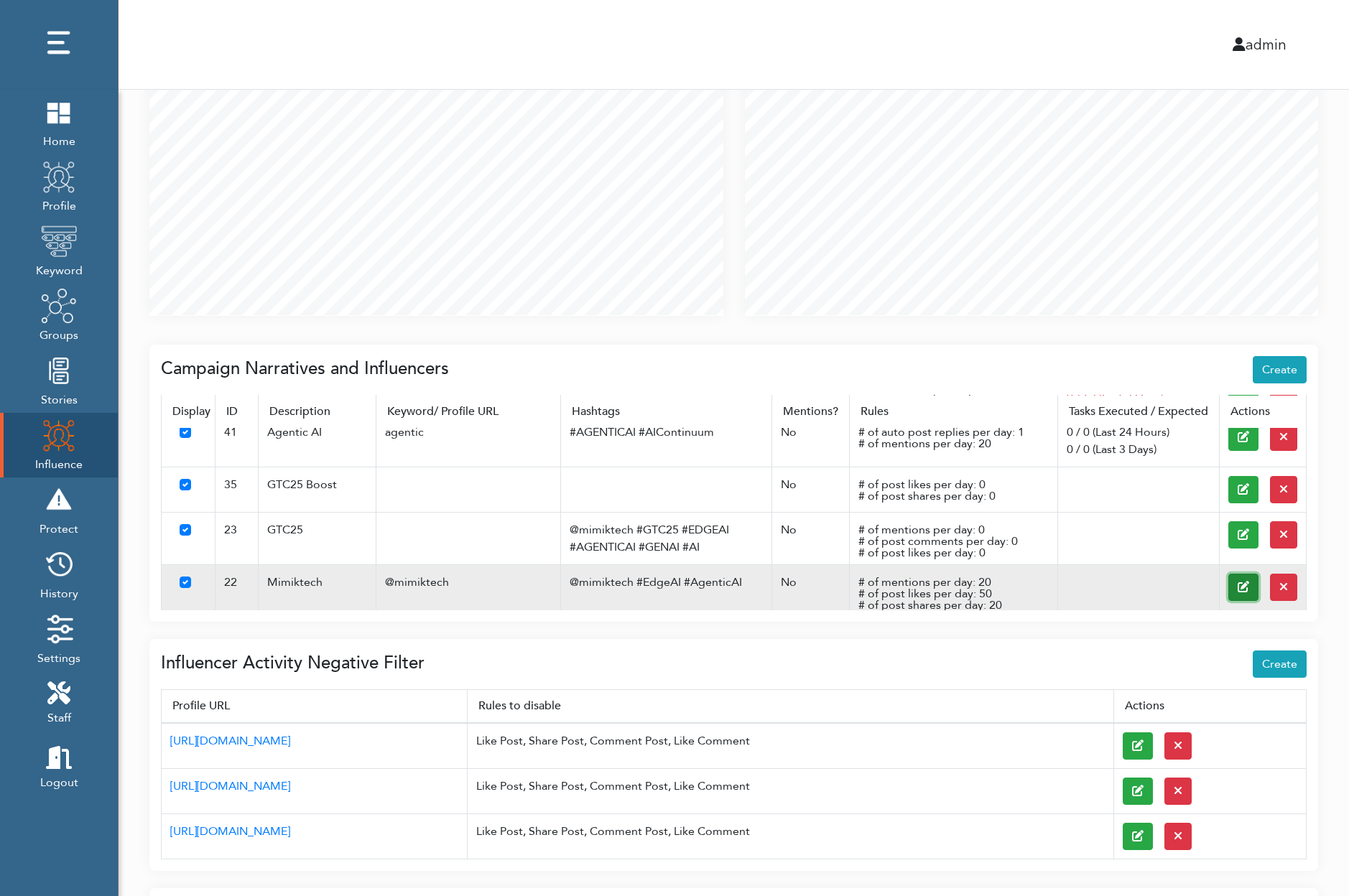
scroll to position [1701, 0]
click at [1240, 582] on icon at bounding box center [1243, 587] width 12 height 12
select select "post_shares_per_day"
select select "auto_post_replies_per_day"
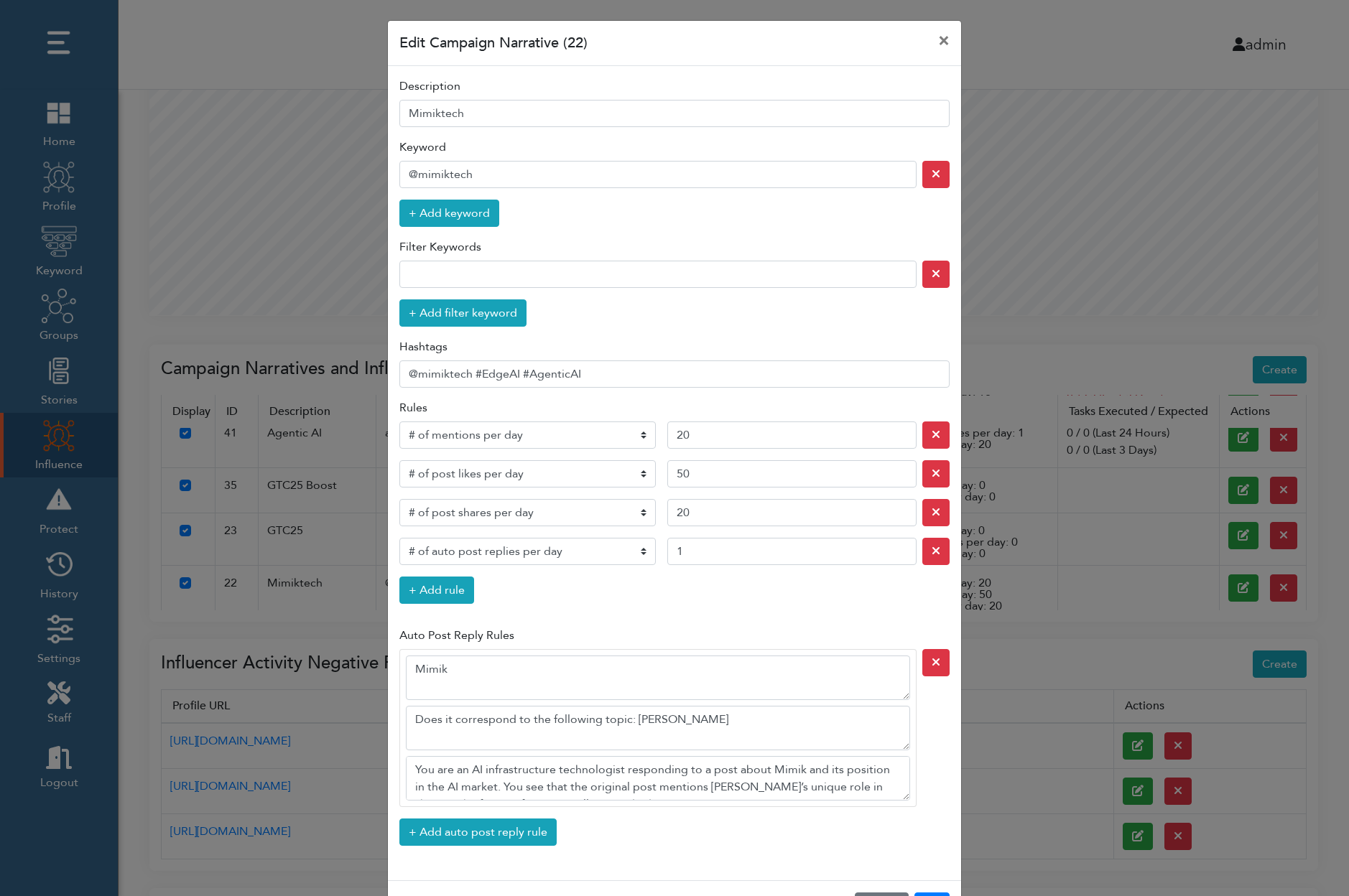
scroll to position [52, 0]
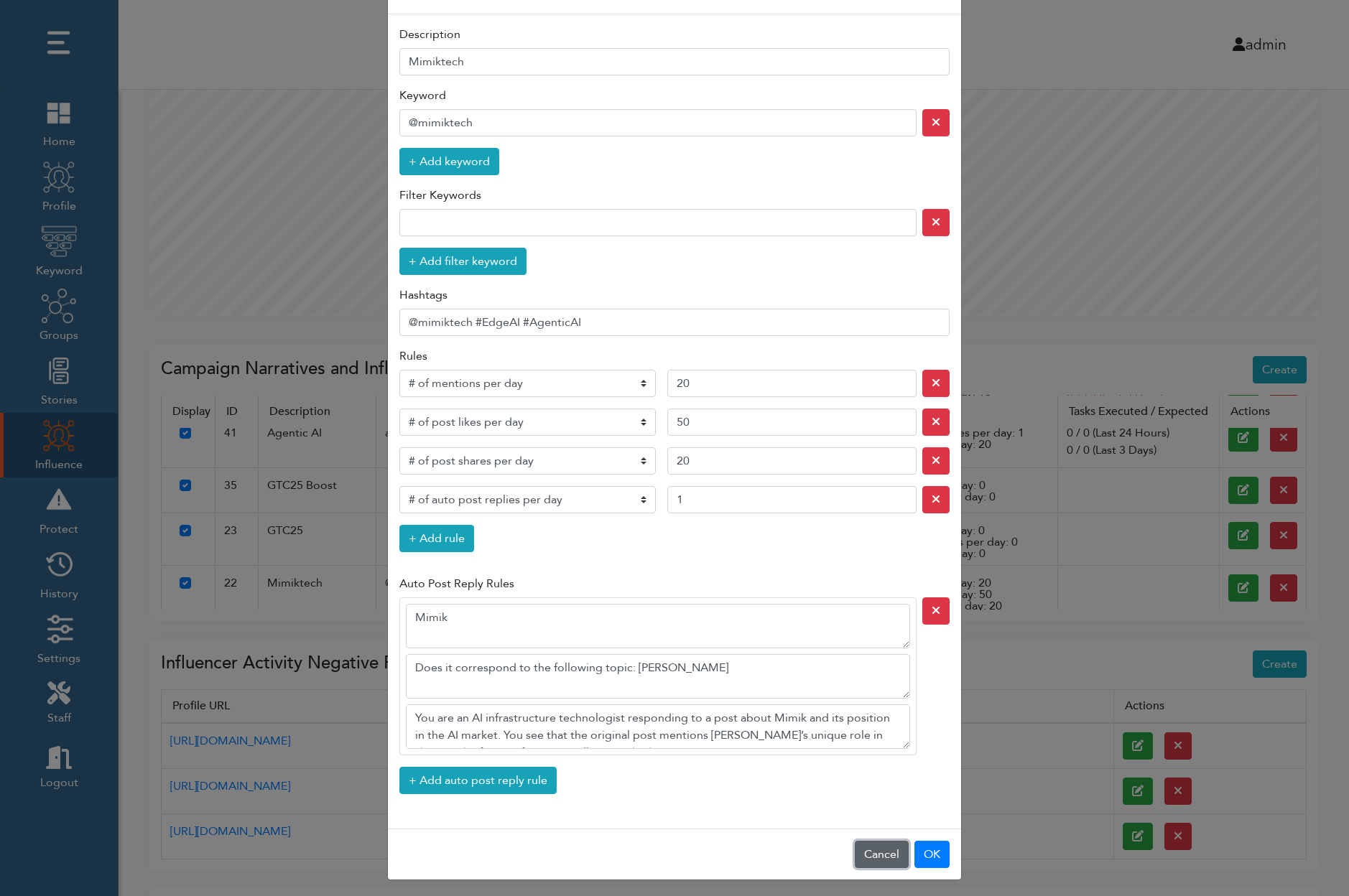
click at [878, 849] on button "Cancel" at bounding box center [881, 854] width 54 height 27
select select "post_shares_per_day"
select select "auto_post_replies_per_day"
